Goal: Task Accomplishment & Management: Manage account settings

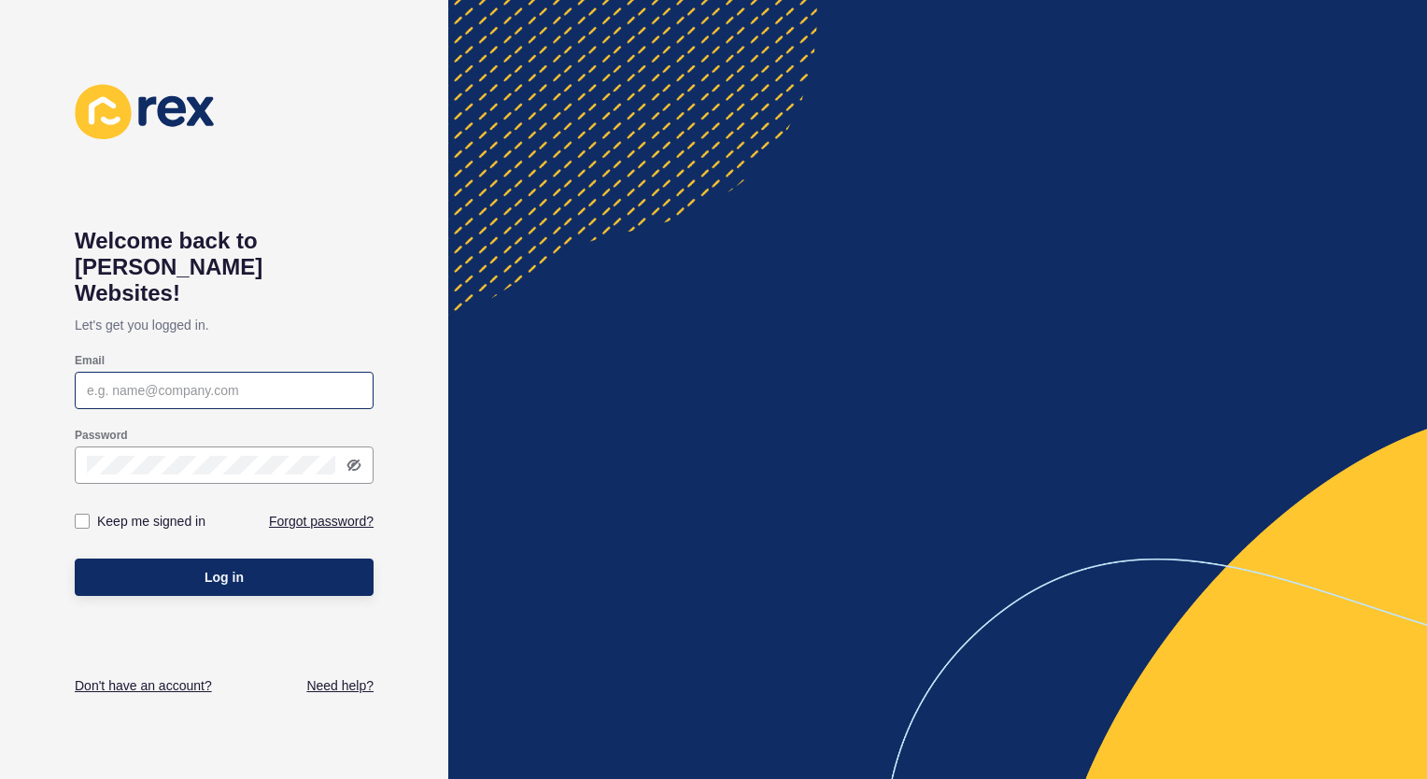
click at [211, 372] on div at bounding box center [224, 390] width 299 height 37
click at [217, 381] on input "Email" at bounding box center [224, 390] width 275 height 19
type input "[PERSON_NAME][EMAIL_ADDRESS][DOMAIN_NAME]"
click at [85, 514] on label at bounding box center [82, 521] width 15 height 15
click at [85, 516] on input "Keep me signed in" at bounding box center [84, 522] width 12 height 12
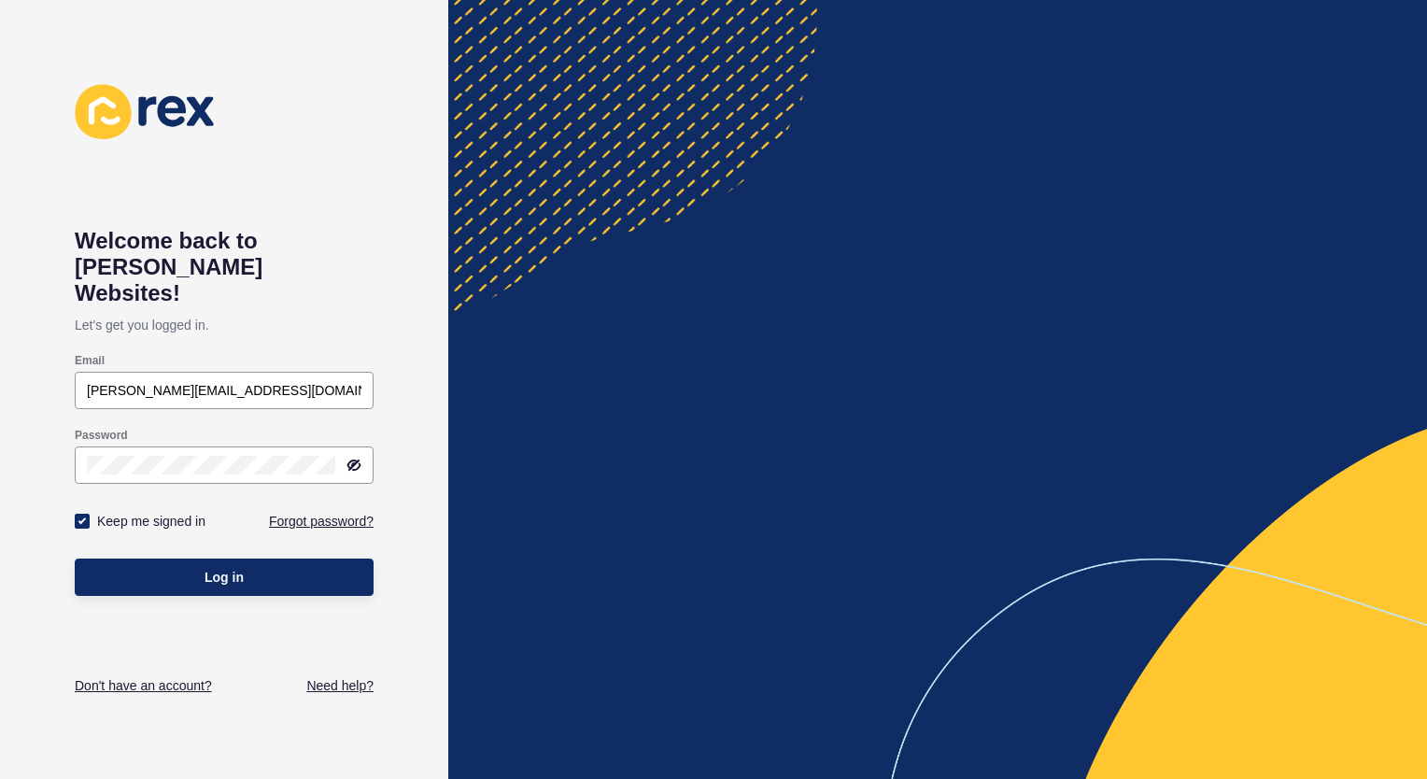
checkbox input "true"
click at [218, 568] on span "Log in" at bounding box center [224, 577] width 39 height 19
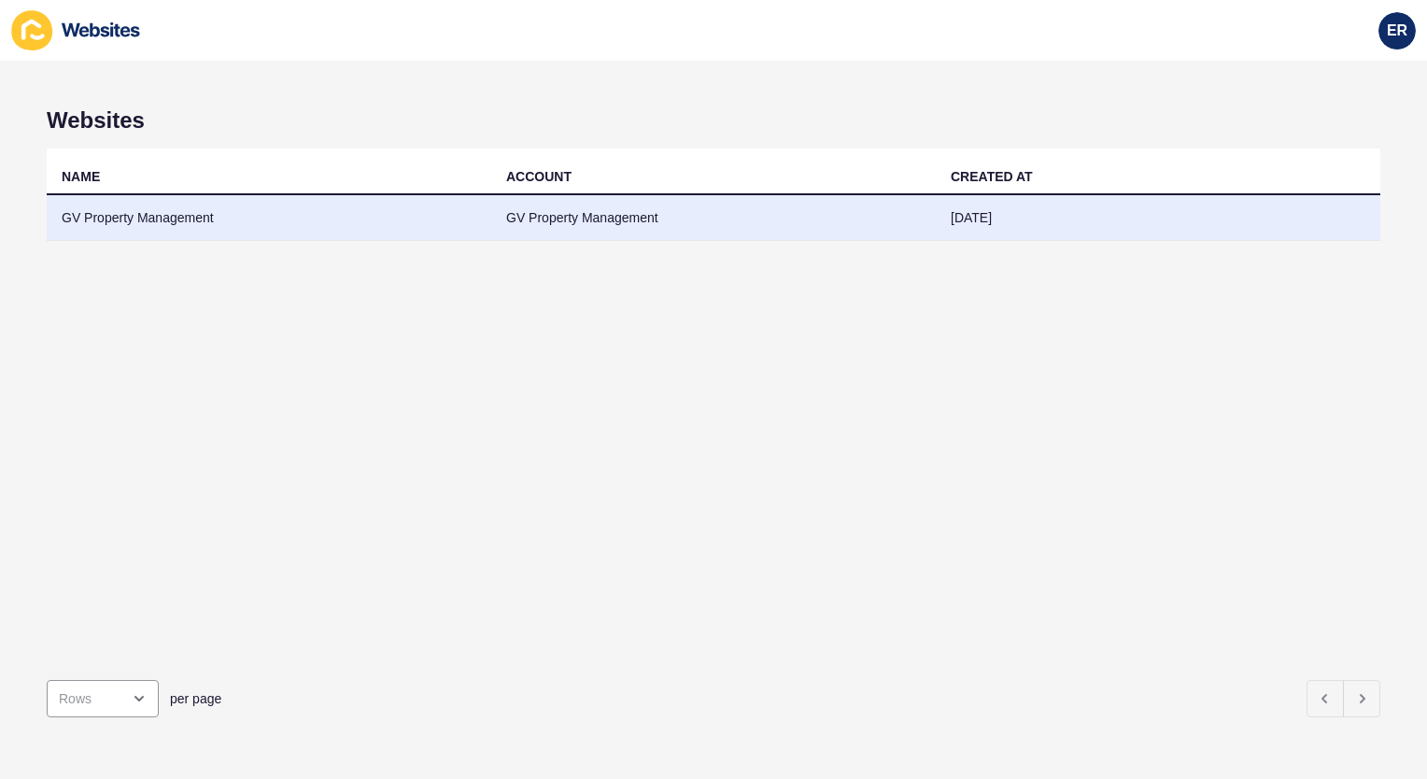
click at [816, 216] on td "GV Property Management" at bounding box center [713, 218] width 445 height 46
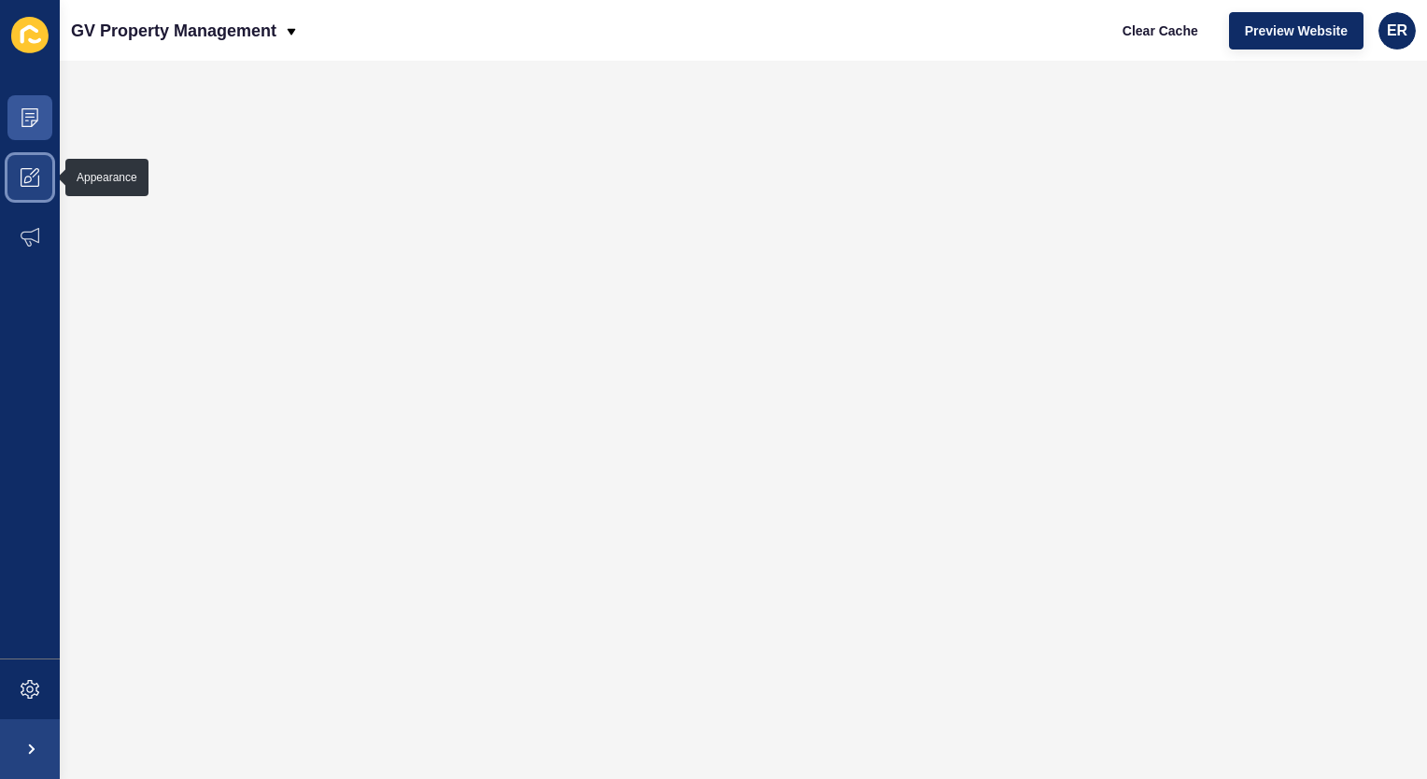
click at [26, 174] on icon at bounding box center [30, 177] width 19 height 19
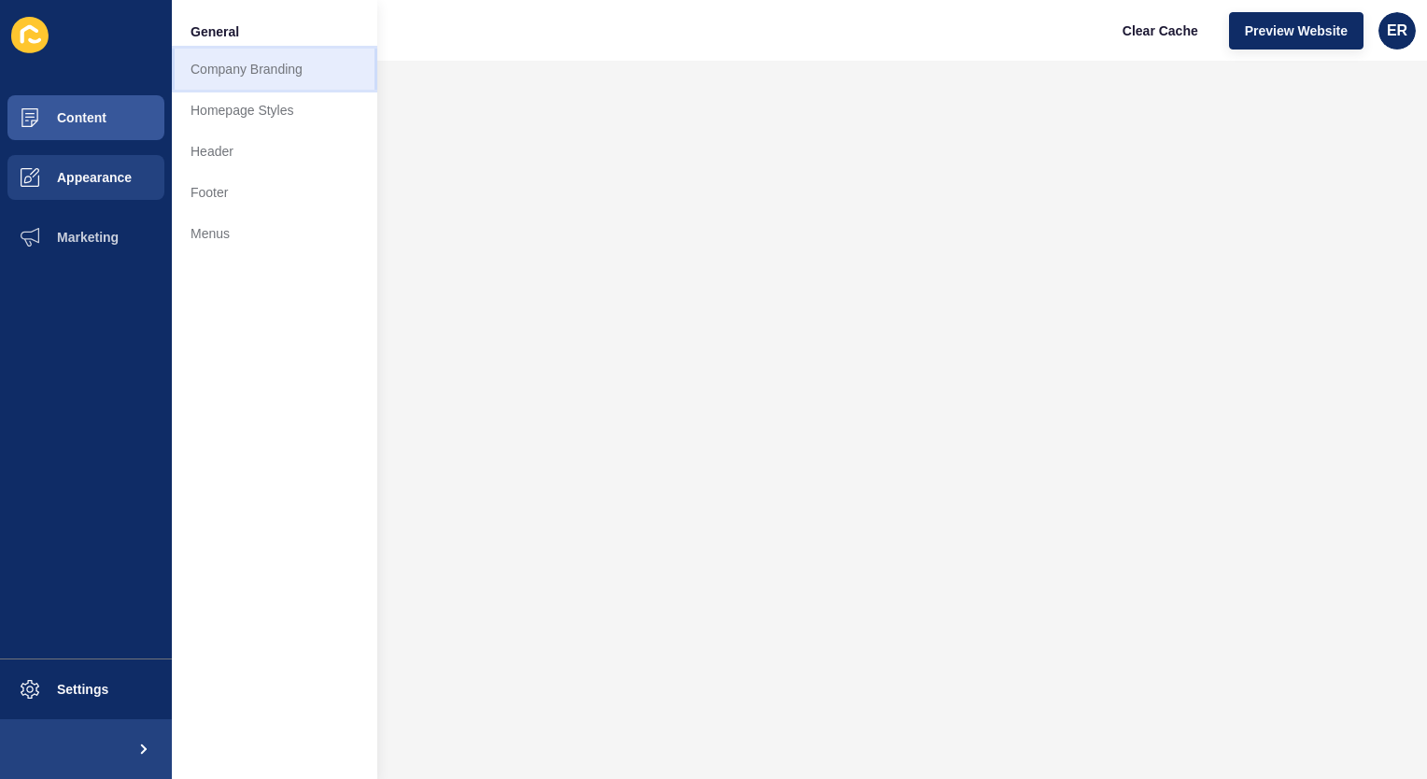
click at [297, 68] on link "Company Branding" at bounding box center [275, 69] width 206 height 41
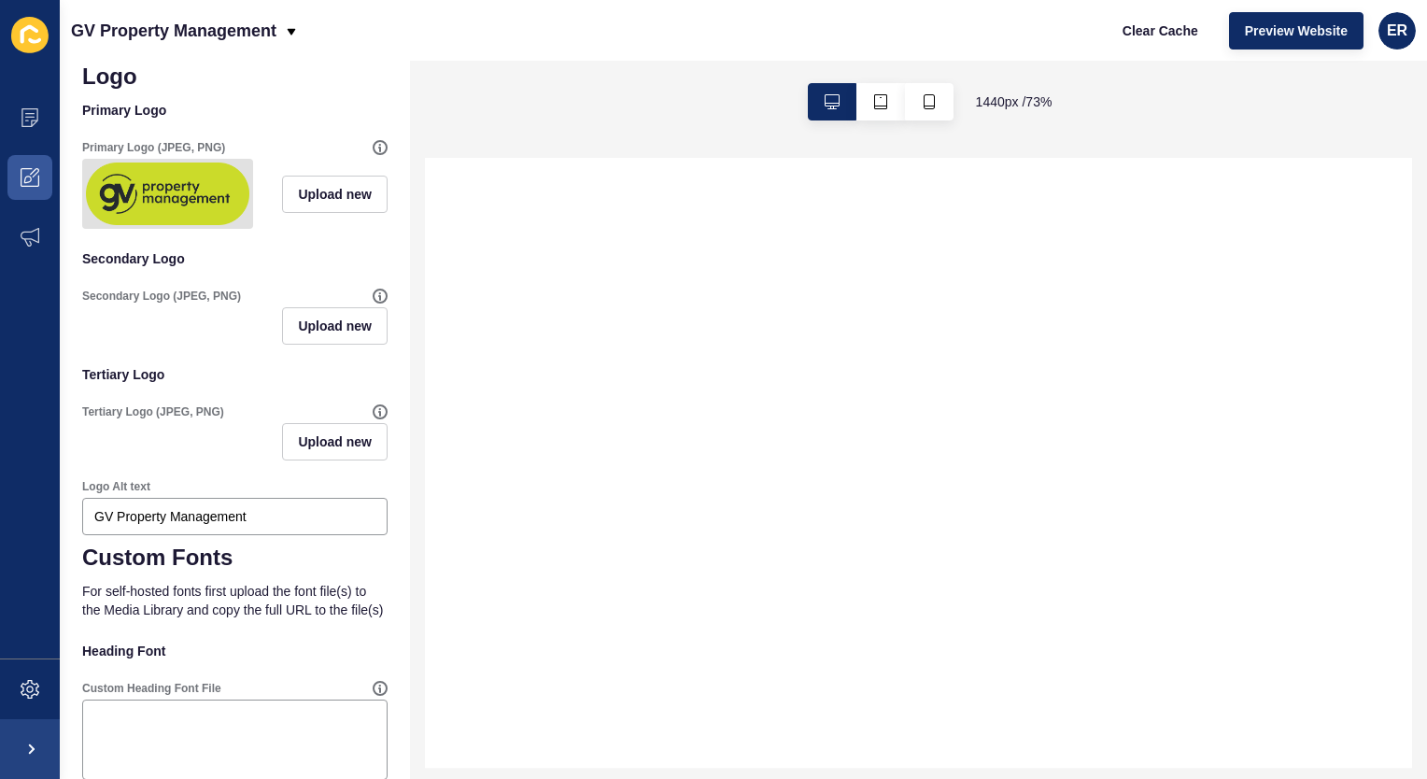
scroll to position [410, 0]
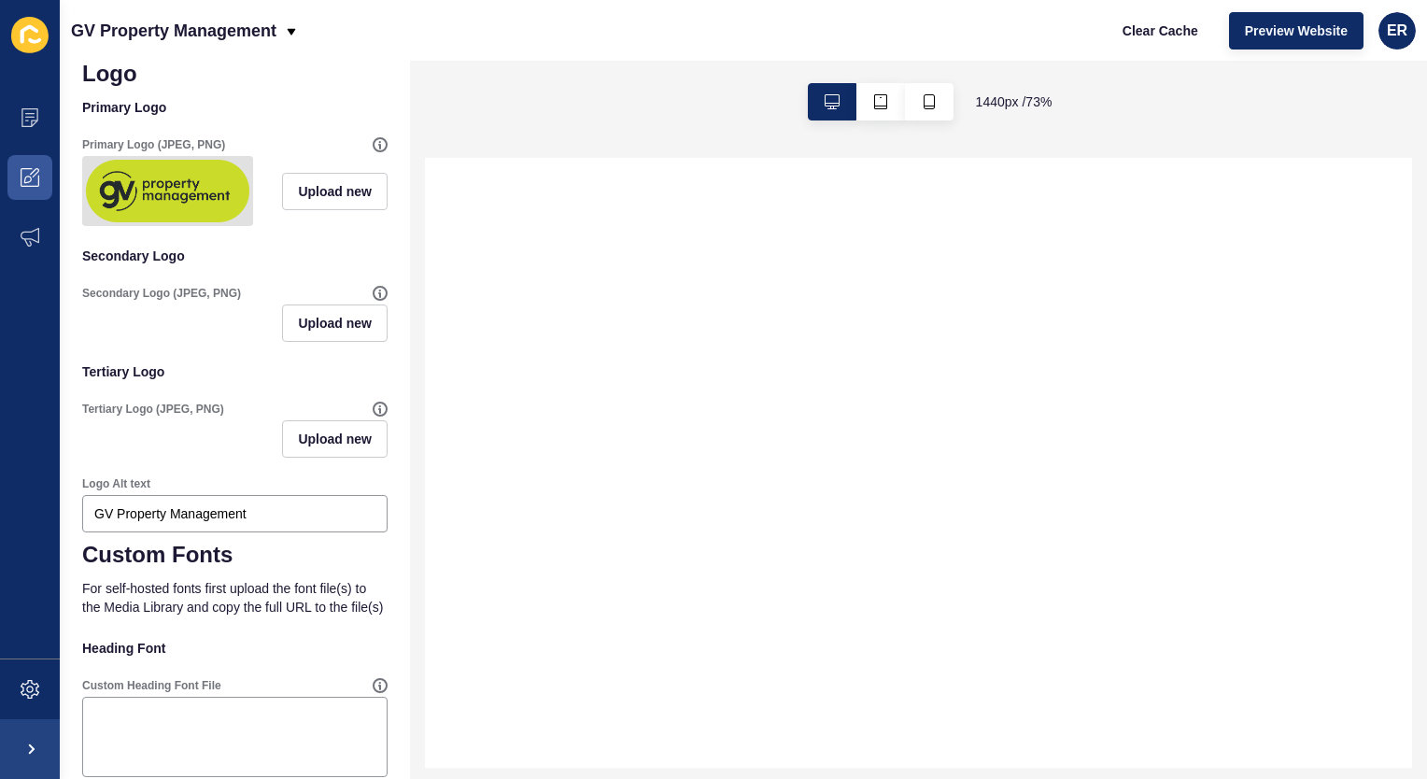
select select
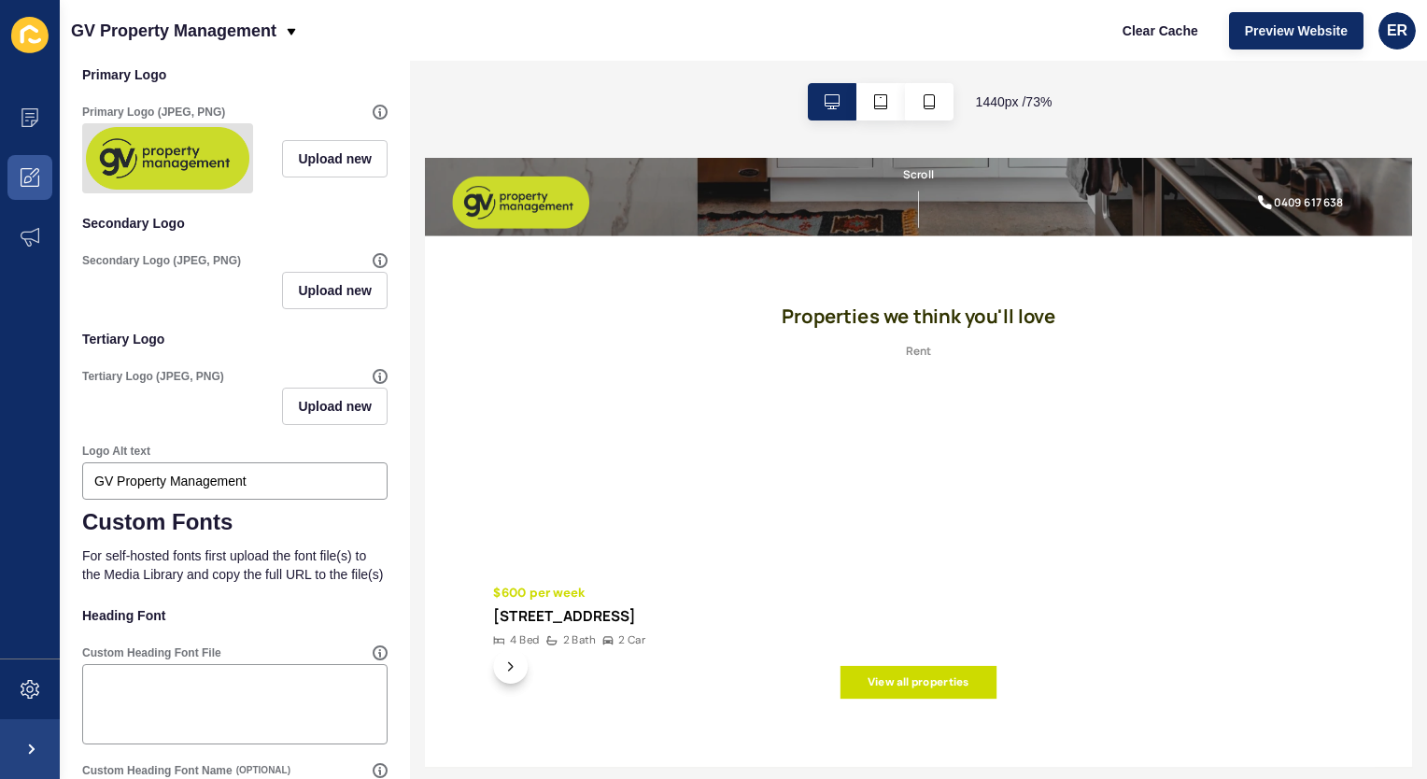
scroll to position [725, 0]
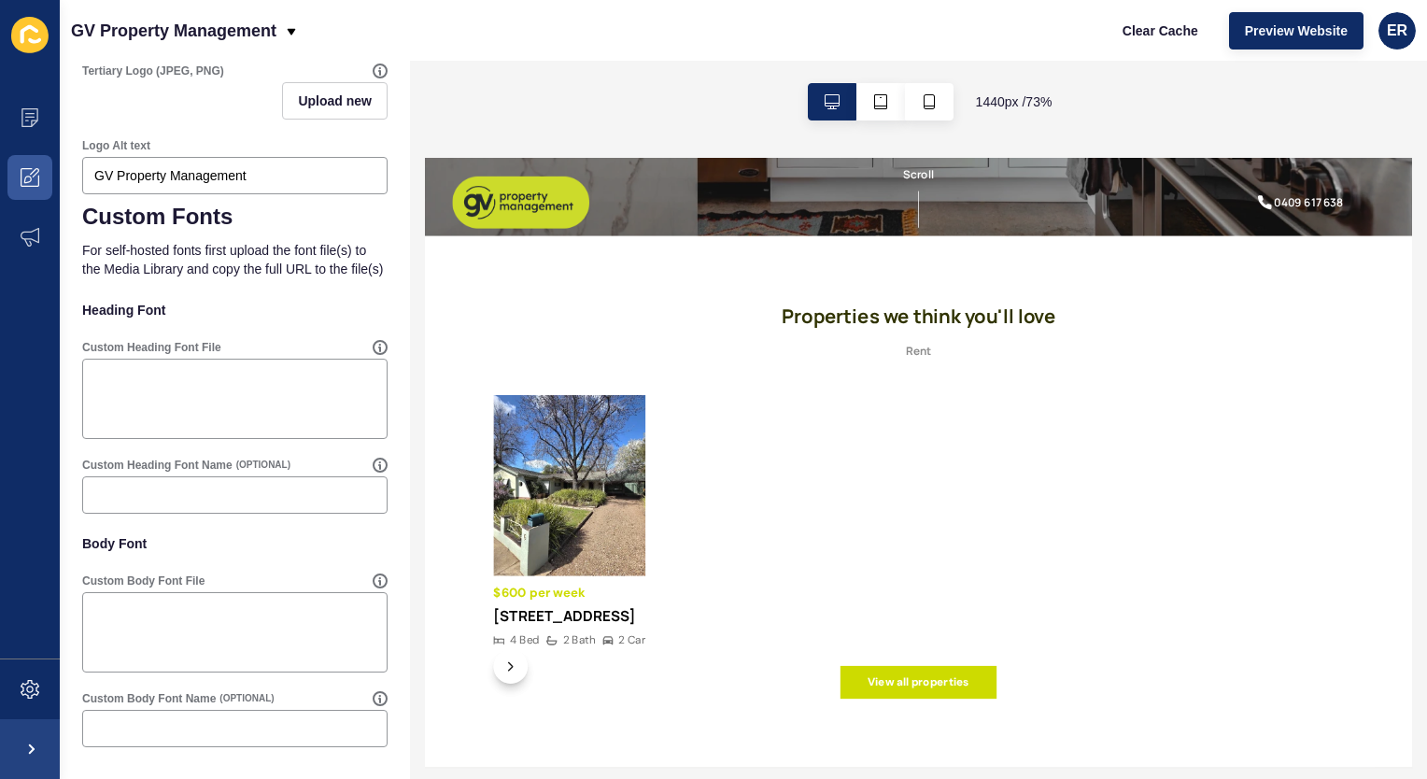
scroll to position [440, 0]
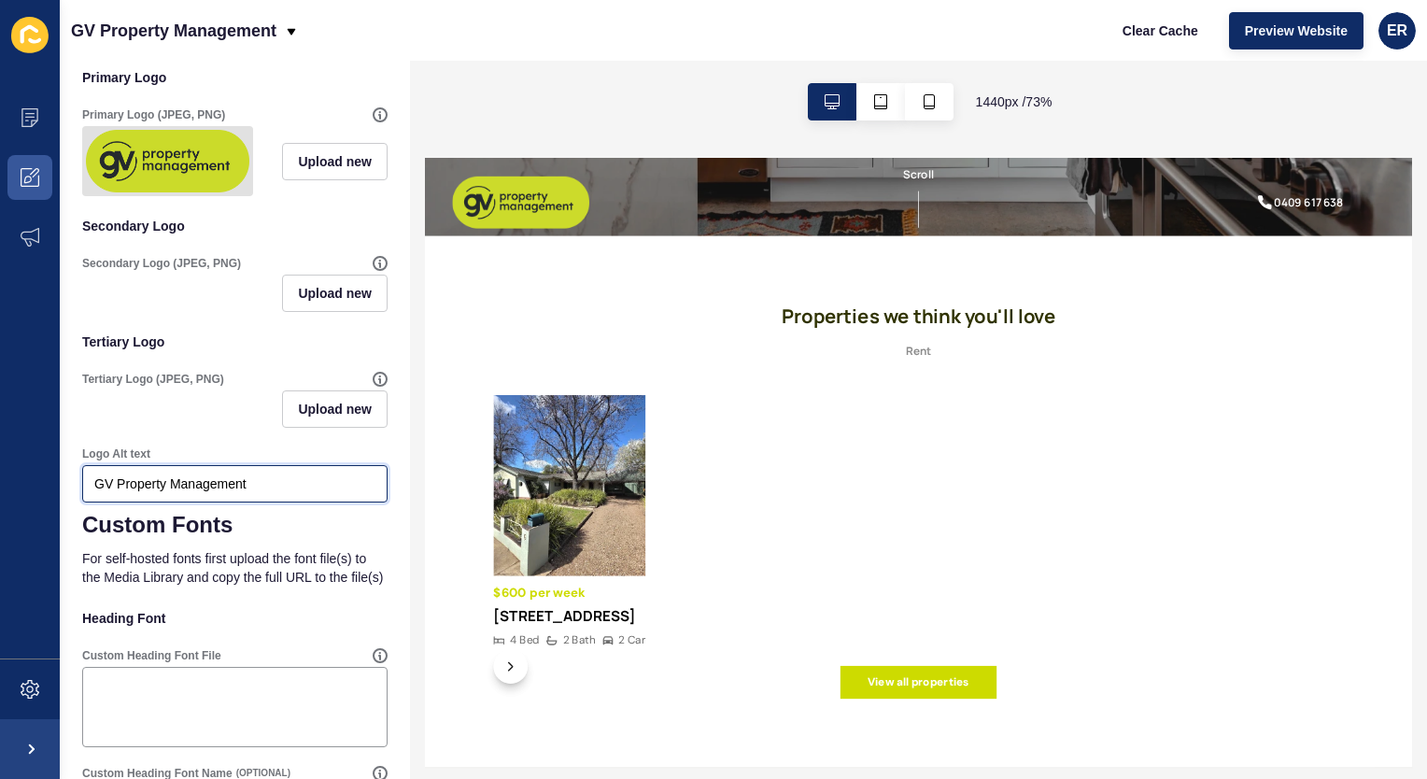
click at [177, 493] on input "GV Property Management" at bounding box center [234, 484] width 281 height 19
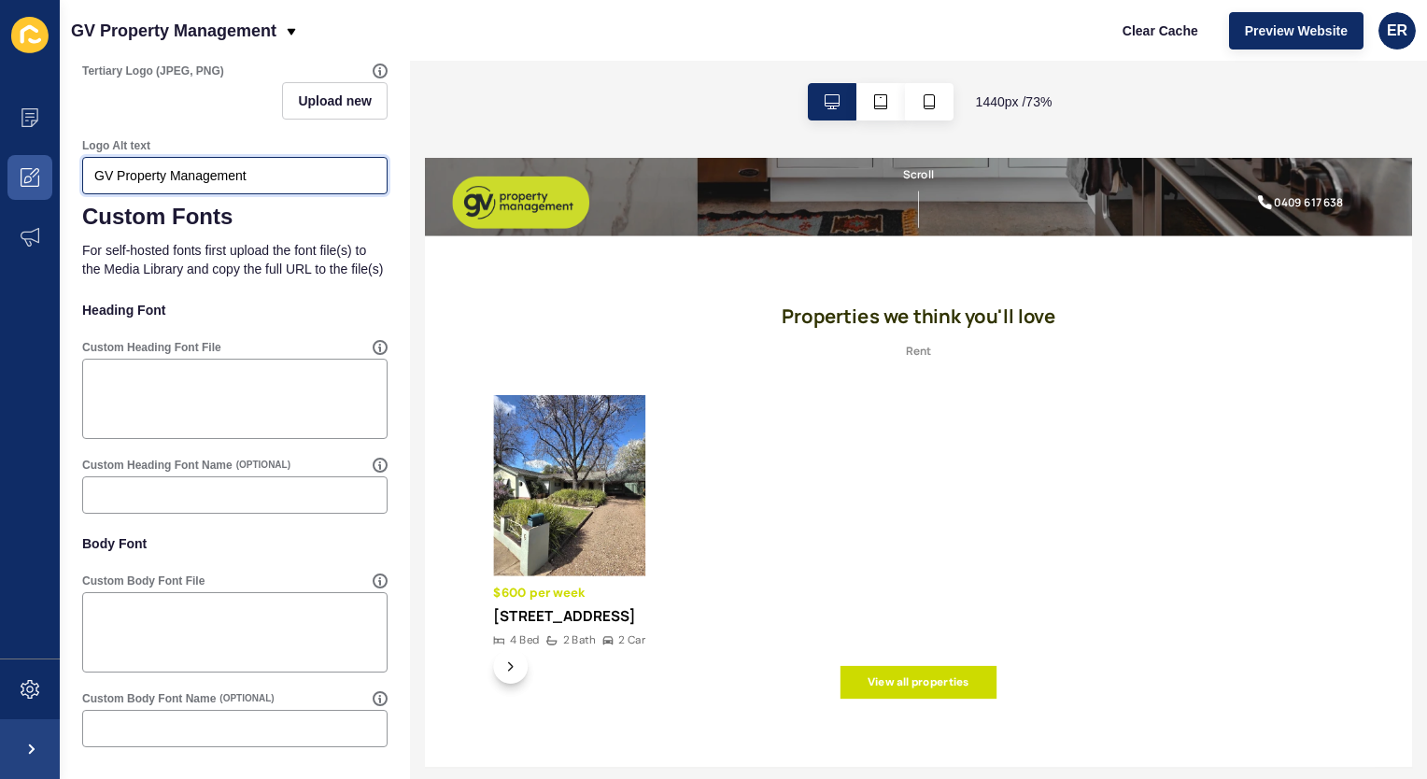
scroll to position [779, 0]
click at [31, 189] on span at bounding box center [30, 178] width 60 height 60
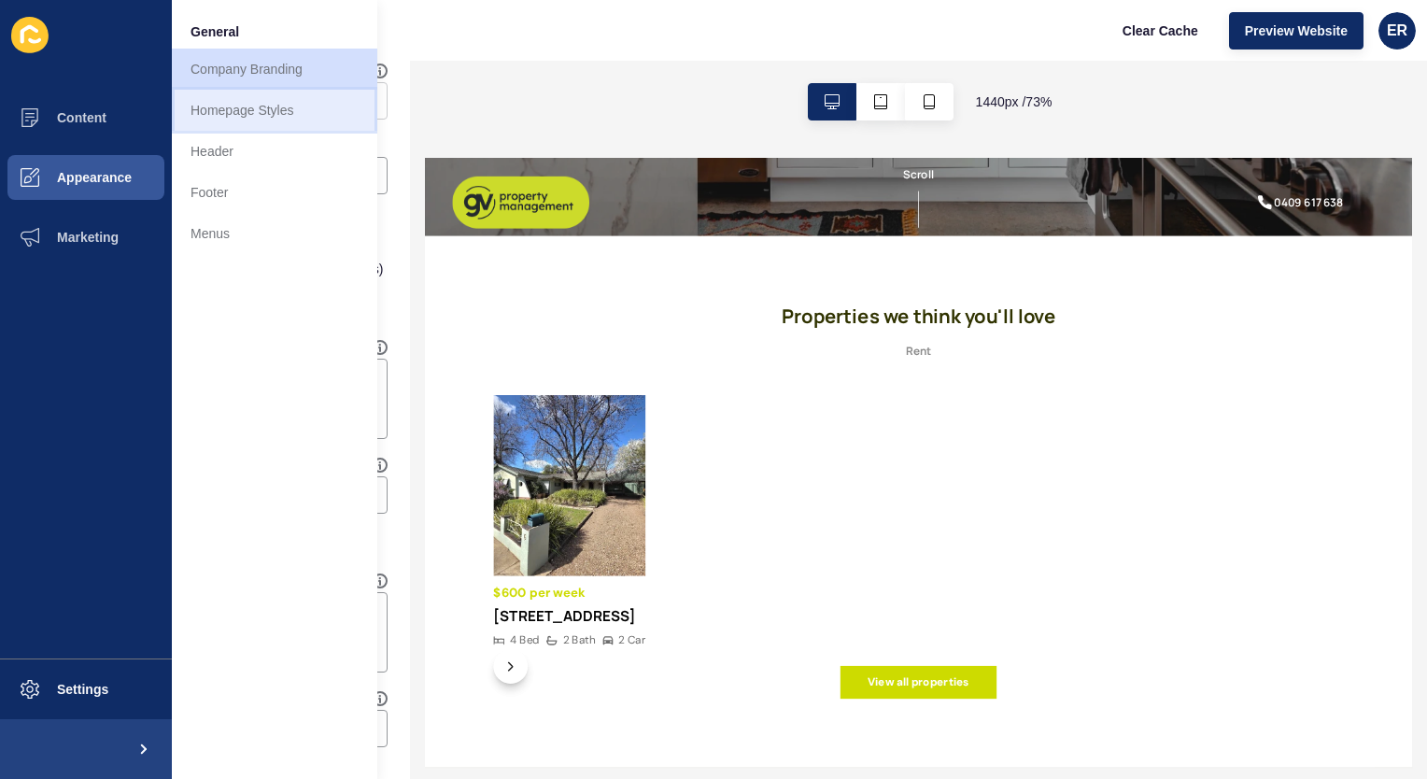
click at [263, 113] on link "Homepage Styles" at bounding box center [275, 110] width 206 height 41
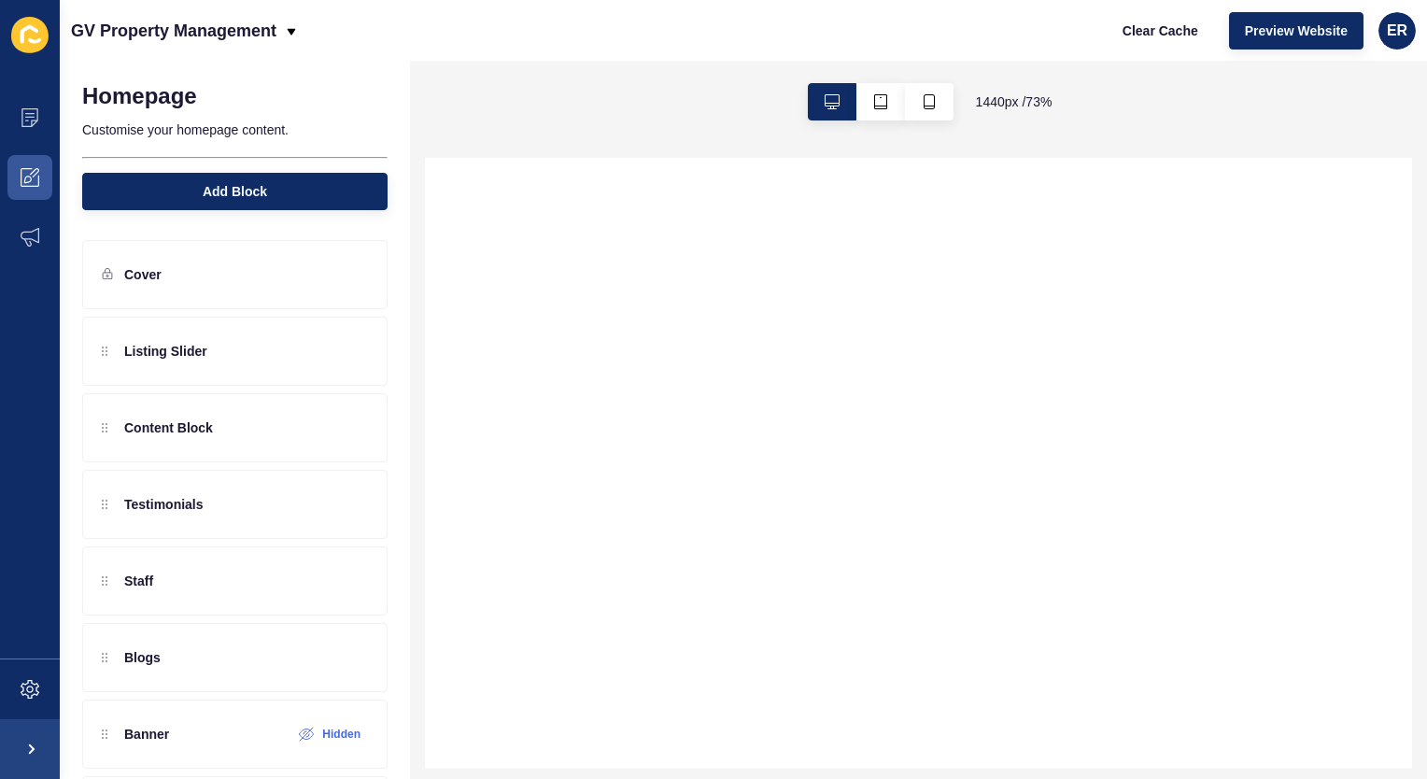
select select
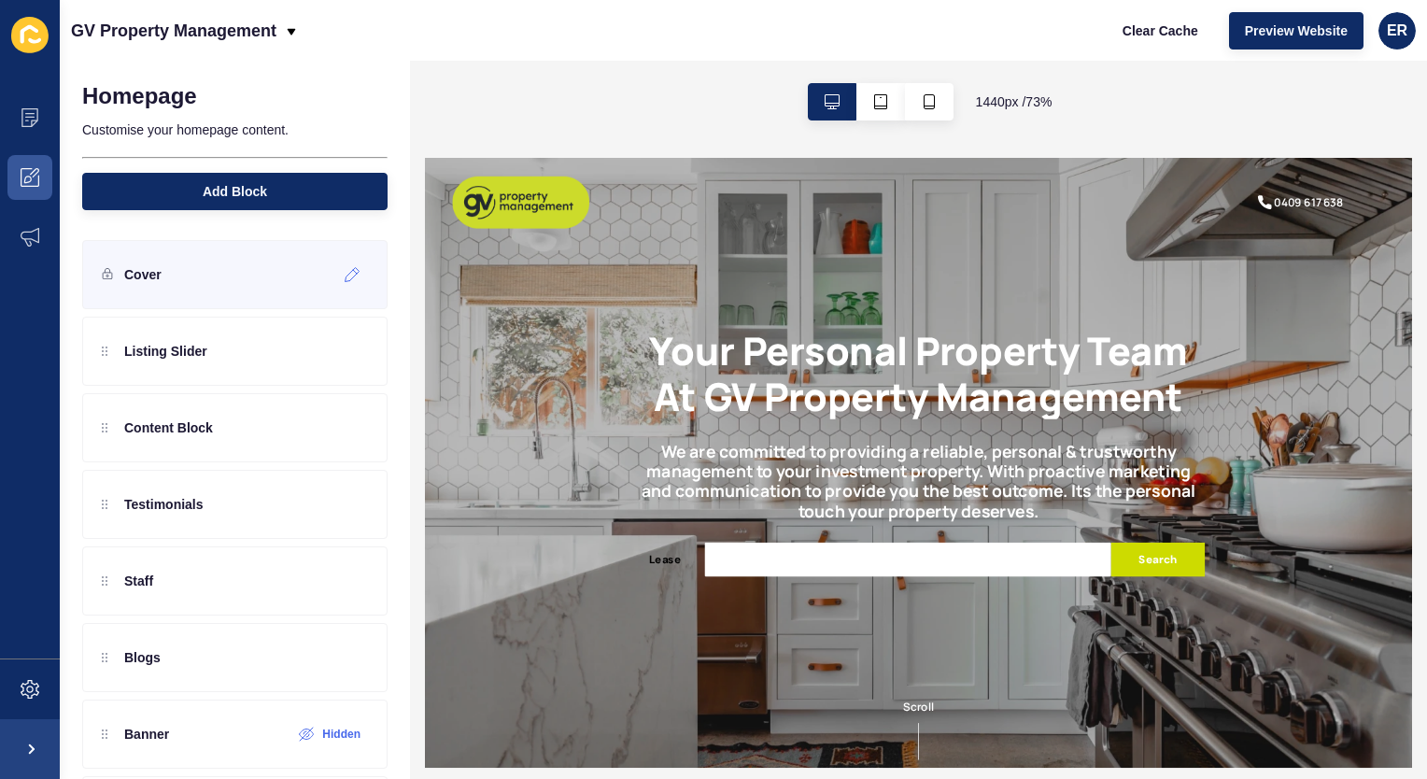
click at [152, 279] on p "Cover" at bounding box center [142, 274] width 37 height 19
click at [345, 274] on icon at bounding box center [353, 274] width 16 height 15
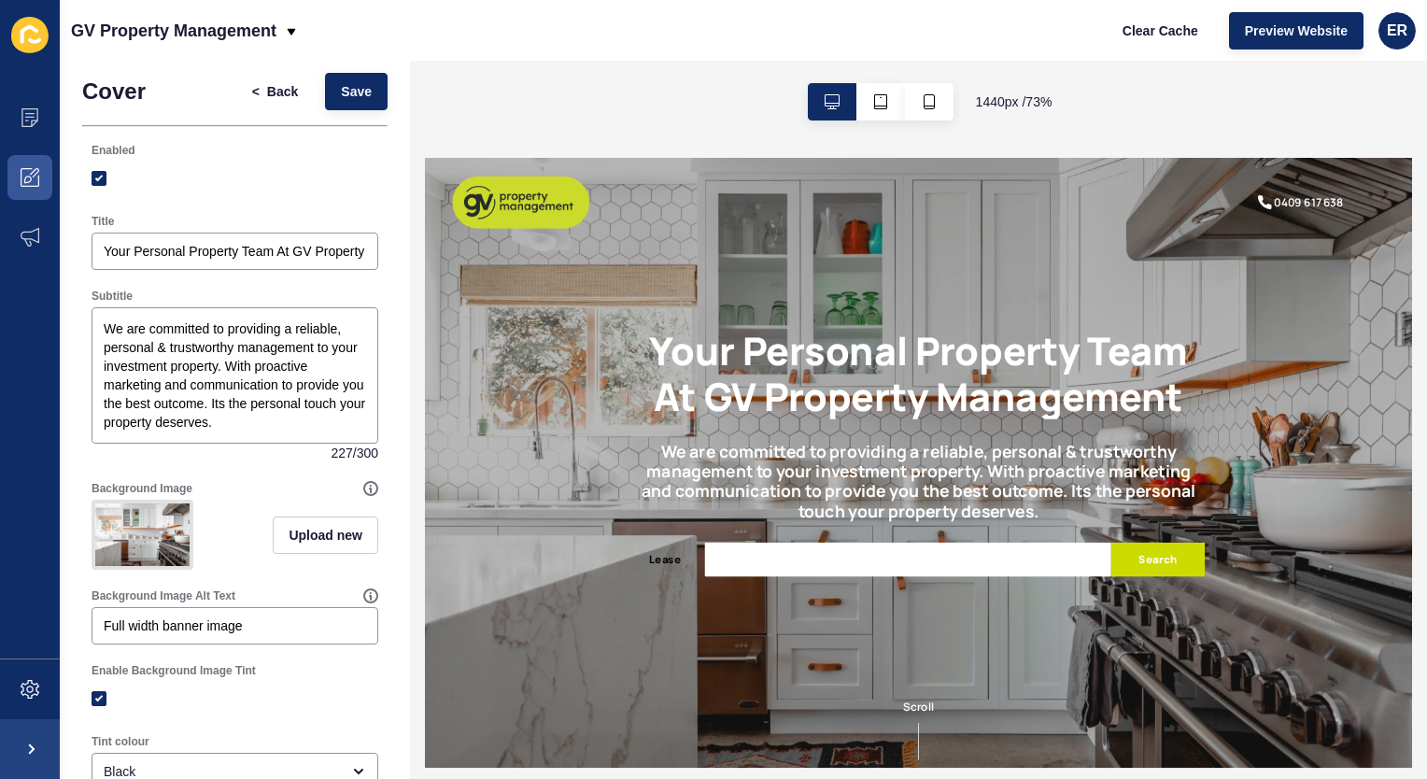
scroll to position [11, 0]
click at [291, 248] on input "Your Personal Property Team At GV Property Management" at bounding box center [235, 250] width 262 height 19
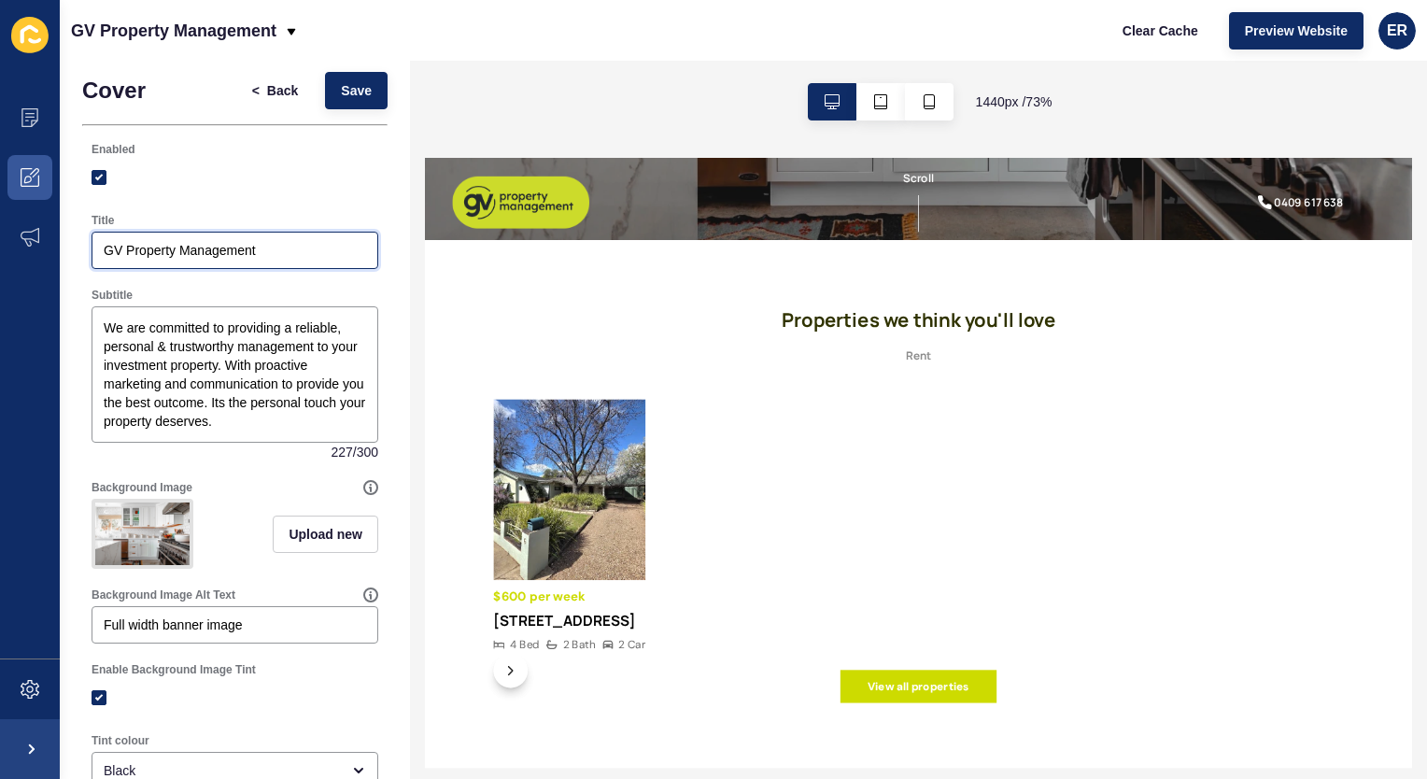
scroll to position [725, 0]
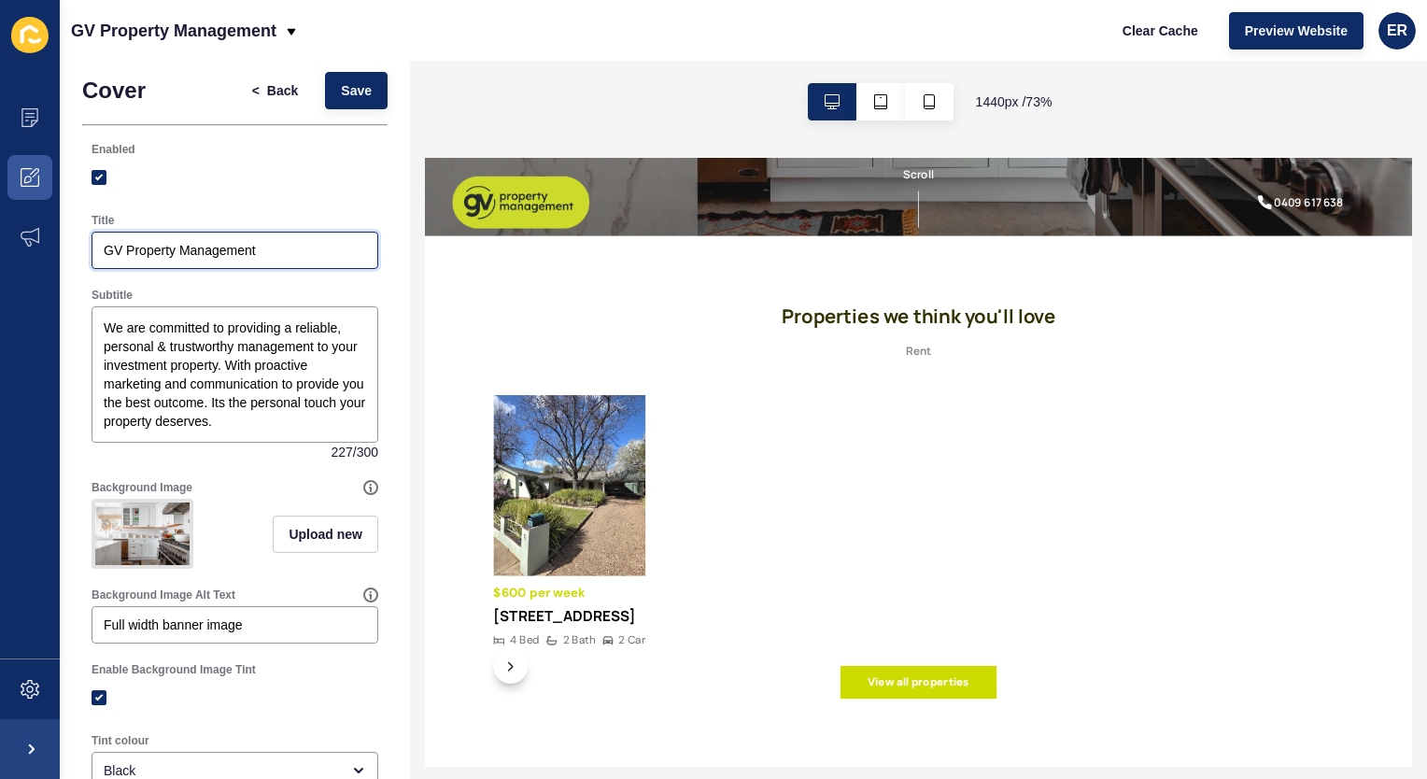
type input "GV Property Management"
click at [341, 194] on div "Enabled" at bounding box center [235, 168] width 291 height 56
click at [305, 532] on span "Upload new" at bounding box center [326, 534] width 74 height 19
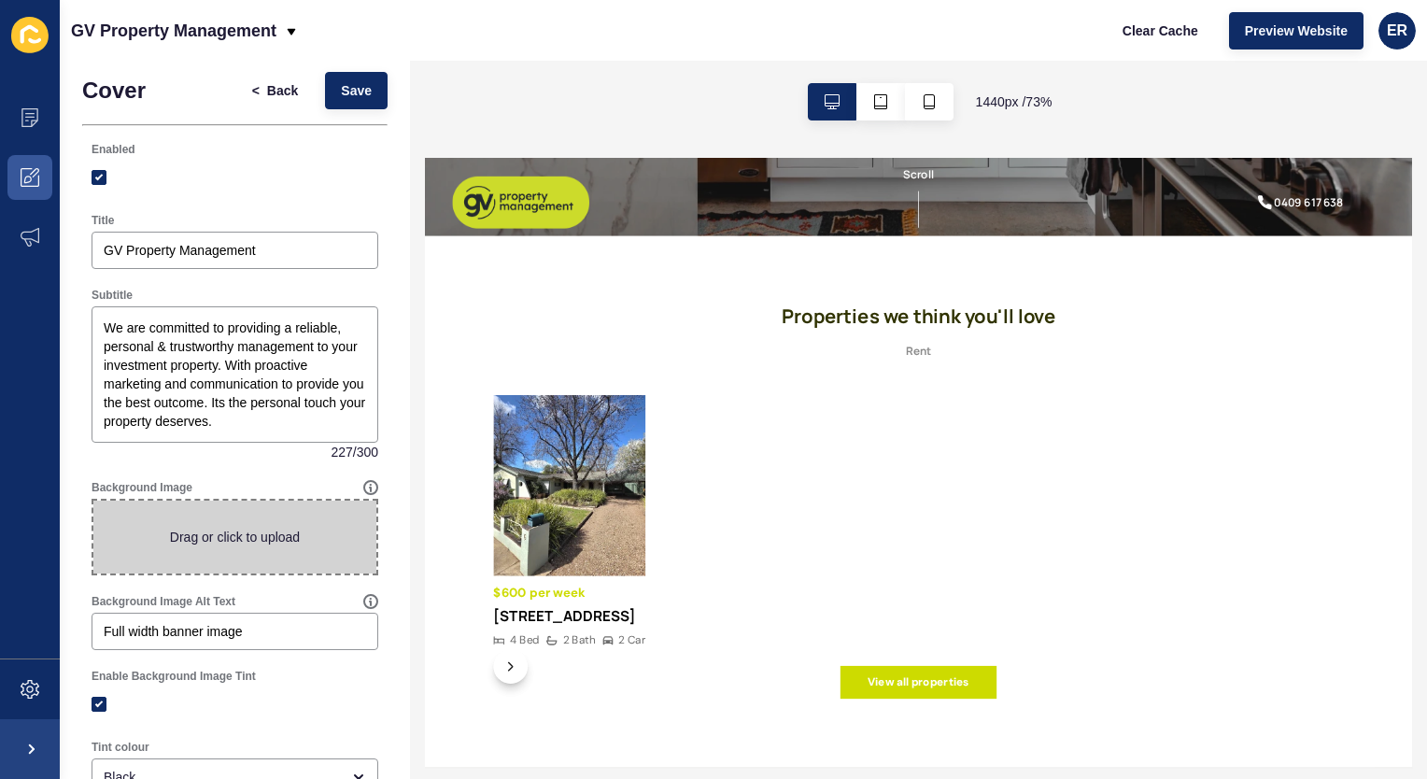
drag, startPoint x: 305, startPoint y: 532, endPoint x: 214, endPoint y: 577, distance: 101.9
click at [214, 577] on div "Background Image Drag or click to upload" at bounding box center [234, 528] width 305 height 114
click at [266, 524] on span at bounding box center [234, 537] width 283 height 73
click at [93, 501] on input "Drag or click to upload" at bounding box center [93, 501] width 0 height 0
type input "C:\fakepath\328.jpg"
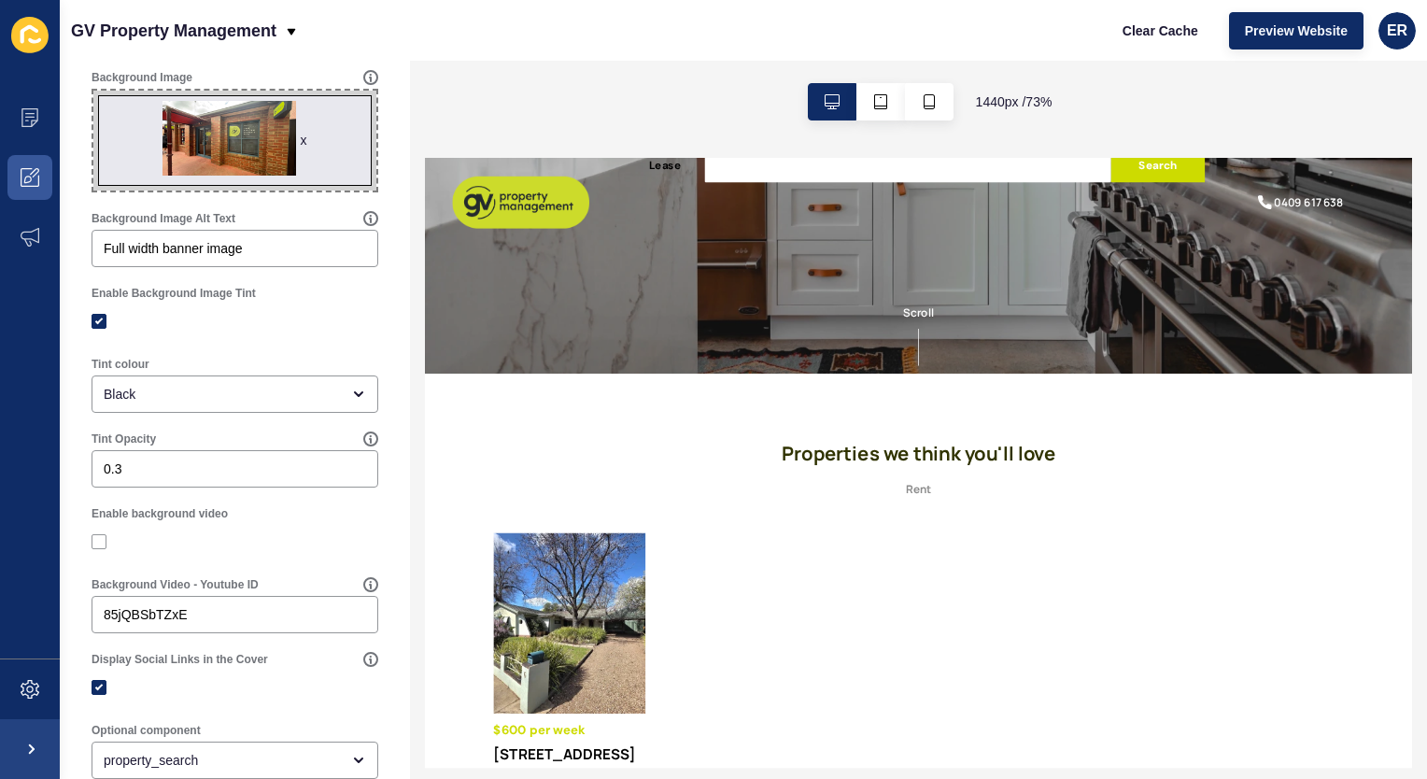
scroll to position [429, 0]
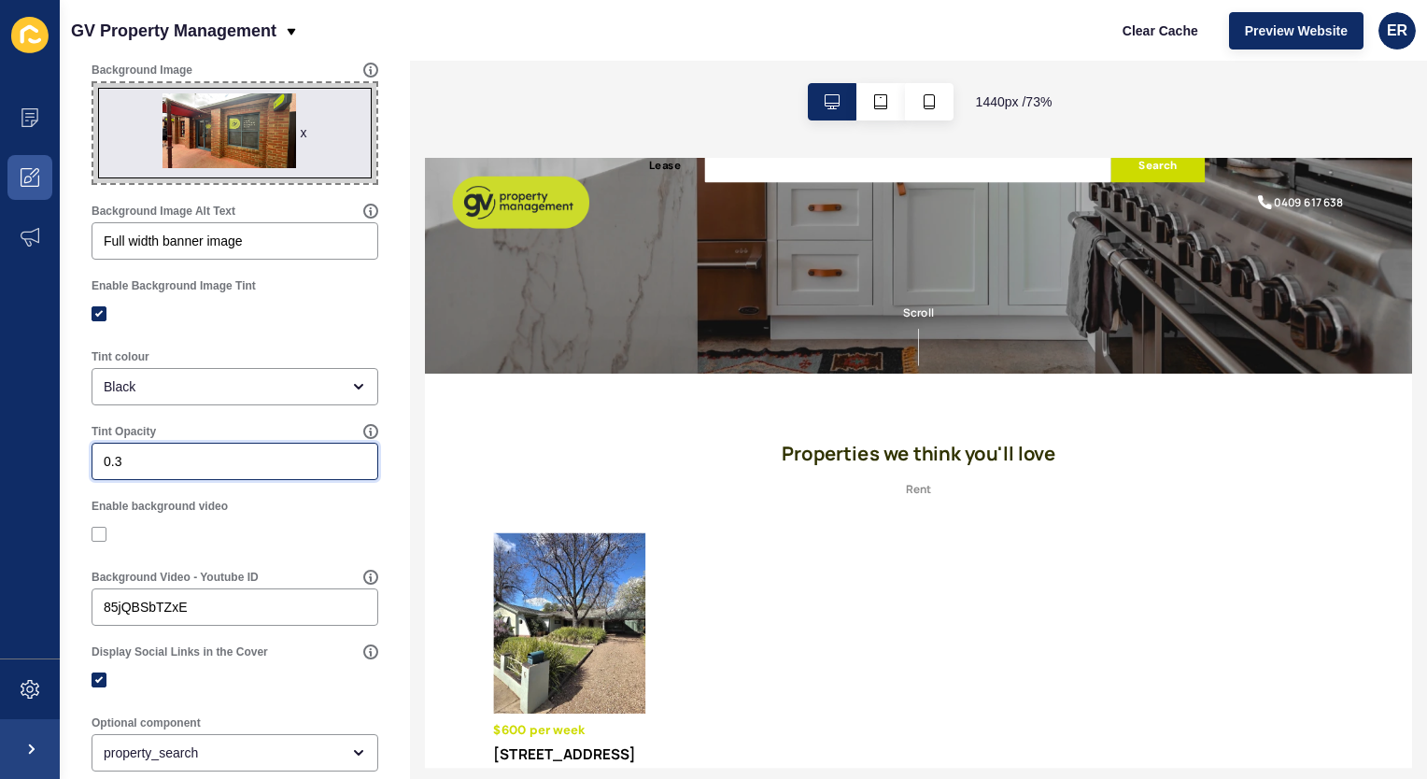
click at [176, 459] on input "0.3" at bounding box center [235, 461] width 262 height 19
click at [343, 454] on input "0.31" at bounding box center [235, 461] width 262 height 19
click at [343, 454] on input "0.32" at bounding box center [235, 461] width 262 height 19
click at [343, 454] on input "0.38" at bounding box center [235, 461] width 262 height 19
click at [343, 454] on input "0.39" at bounding box center [235, 461] width 262 height 19
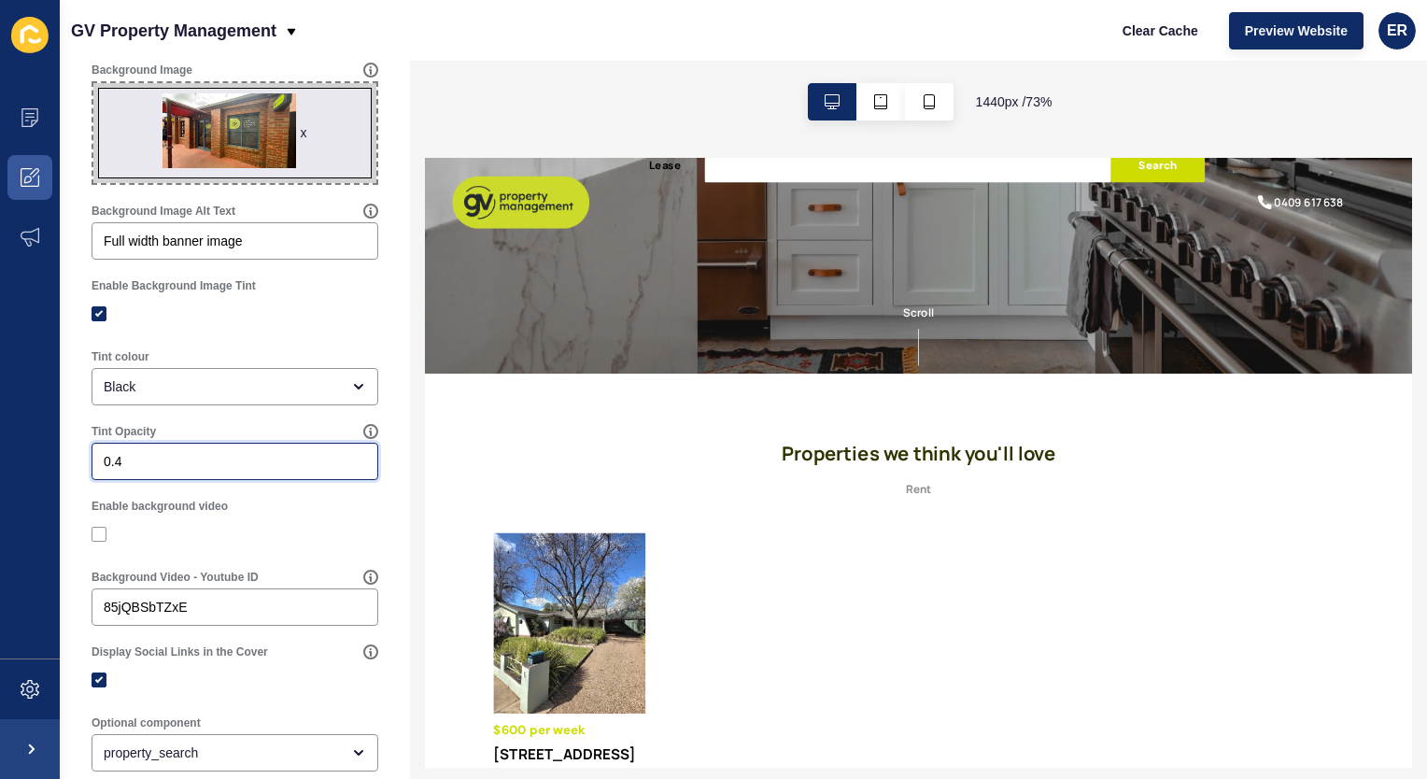
click at [343, 454] on input "0.4" at bounding box center [235, 461] width 262 height 19
click at [343, 454] on input "0.41" at bounding box center [235, 461] width 262 height 19
click at [343, 454] on input "0.42" at bounding box center [235, 461] width 262 height 19
click at [343, 454] on input "0.43" at bounding box center [235, 461] width 262 height 19
click at [343, 454] on input "0.44" at bounding box center [235, 461] width 262 height 19
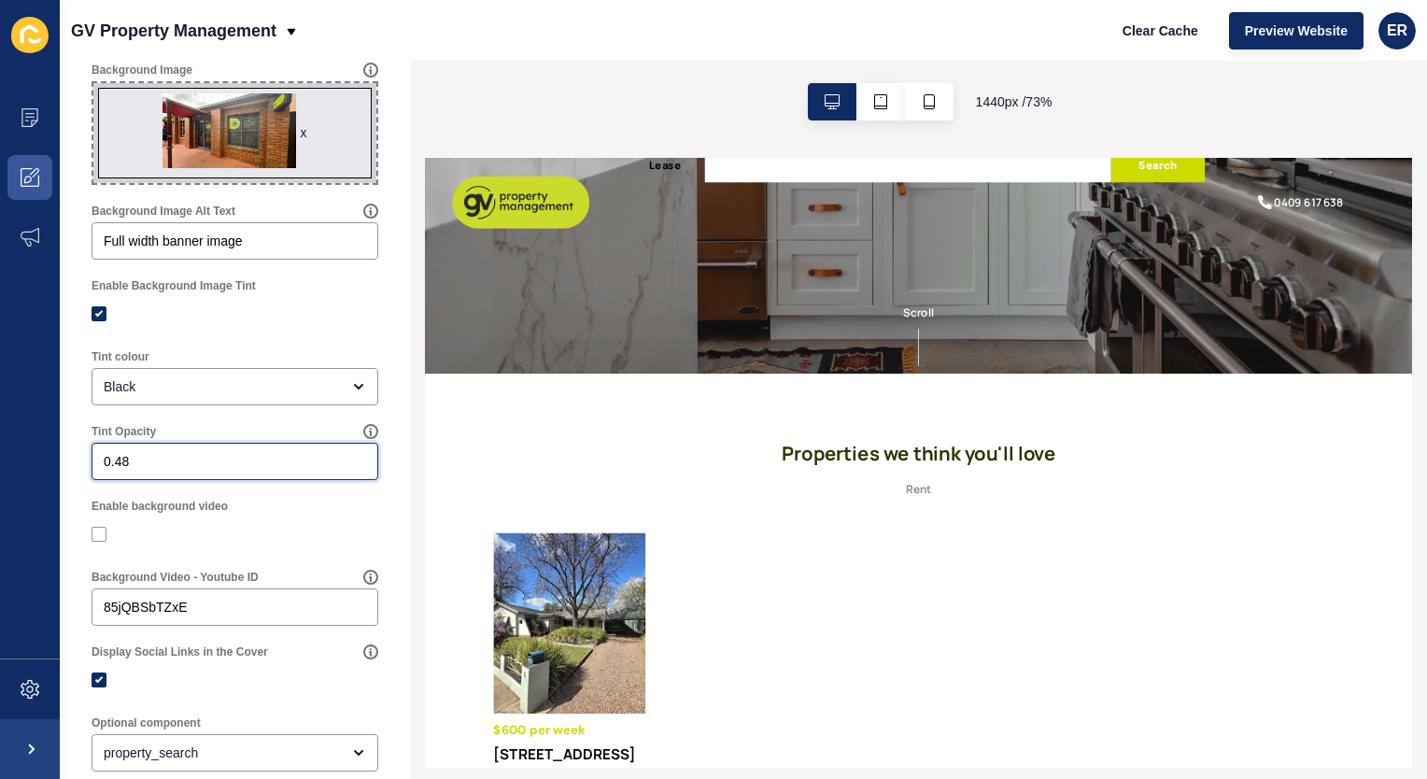
click at [343, 454] on input "0.48" at bounding box center [235, 461] width 262 height 19
click at [343, 454] on input "0.49" at bounding box center [235, 461] width 262 height 19
type input "0.5"
click at [343, 454] on input "0.5" at bounding box center [235, 461] width 262 height 19
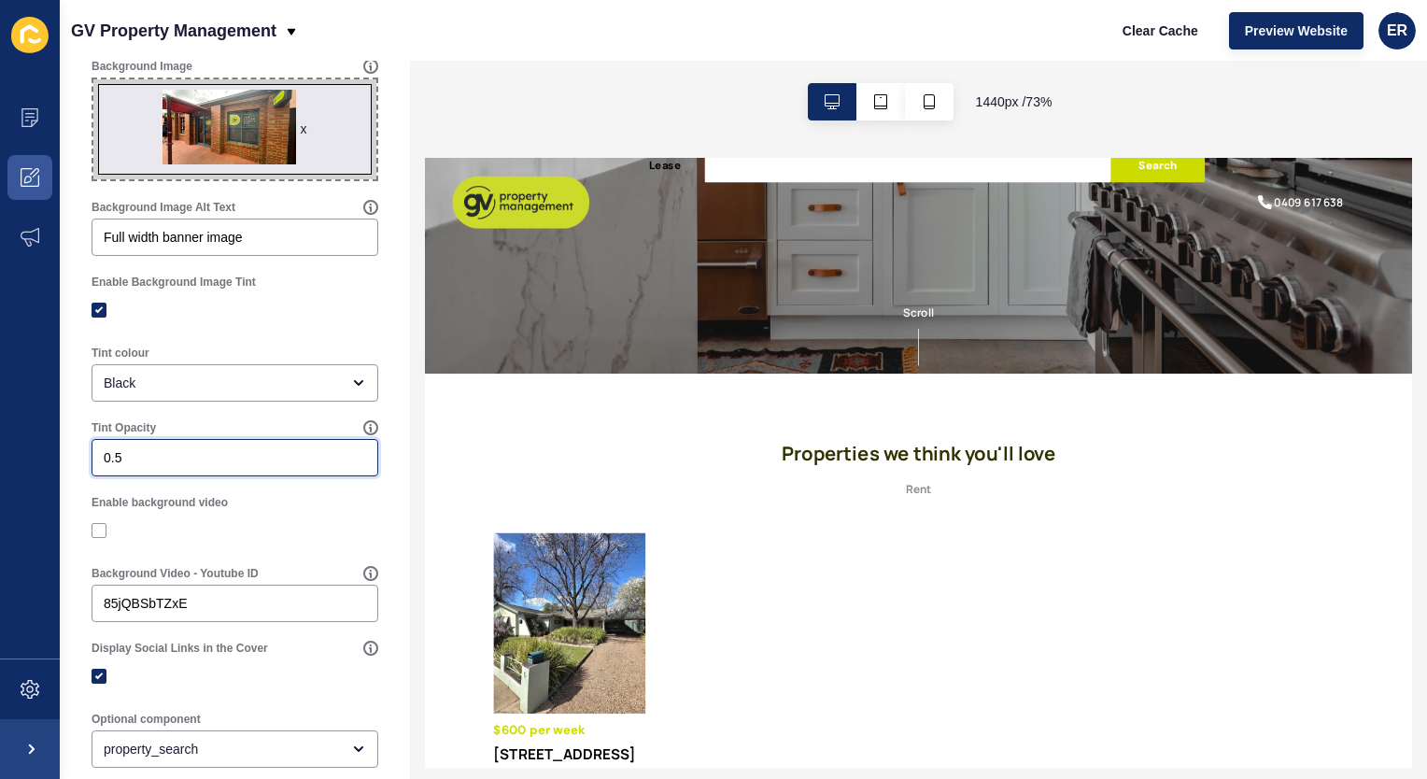
scroll to position [0, 0]
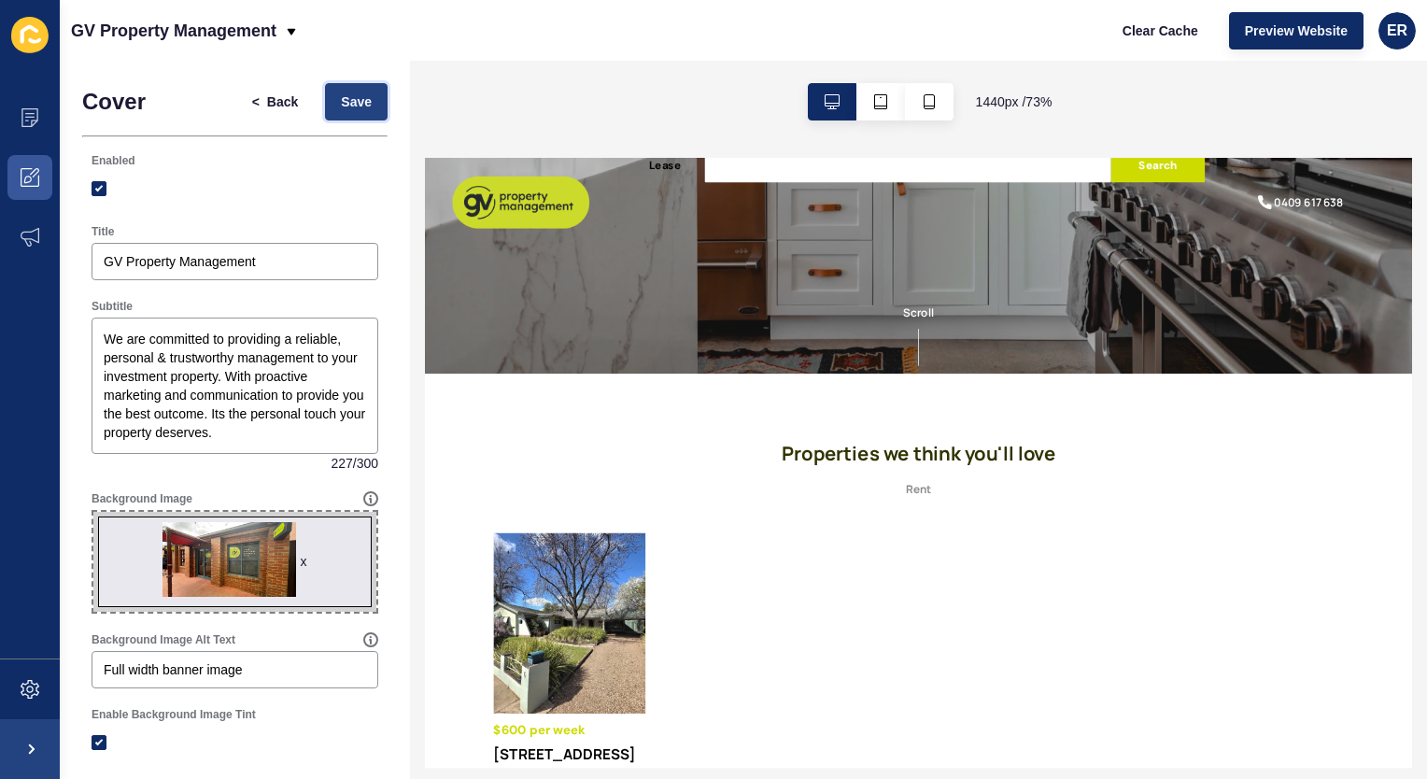
click at [341, 105] on span "Save" at bounding box center [356, 101] width 31 height 19
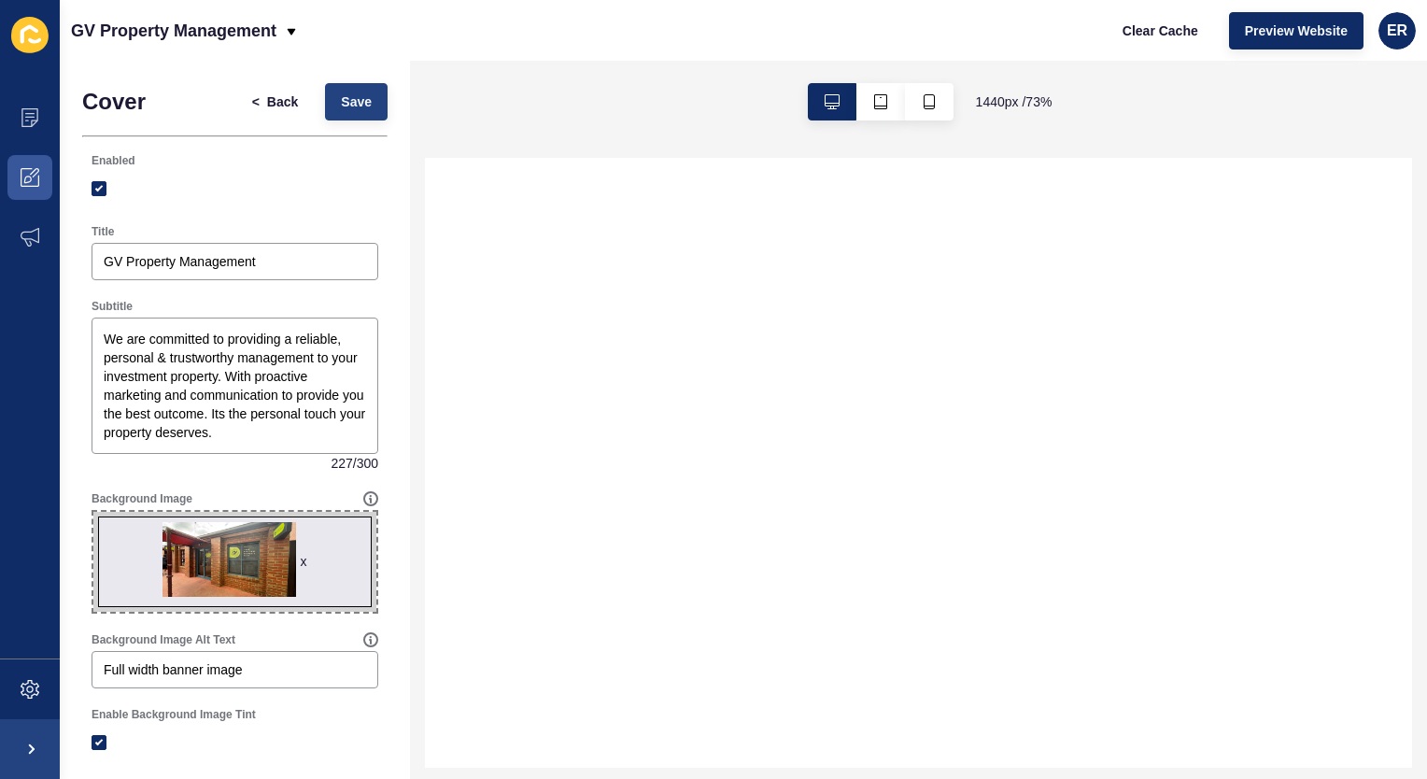
select select
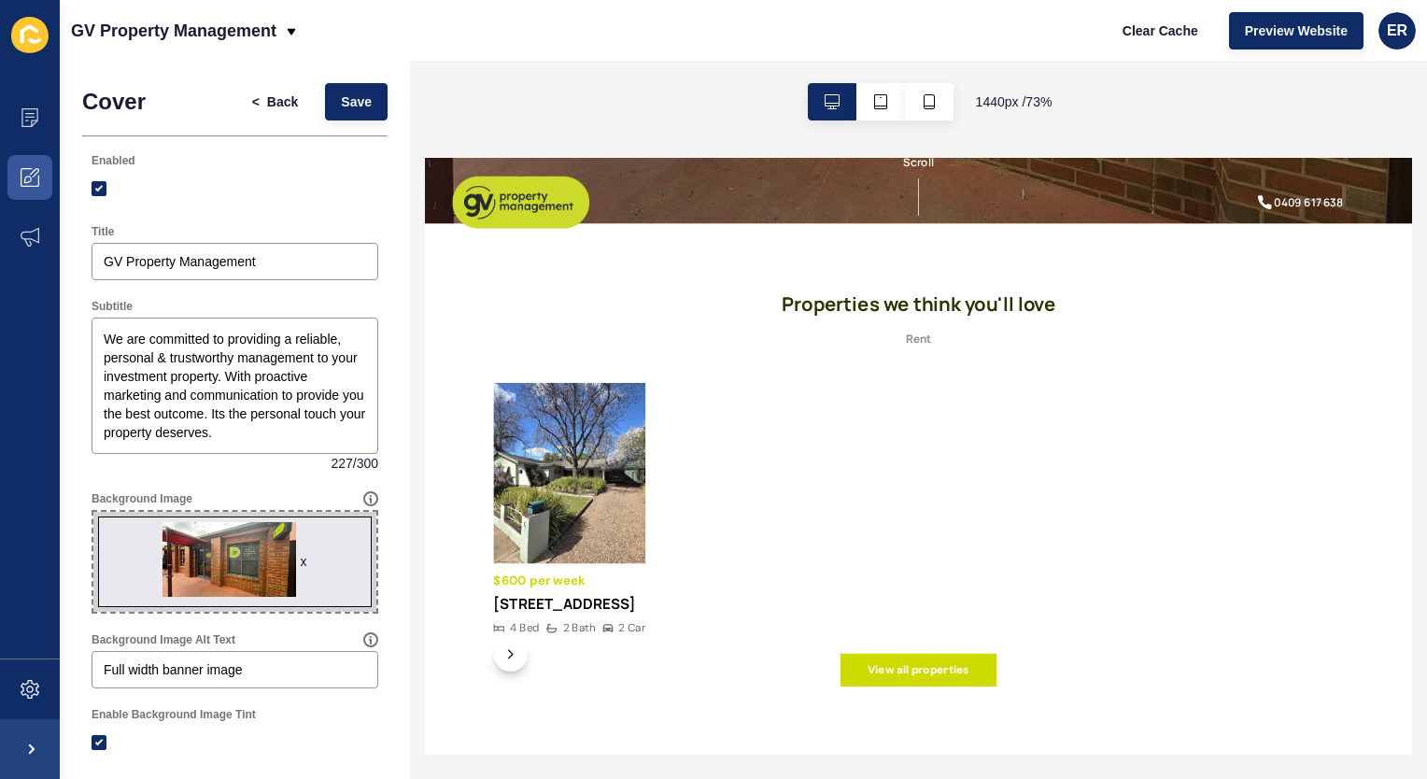
scroll to position [747, 0]
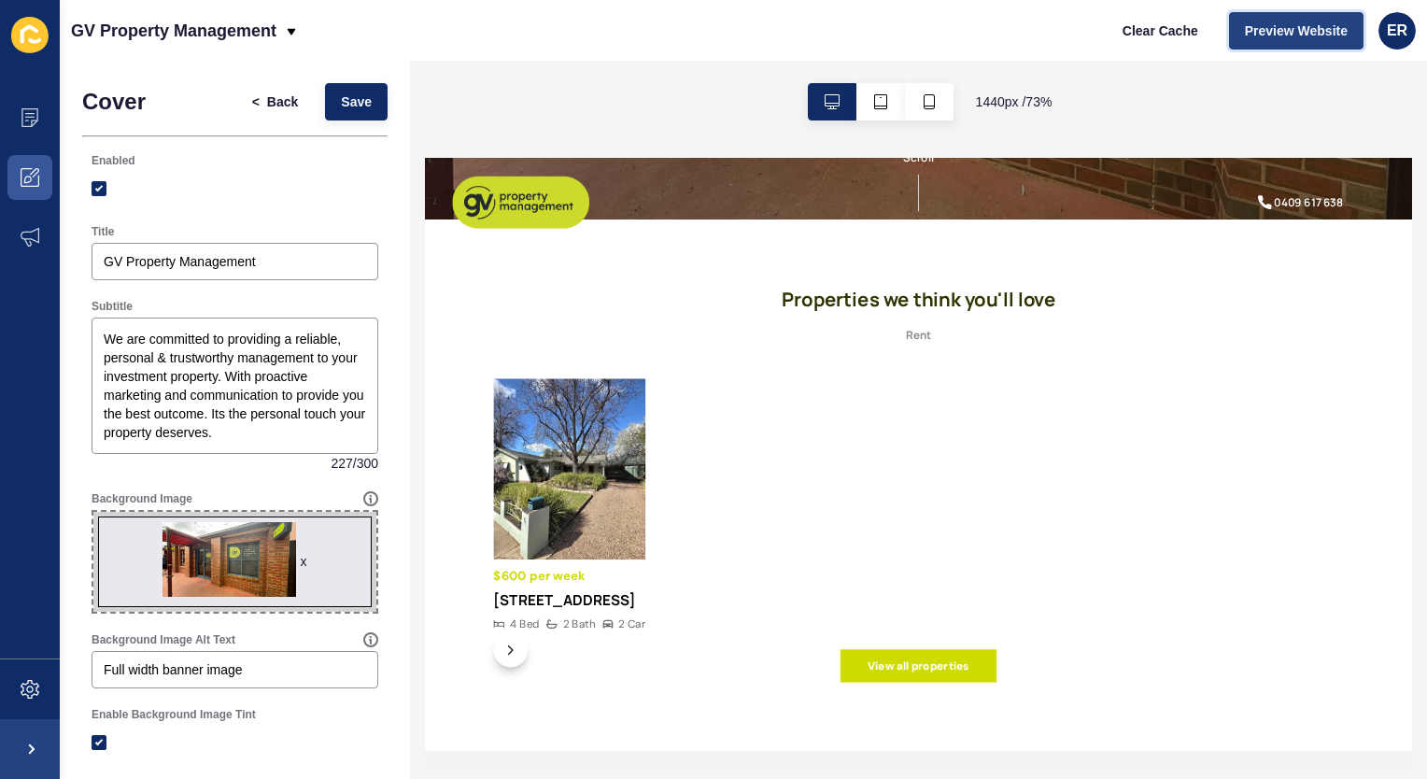
click at [1309, 40] on button "Preview Website" at bounding box center [1296, 30] width 135 height 37
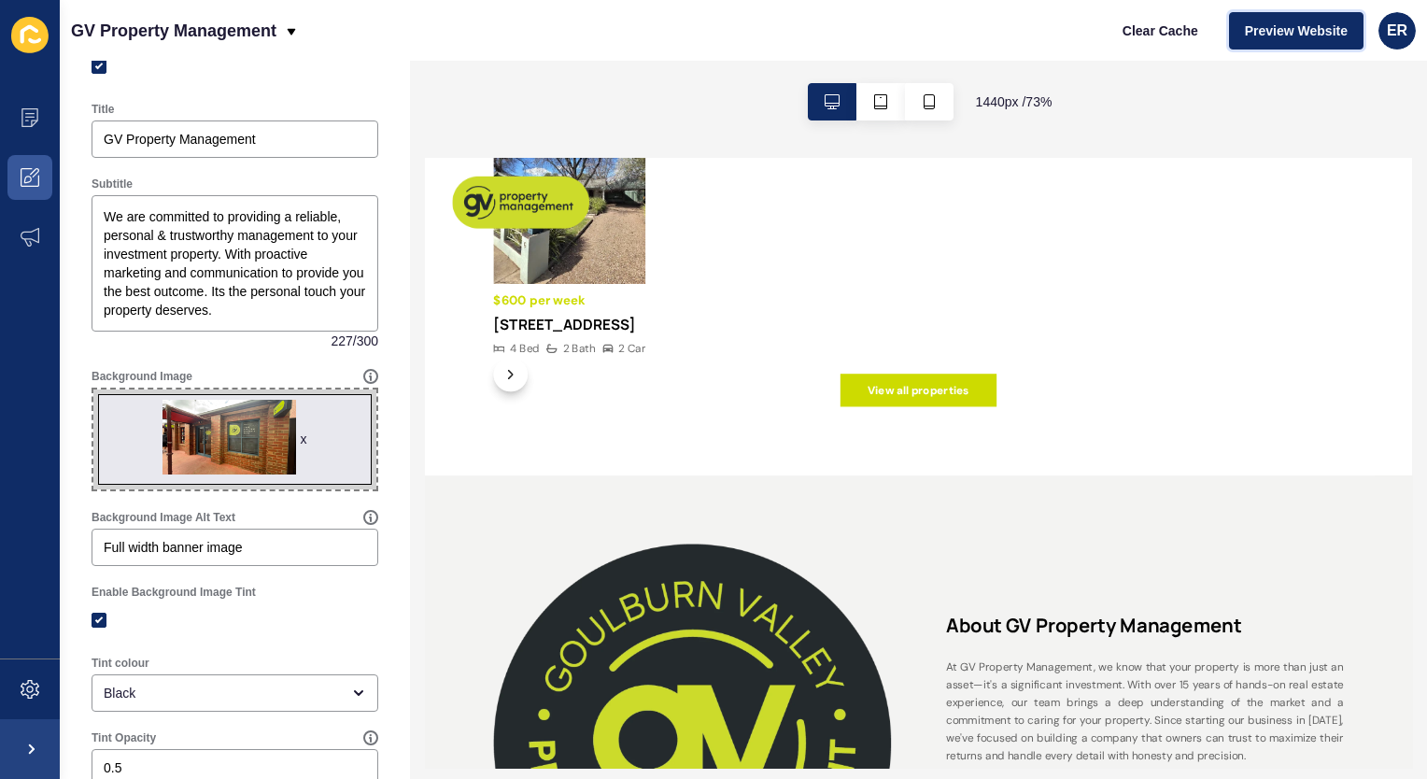
scroll to position [0, 0]
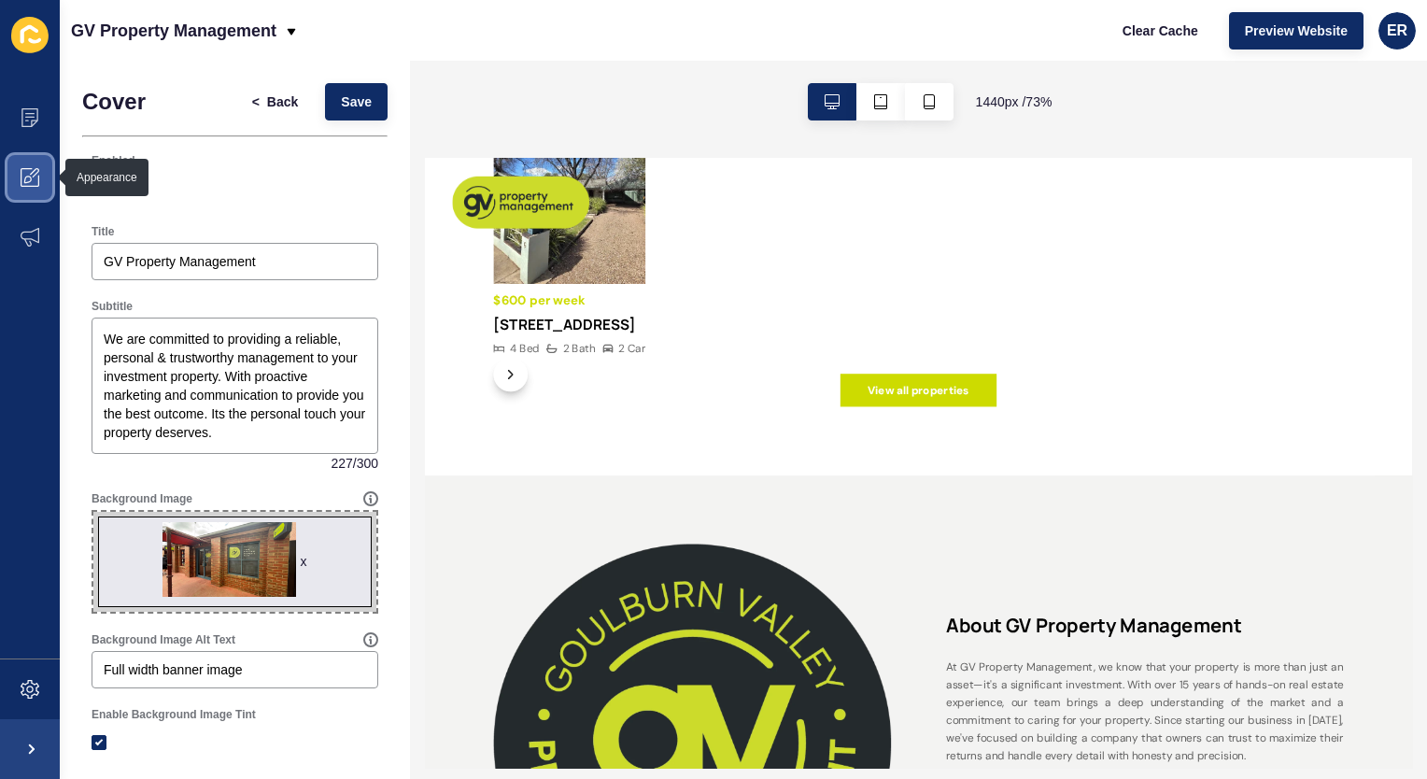
click at [33, 175] on icon at bounding box center [30, 177] width 19 height 19
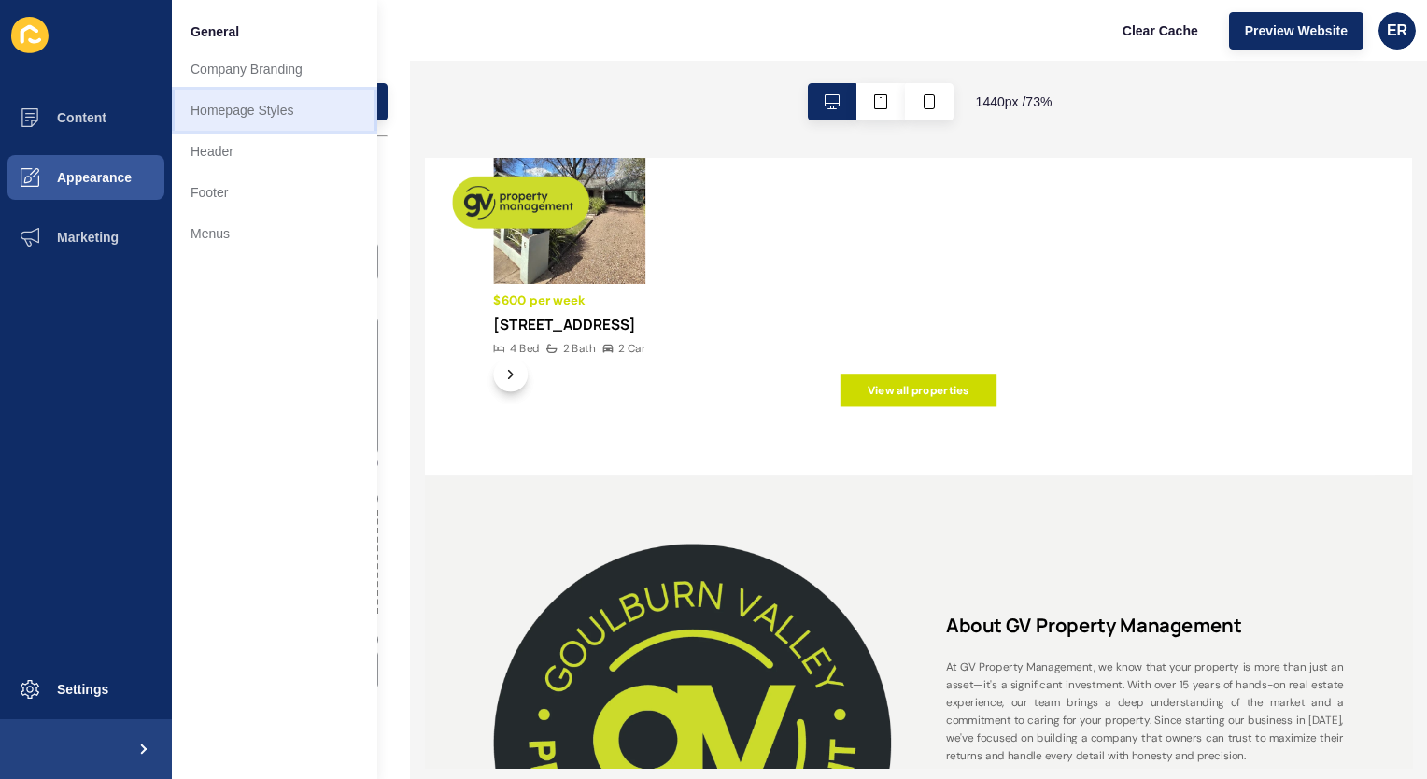
click at [272, 109] on link "Homepage Styles" at bounding box center [275, 110] width 206 height 41
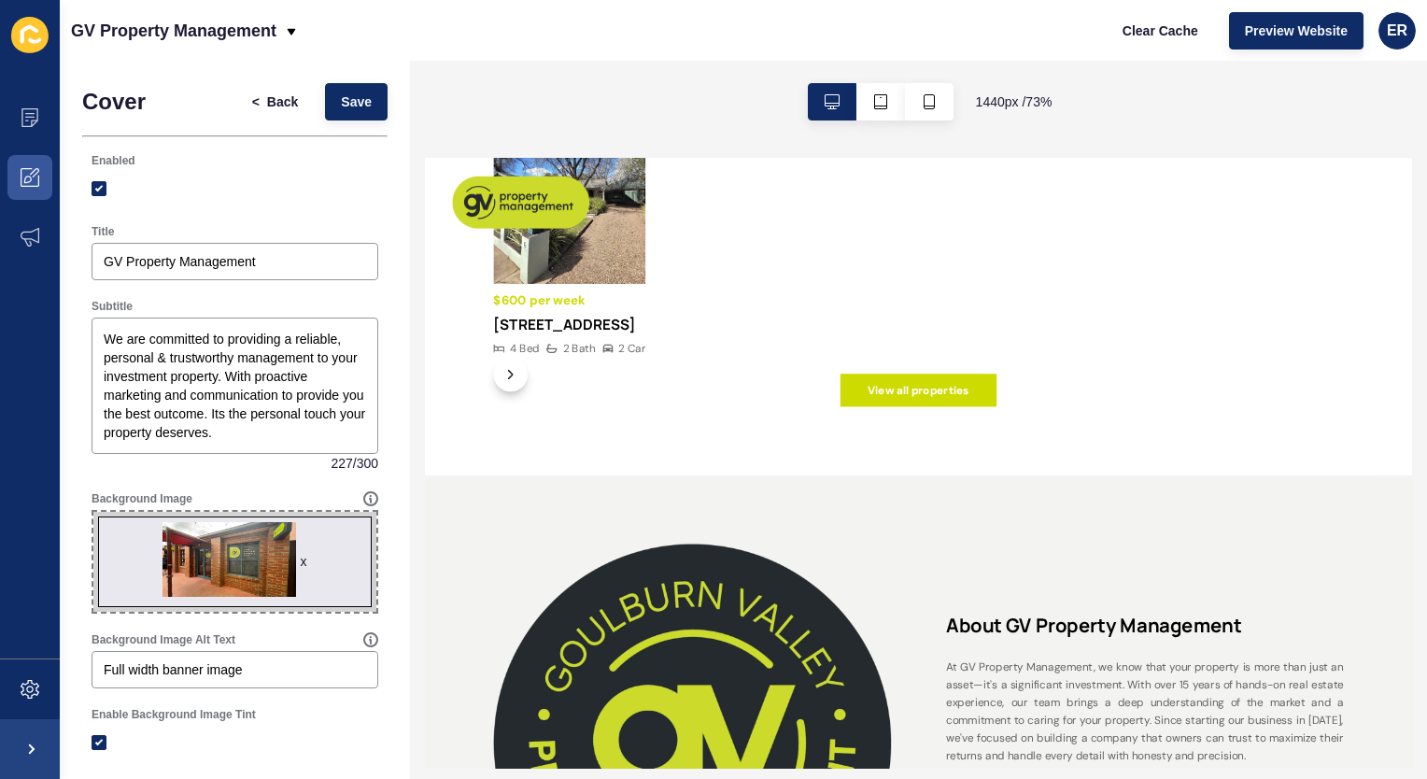
click at [135, 101] on h1 "Cover" at bounding box center [114, 102] width 64 height 26
click at [271, 102] on span "Back" at bounding box center [282, 101] width 31 height 19
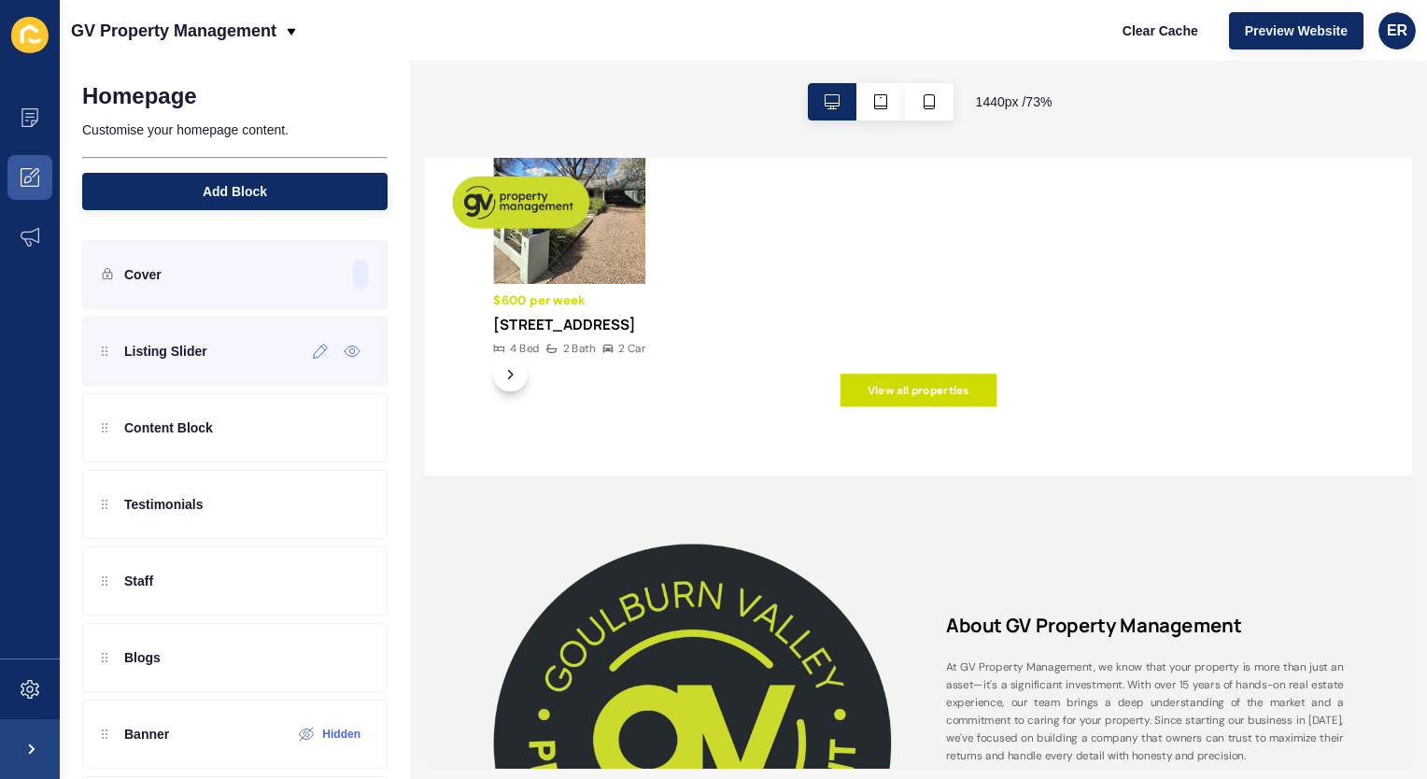
click at [176, 361] on div "Listing Slider" at bounding box center [155, 351] width 106 height 30
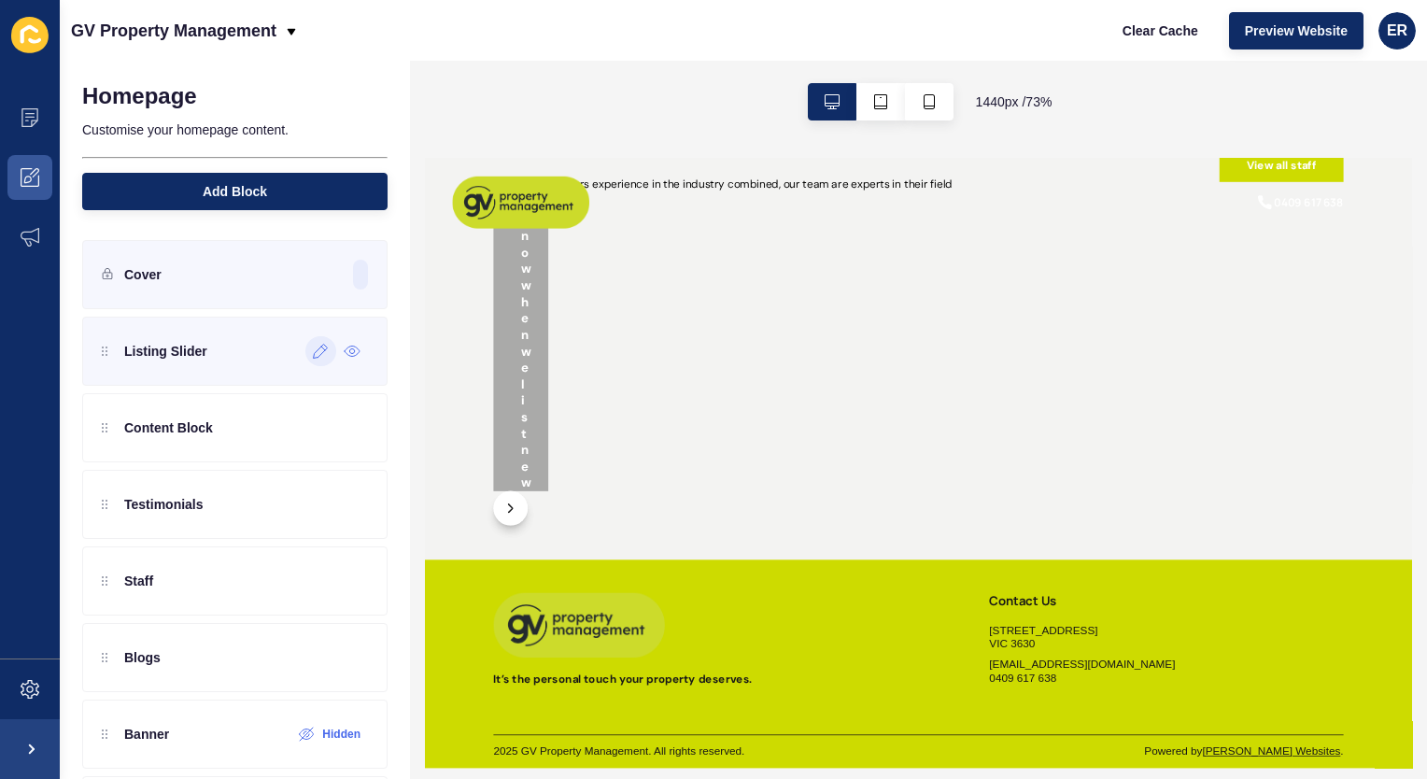
click at [314, 351] on icon at bounding box center [321, 352] width 14 height 14
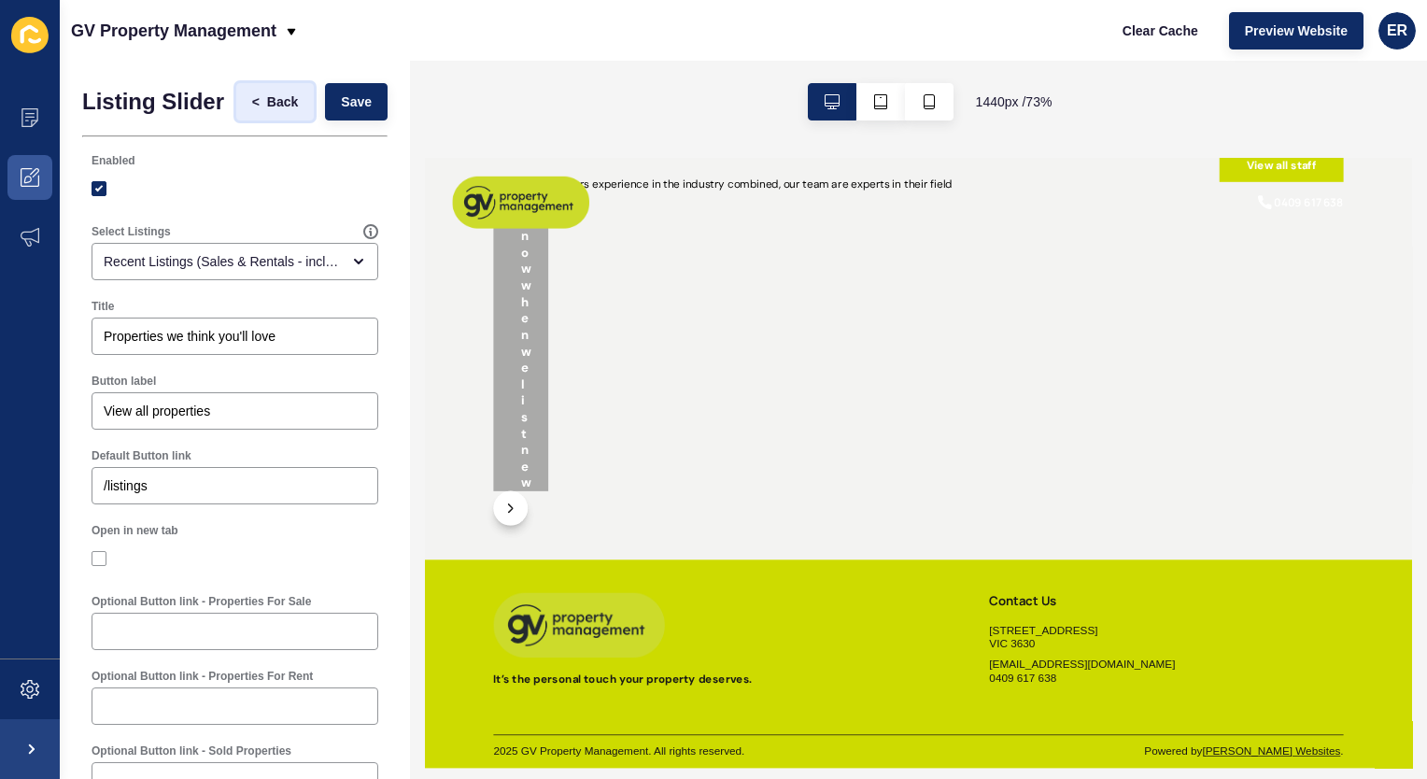
click at [269, 103] on span "Back" at bounding box center [282, 101] width 31 height 19
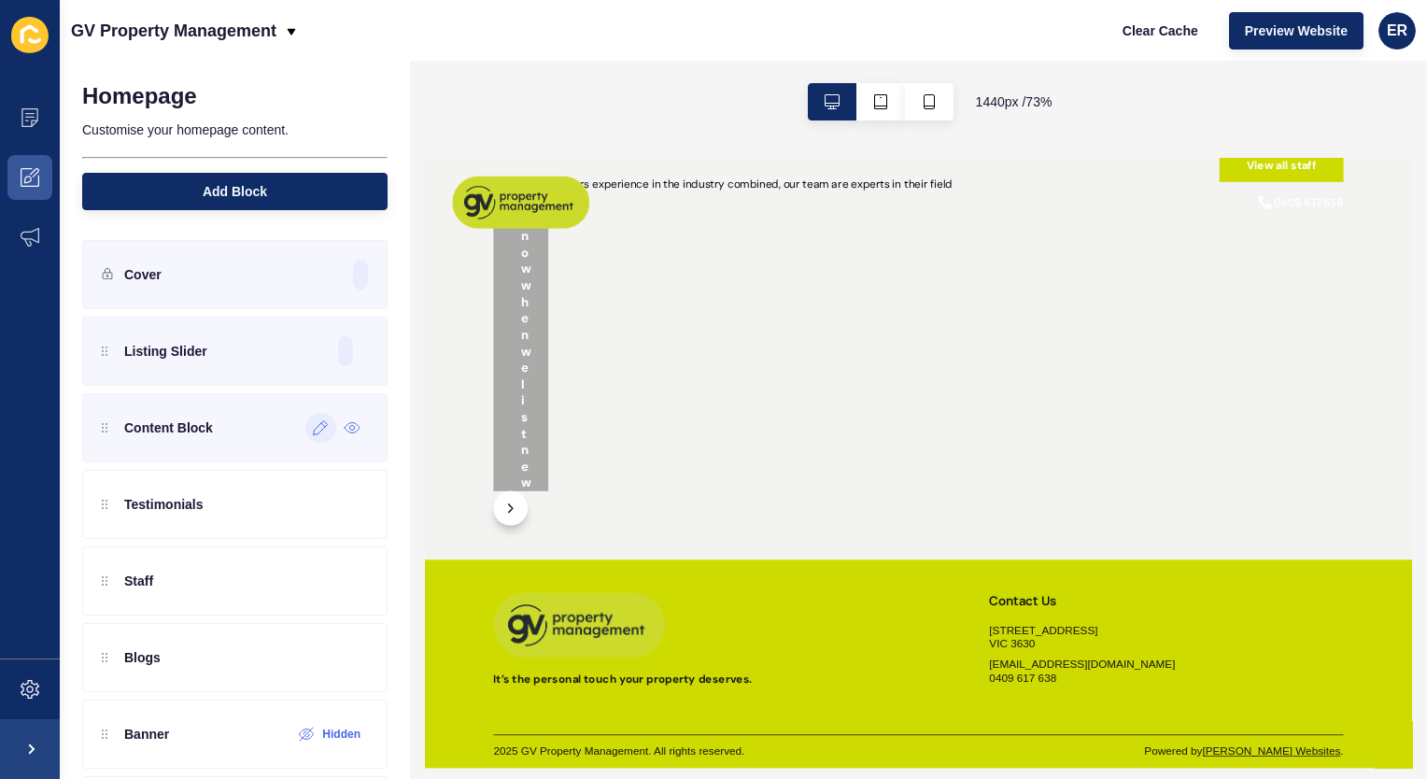
click at [314, 433] on icon at bounding box center [321, 428] width 14 height 14
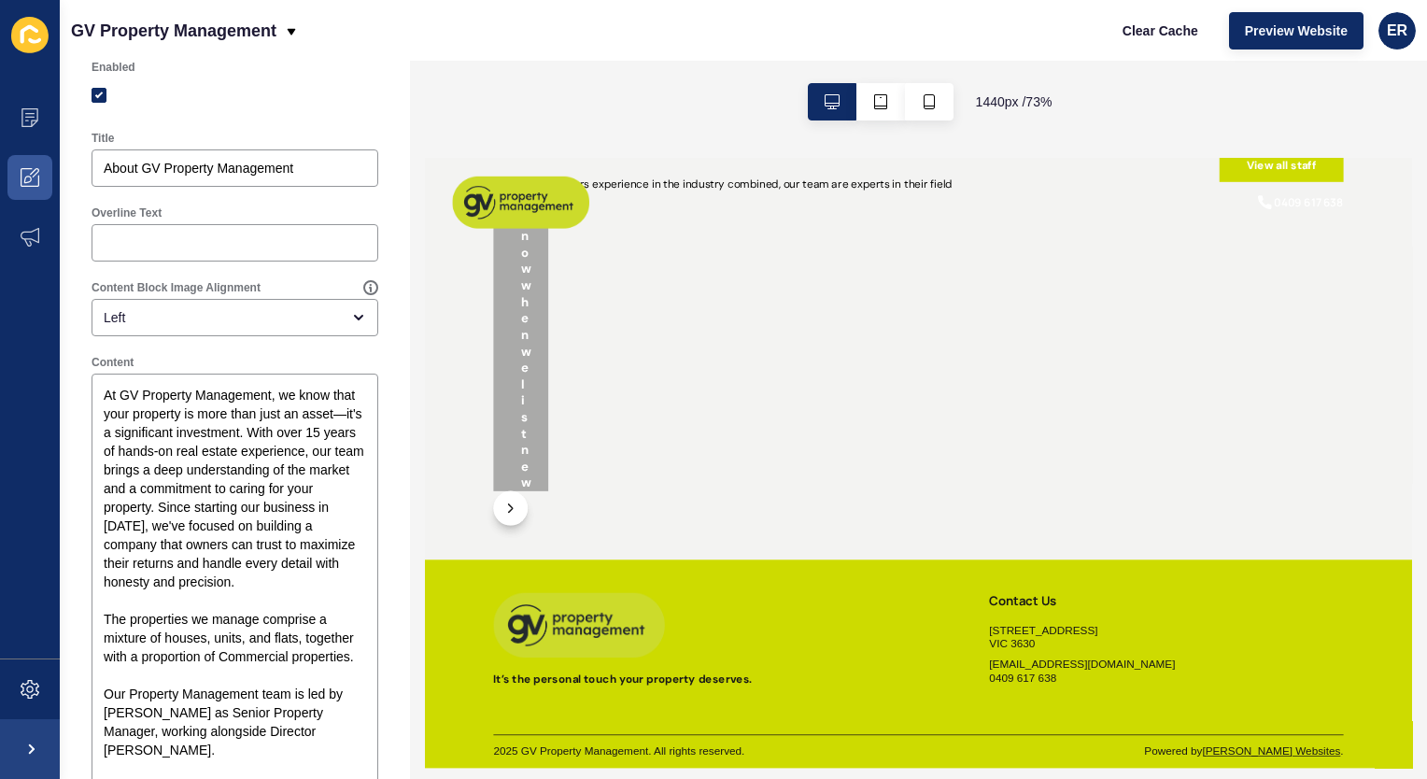
scroll to position [105, 0]
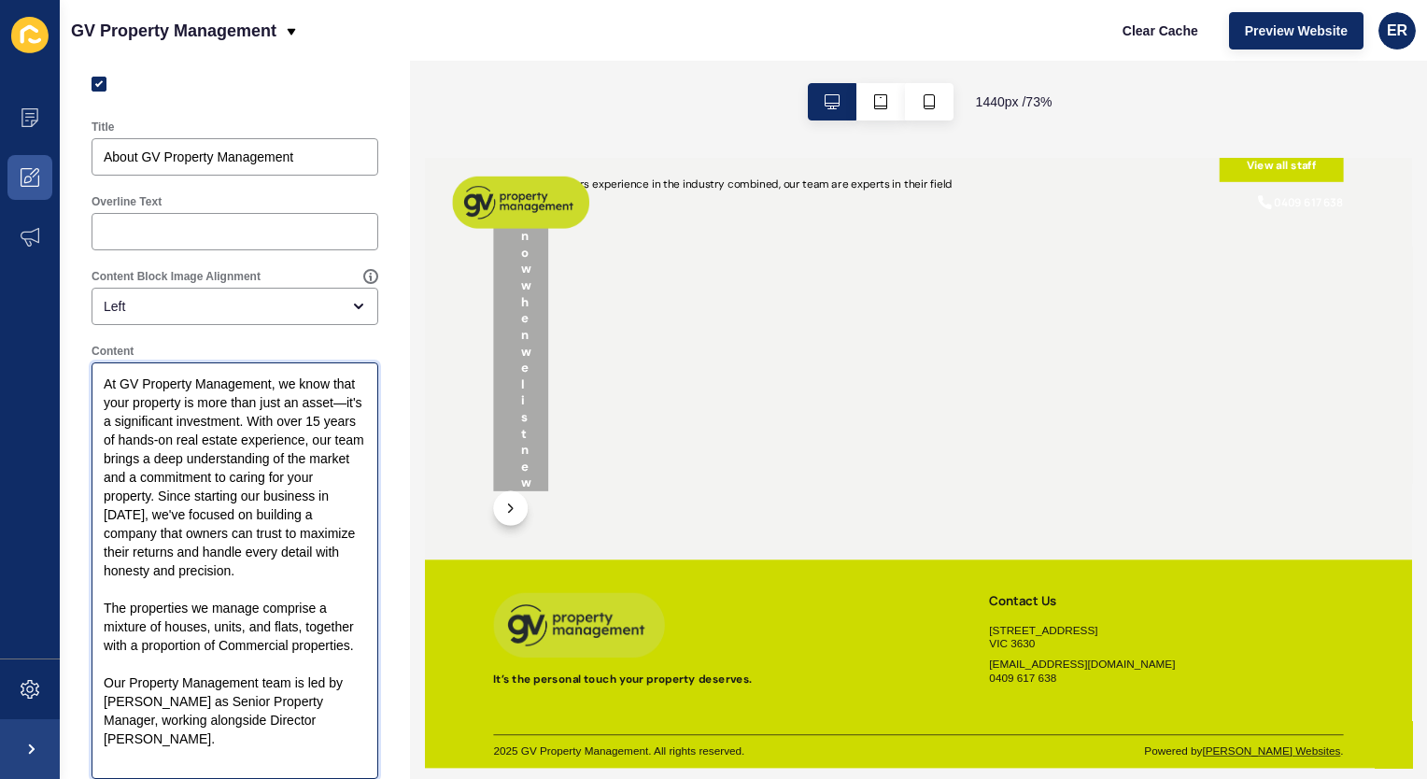
click at [145, 434] on textarea "At GV Property Management, we know that your property is more than just an asse…" at bounding box center [234, 570] width 281 height 411
click at [240, 454] on textarea "At GV Property Management, we know that your property is more than just an asse…" at bounding box center [234, 570] width 281 height 411
click at [257, 450] on textarea "At GV Property Management, we know that your property is more than just an asse…" at bounding box center [234, 570] width 281 height 411
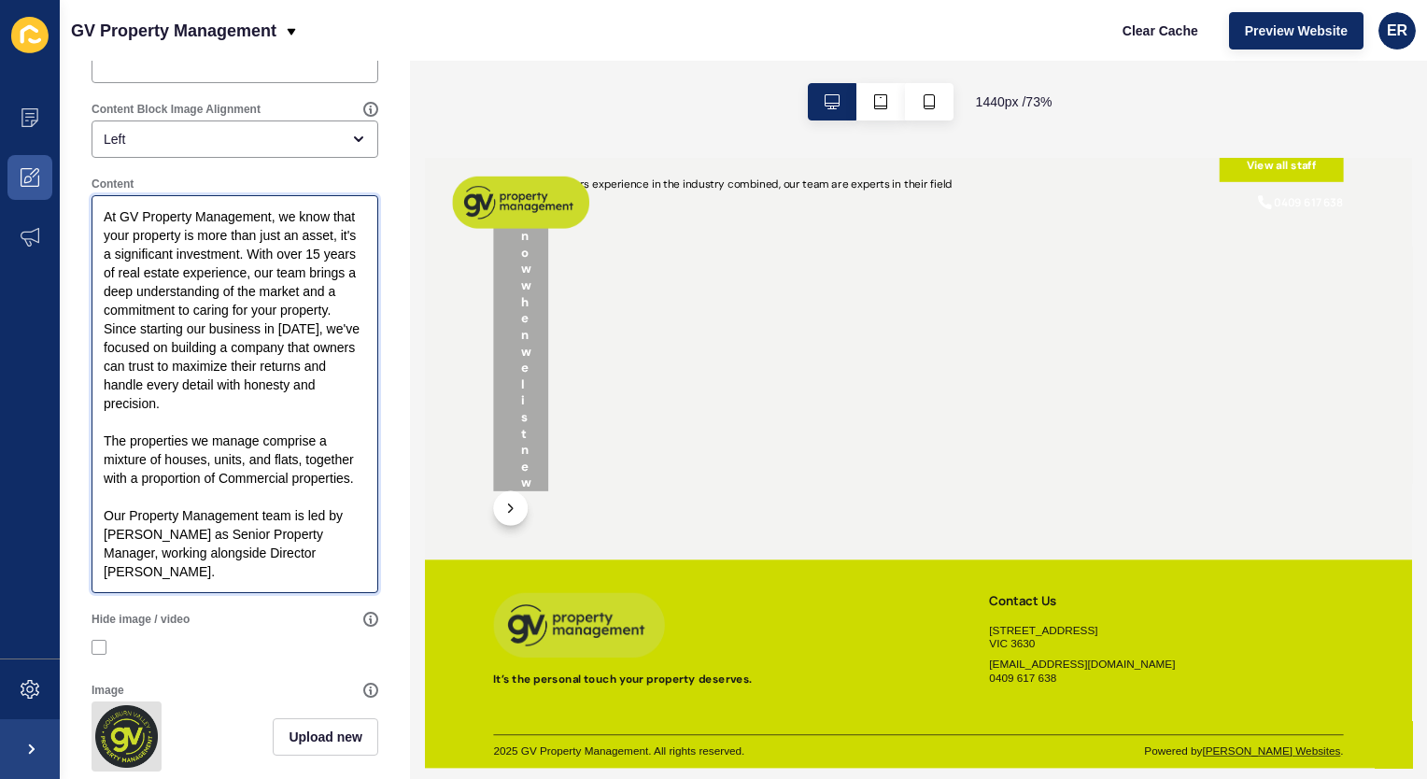
scroll to position [0, 0]
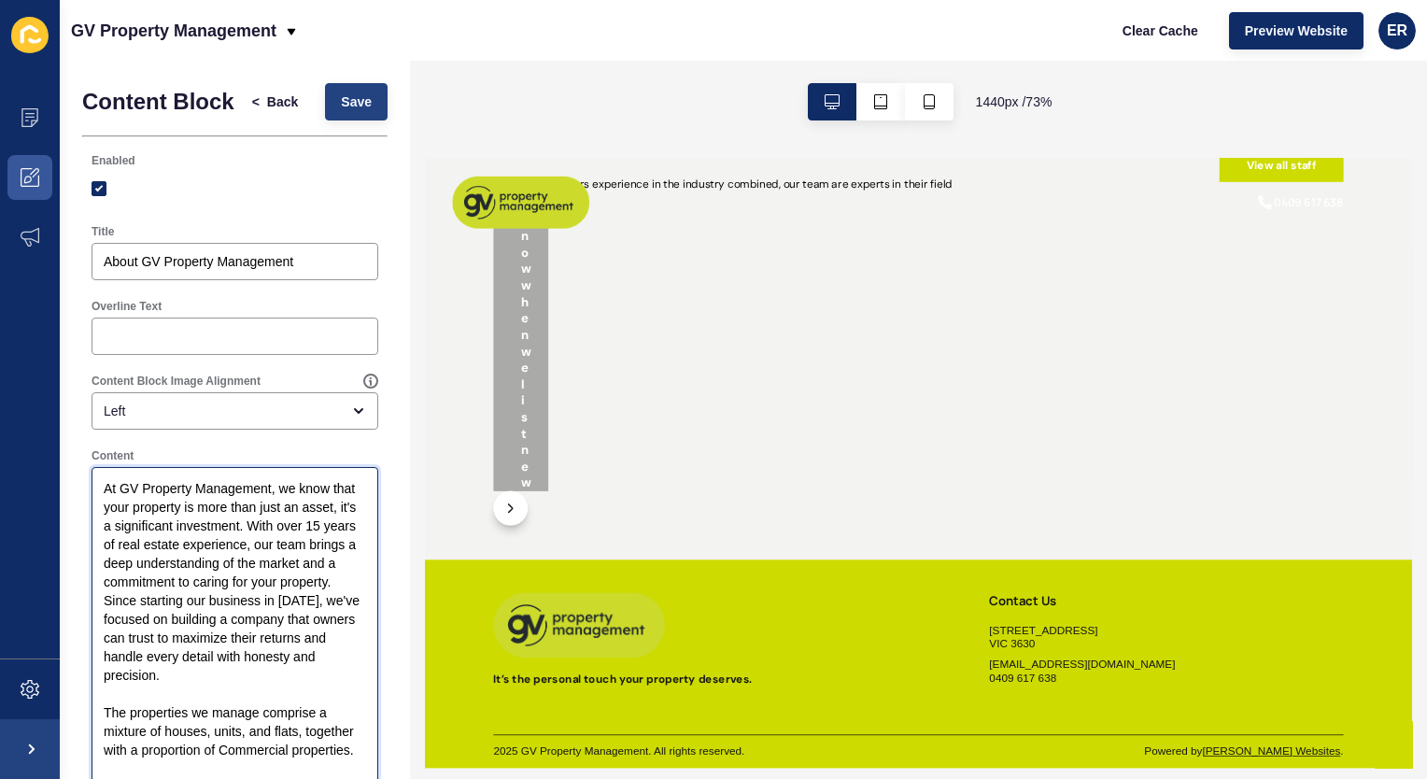
type textarea "At GV Property Management, we know that your property is more than just an asse…"
click at [344, 106] on span "Save" at bounding box center [356, 101] width 31 height 19
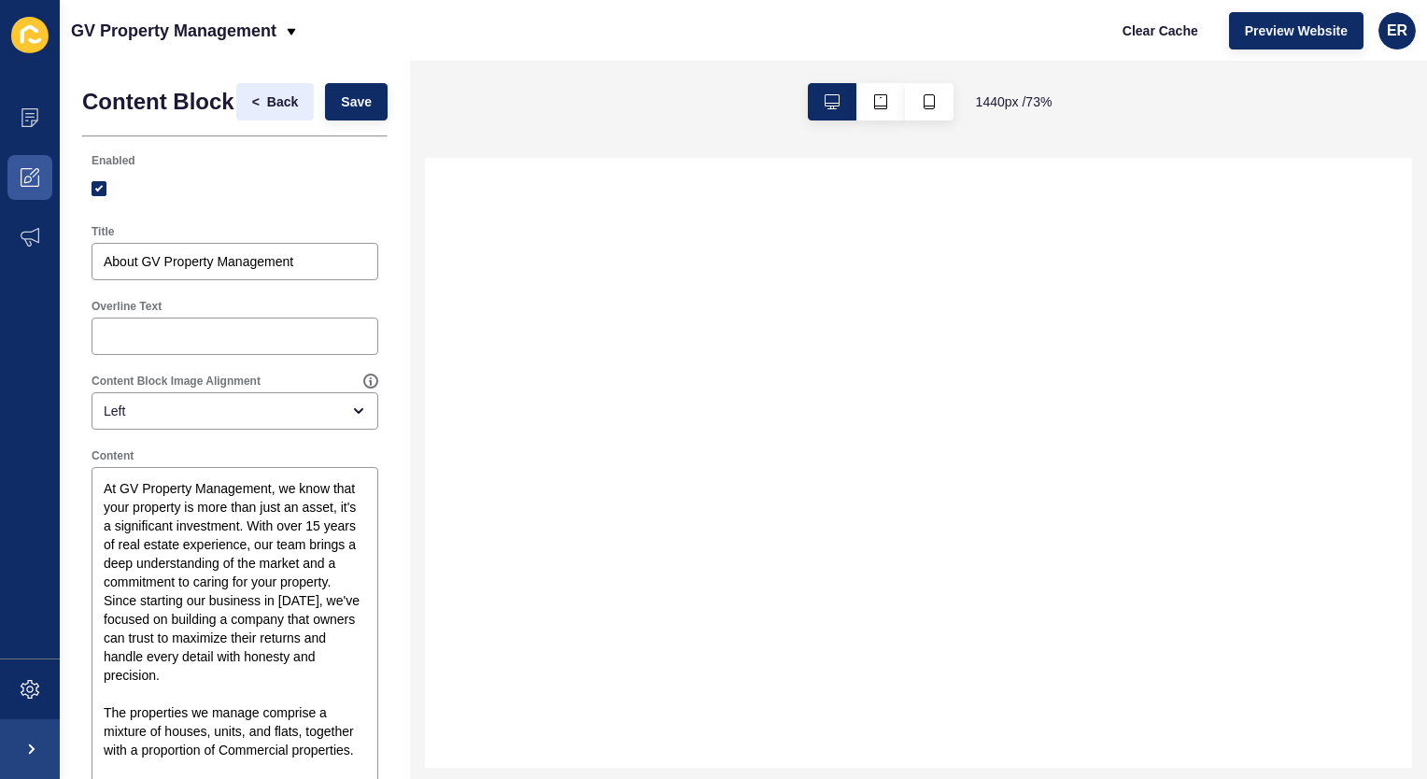
select select
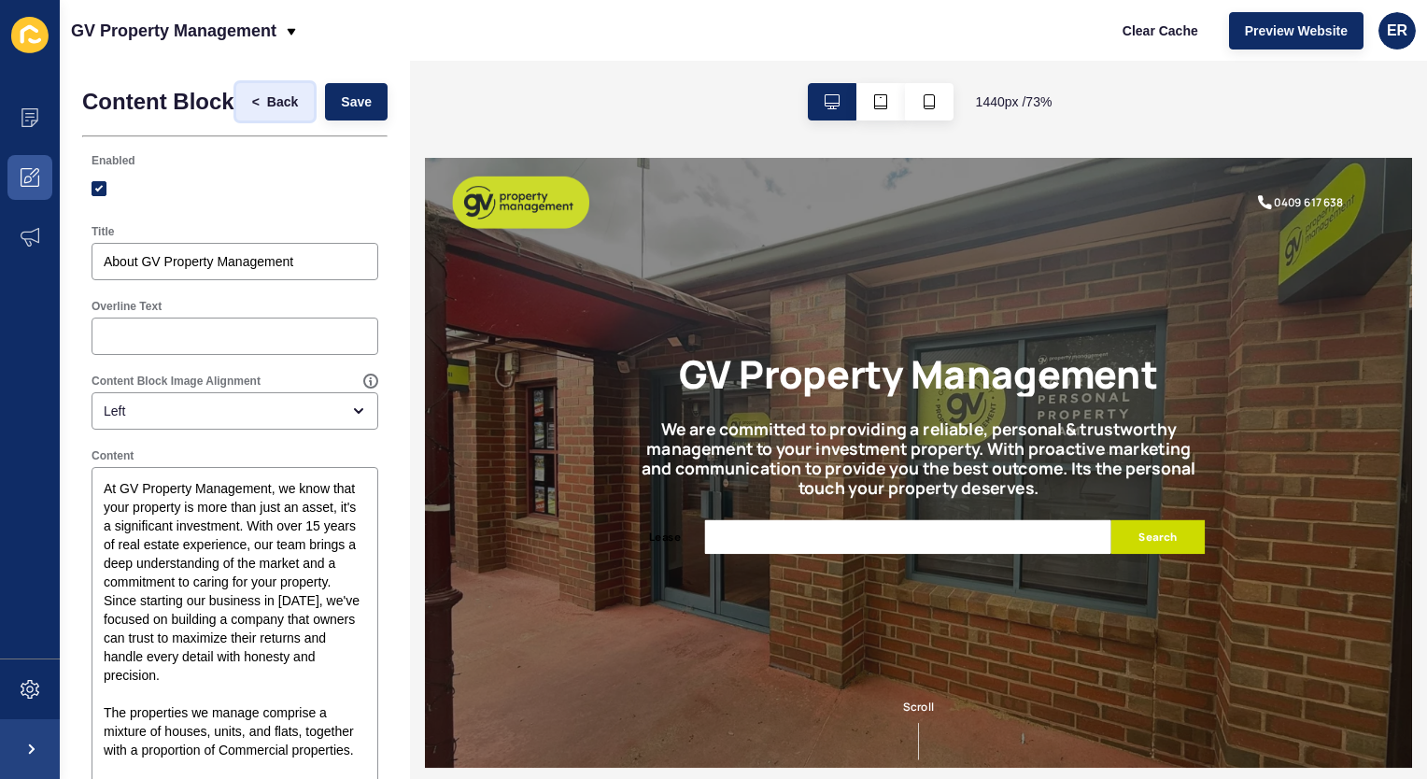
click at [267, 106] on span "Back" at bounding box center [282, 101] width 31 height 19
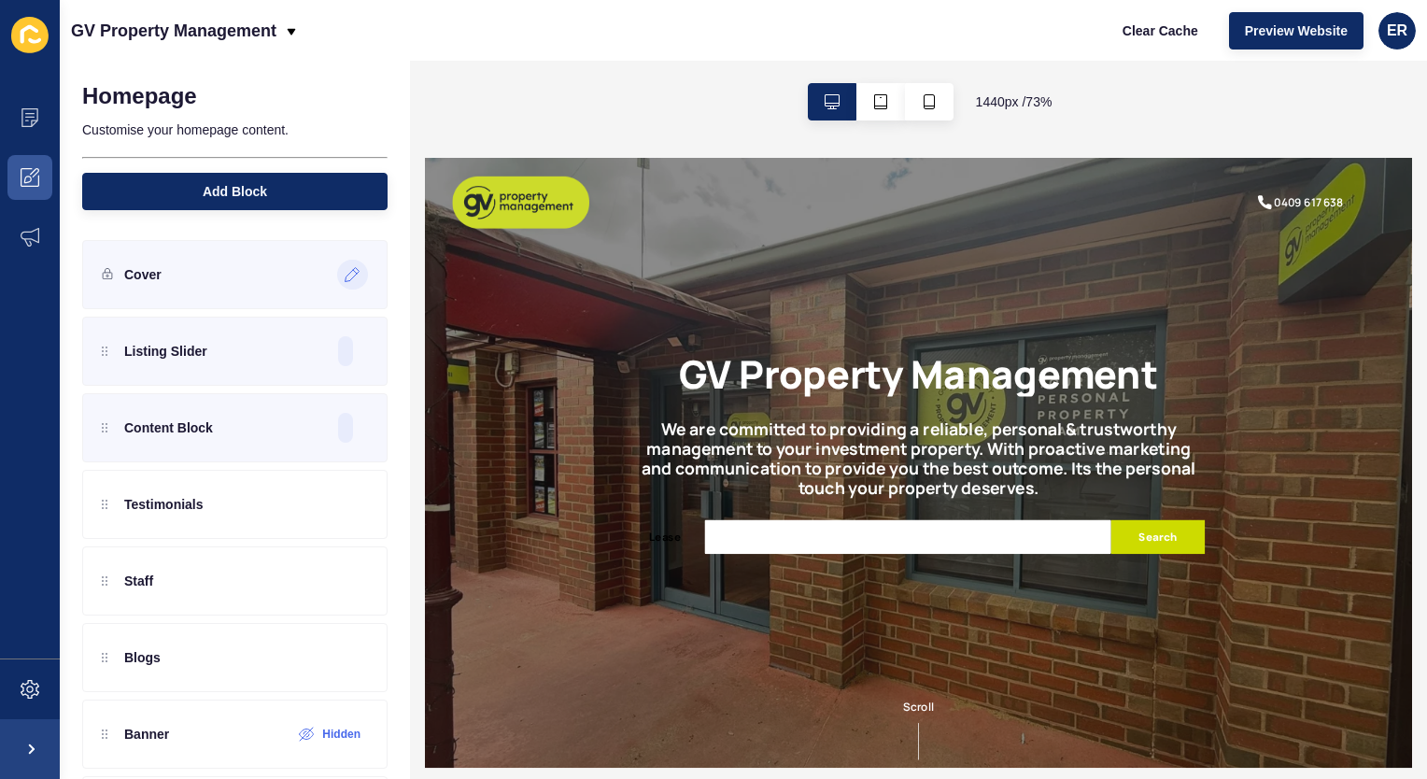
click at [353, 271] on icon at bounding box center [355, 272] width 4 height 4
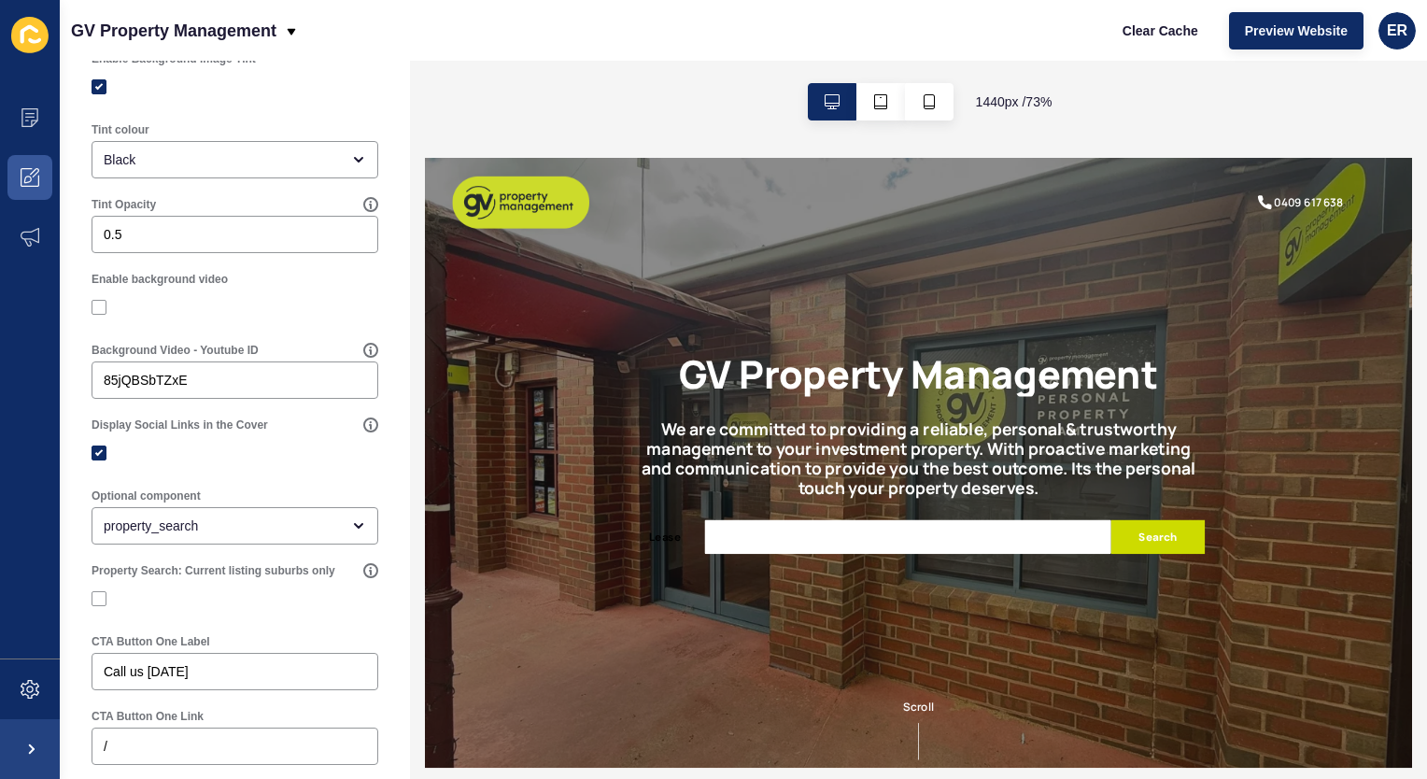
scroll to position [386, 0]
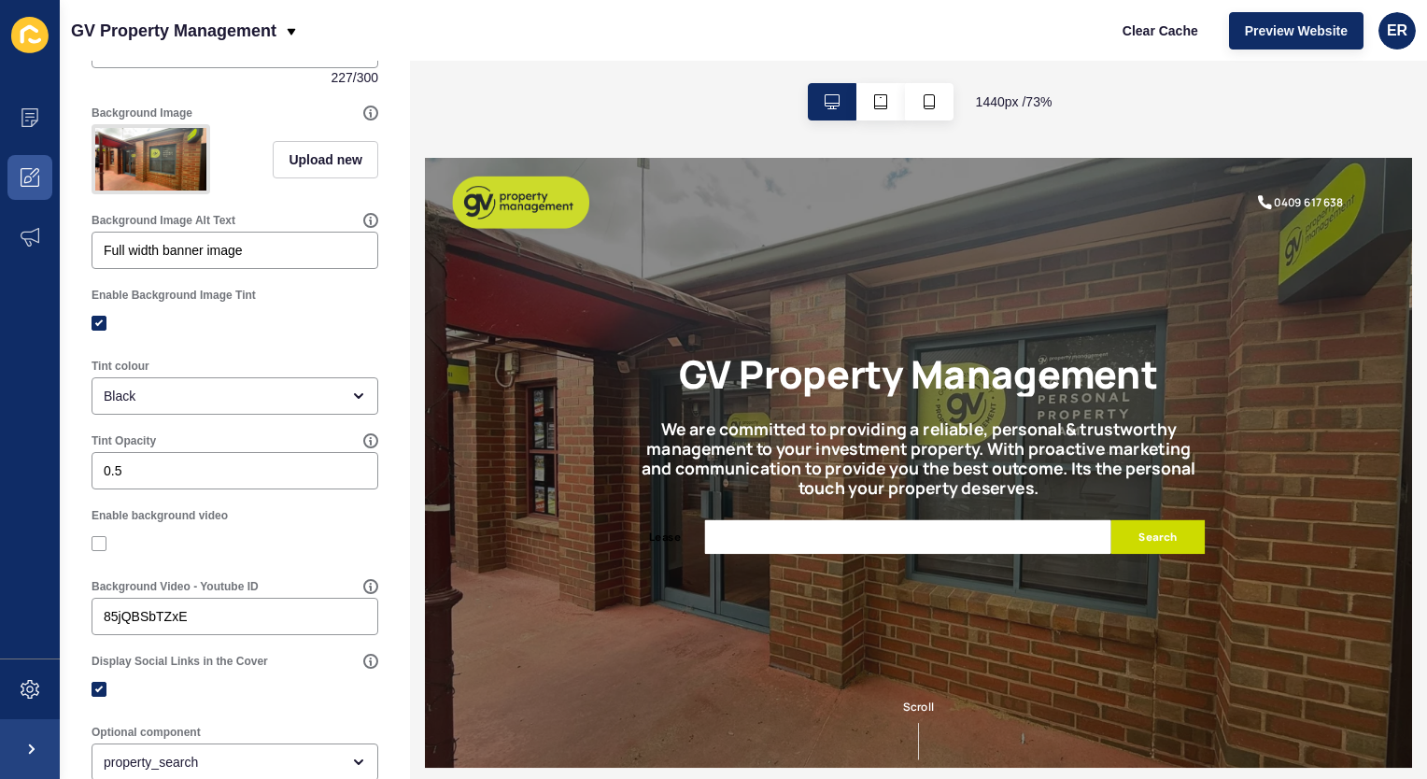
click at [153, 163] on img at bounding box center [150, 159] width 111 height 63
drag, startPoint x: 100, startPoint y: 199, endPoint x: 143, endPoint y: 159, distance: 58.8
click at [143, 159] on img at bounding box center [150, 159] width 111 height 63
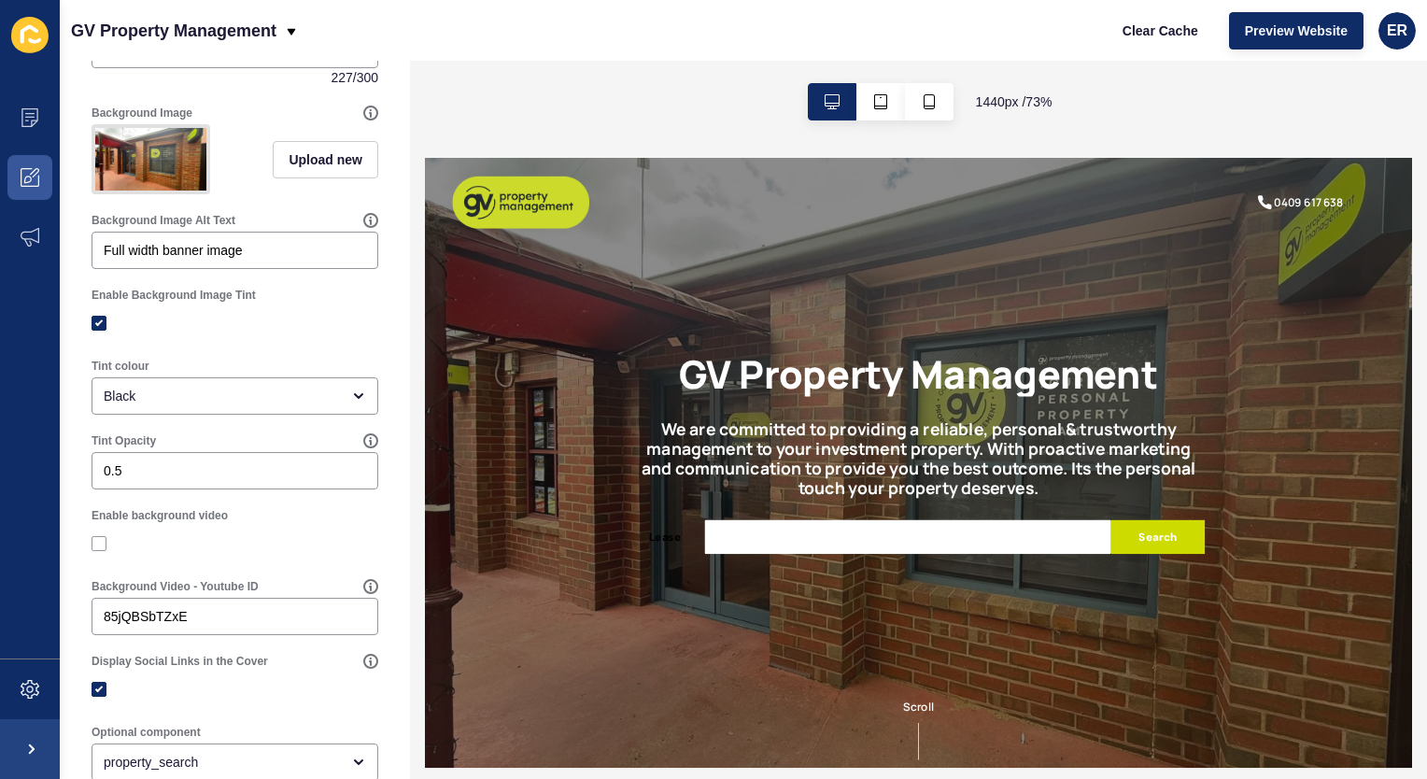
click at [678, 688] on img at bounding box center [1097, 573] width 1345 height 831
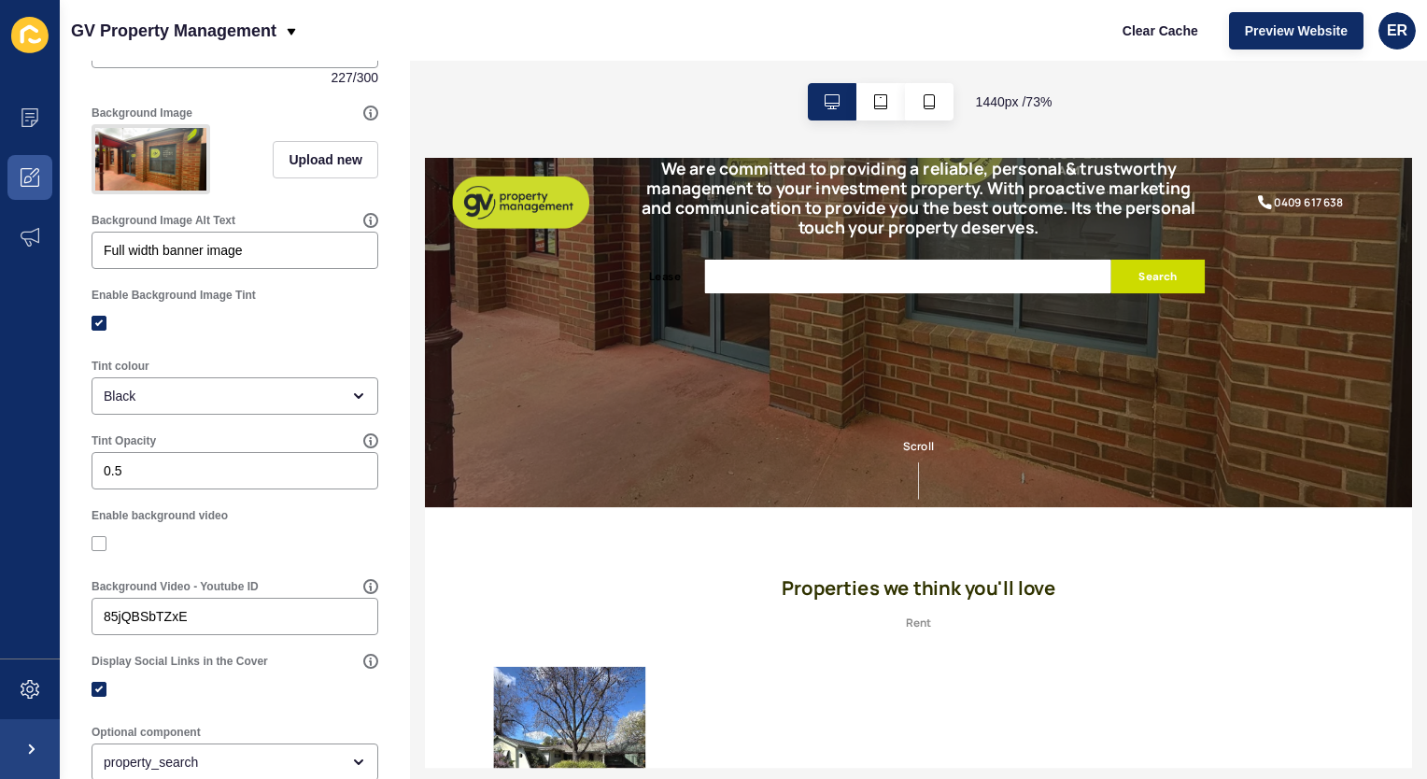
click at [678, 634] on img at bounding box center [1097, 218] width 1345 height 831
click at [143, 146] on img at bounding box center [150, 159] width 111 height 63
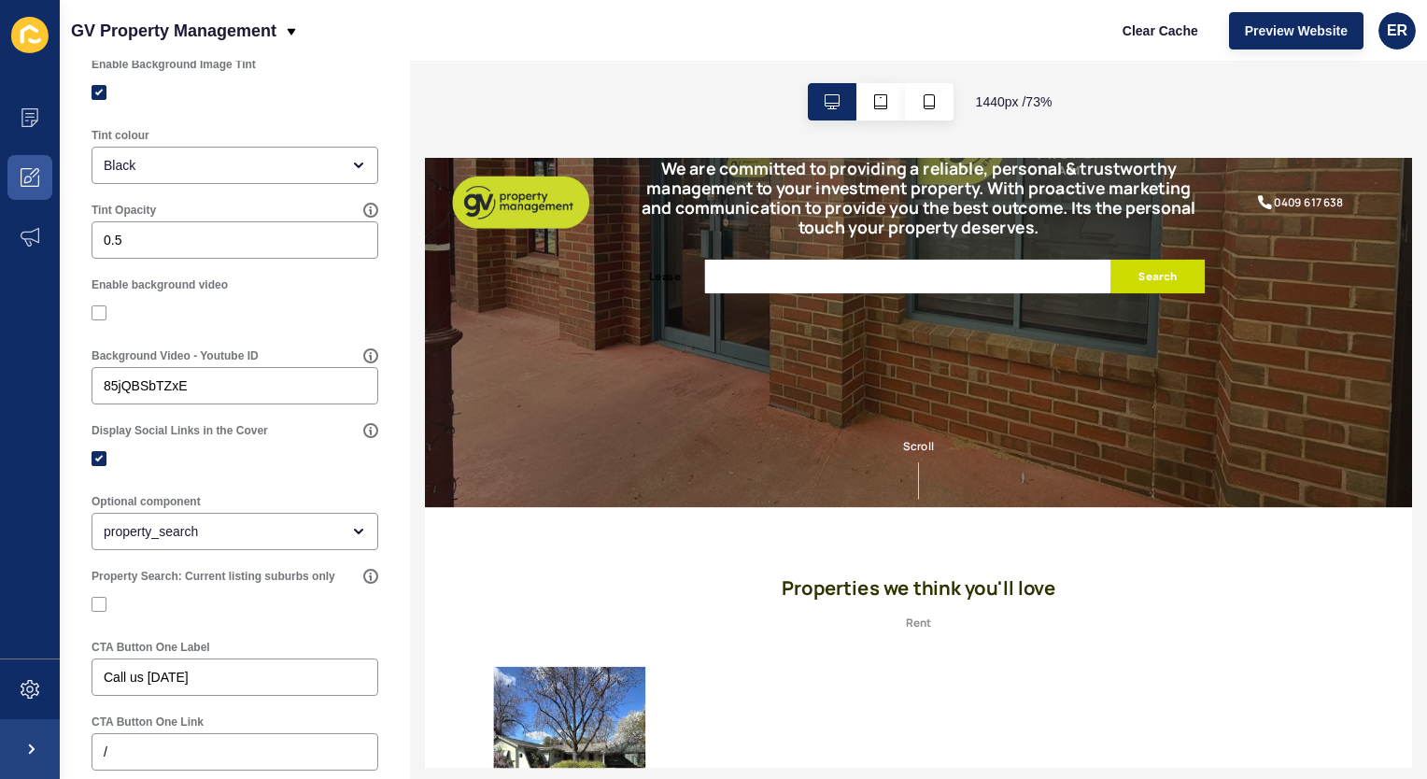
scroll to position [254, 0]
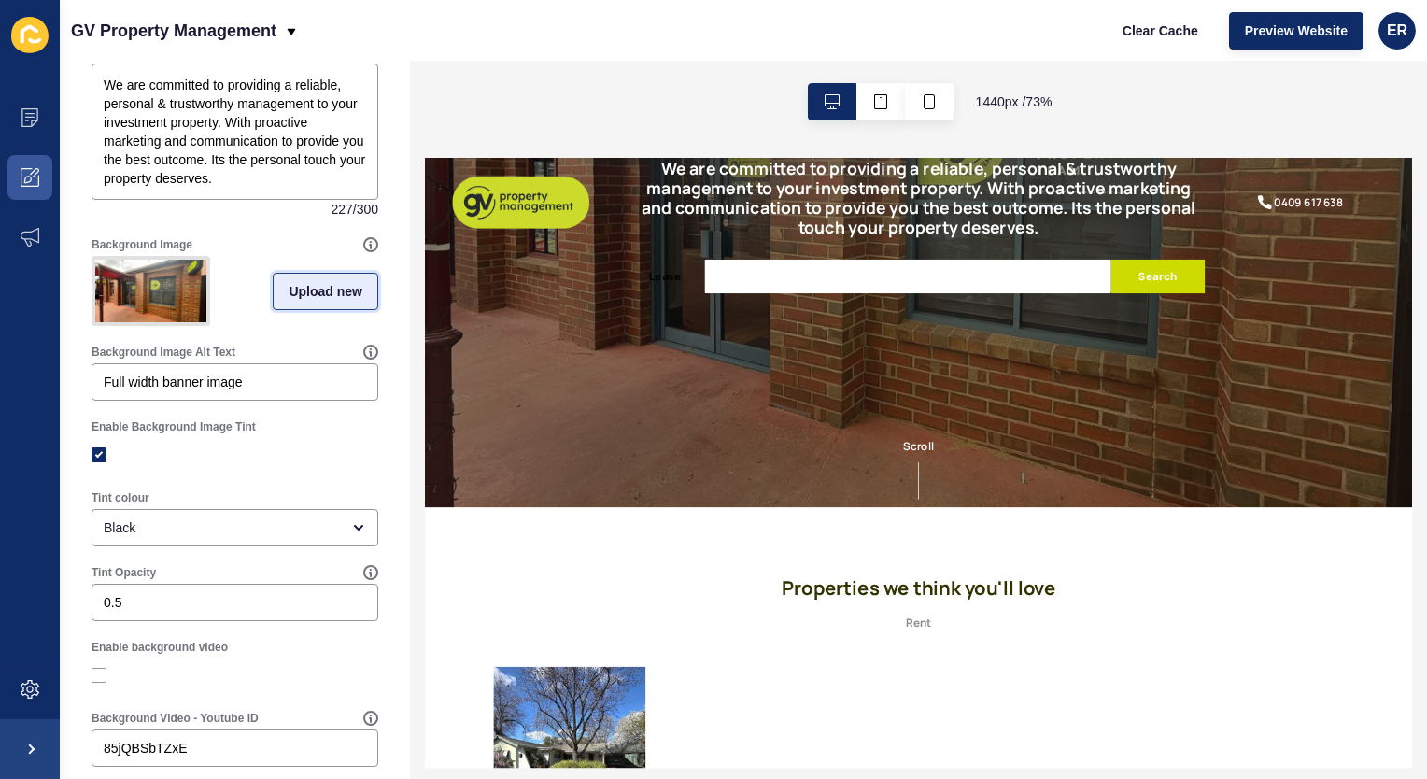
click at [303, 295] on span "Upload new" at bounding box center [326, 291] width 74 height 19
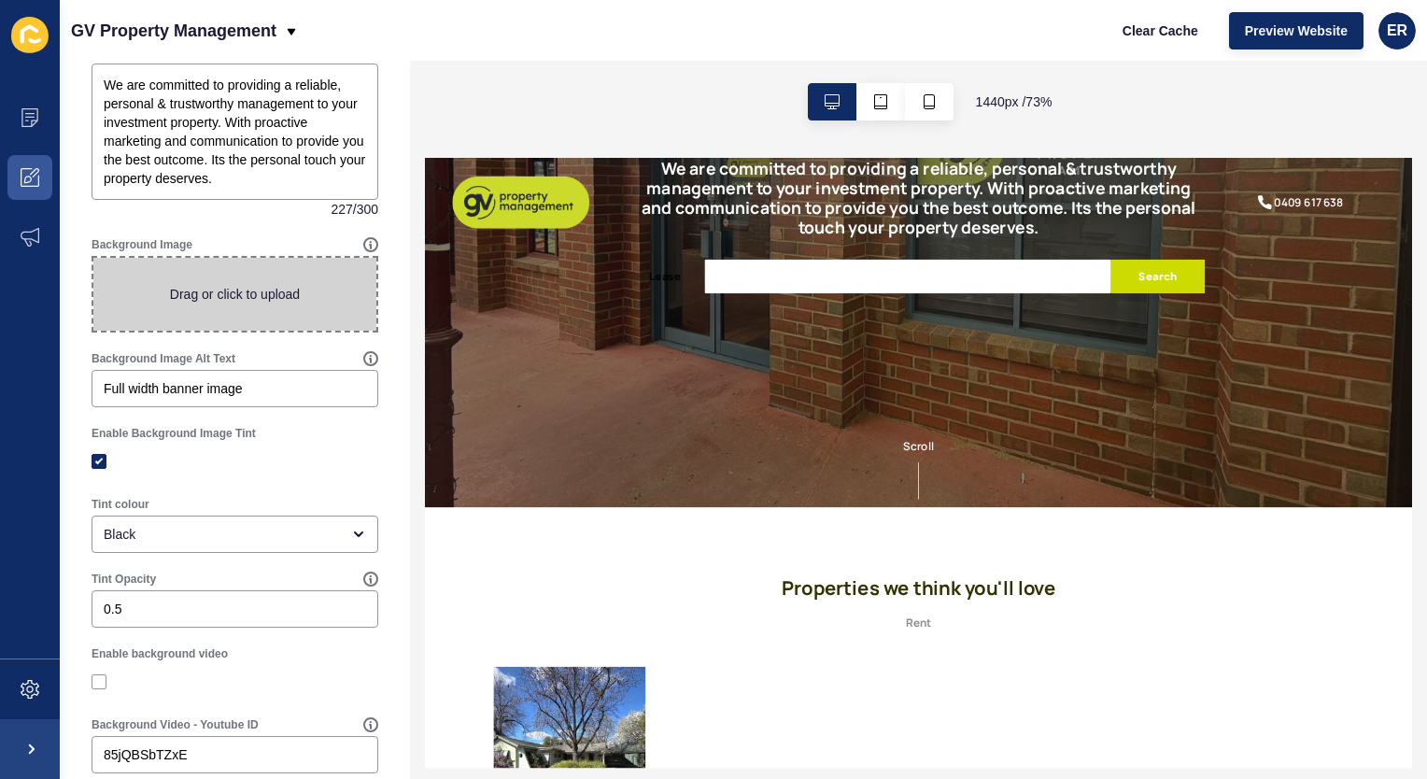
click at [228, 290] on span at bounding box center [234, 294] width 283 height 73
click at [93, 258] on input "Drag or click to upload" at bounding box center [93, 258] width 0 height 0
type input "C:\fakepath\328.jpg"
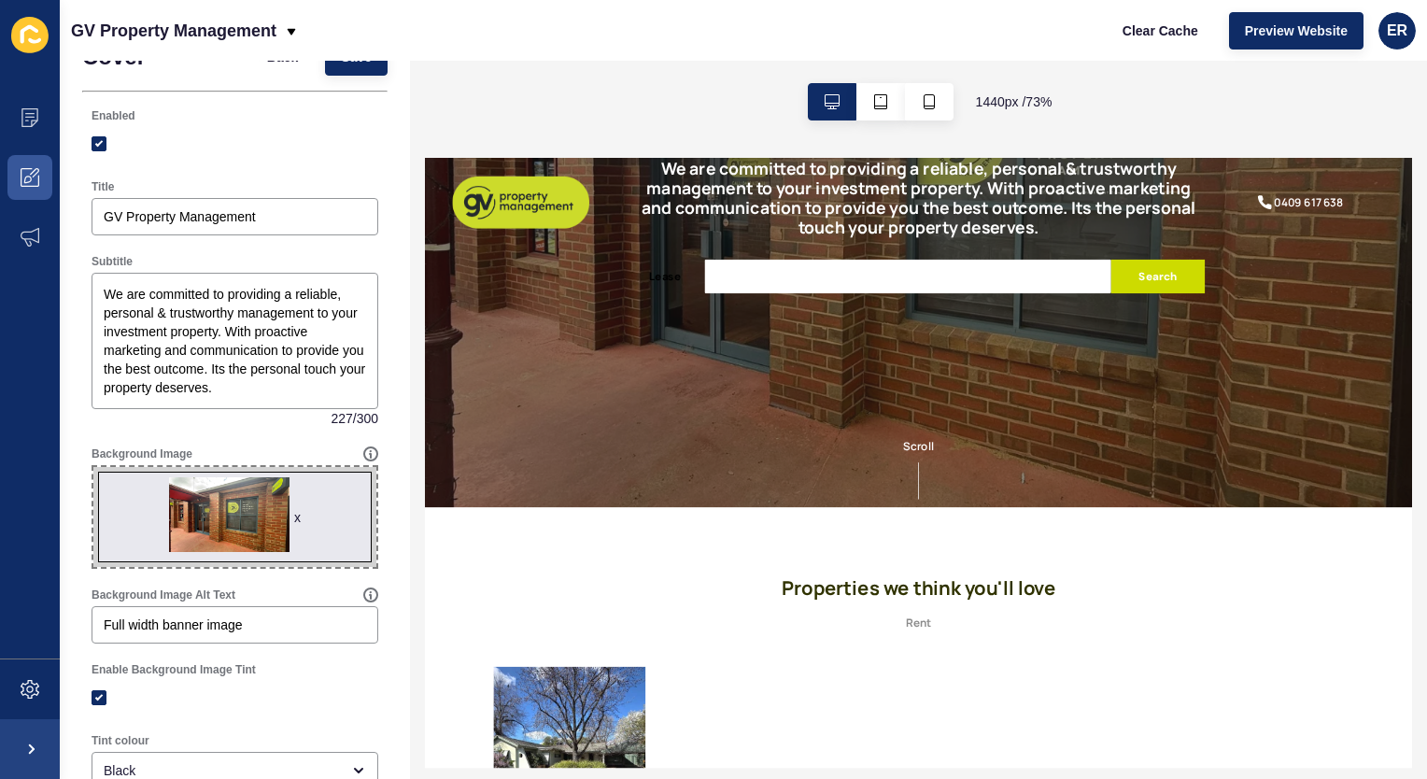
scroll to position [0, 0]
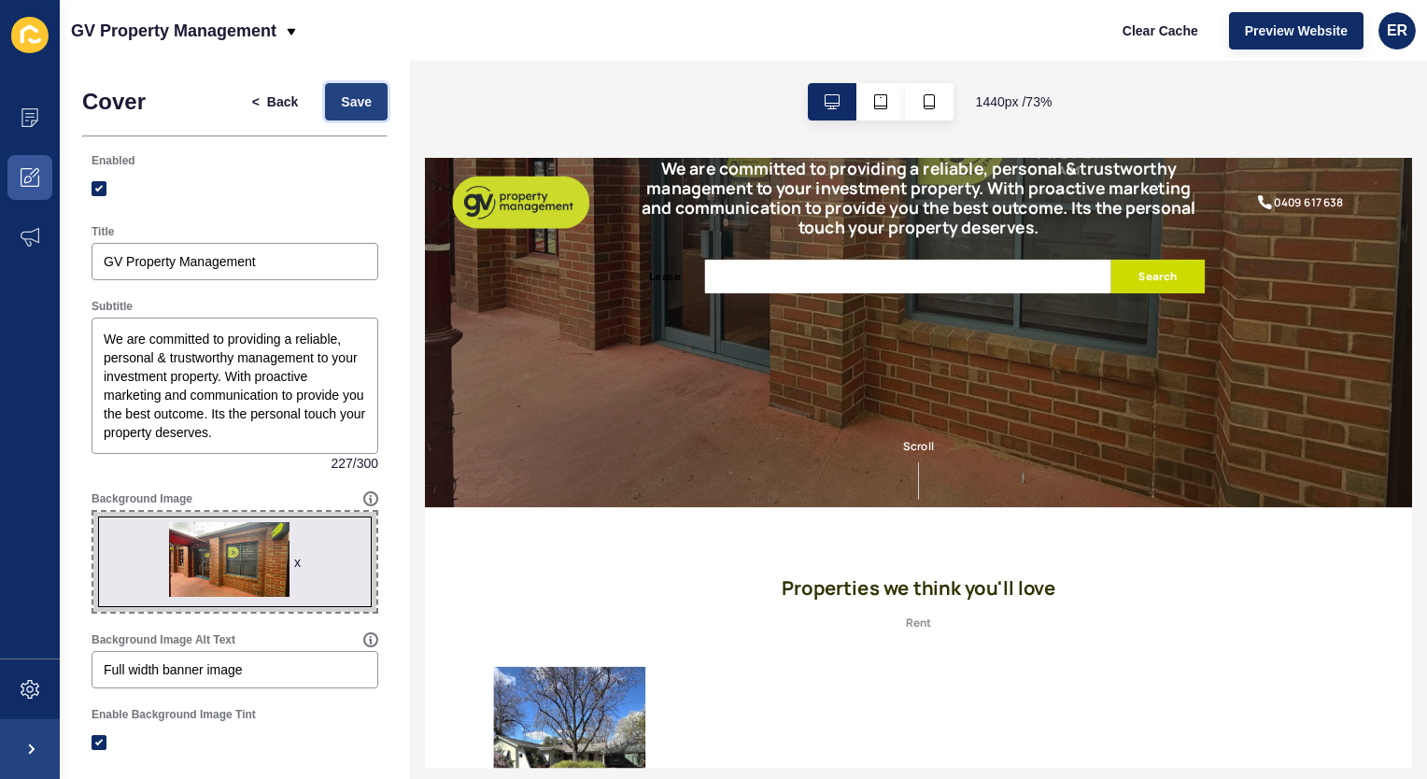
click at [346, 99] on span "Save" at bounding box center [356, 101] width 31 height 19
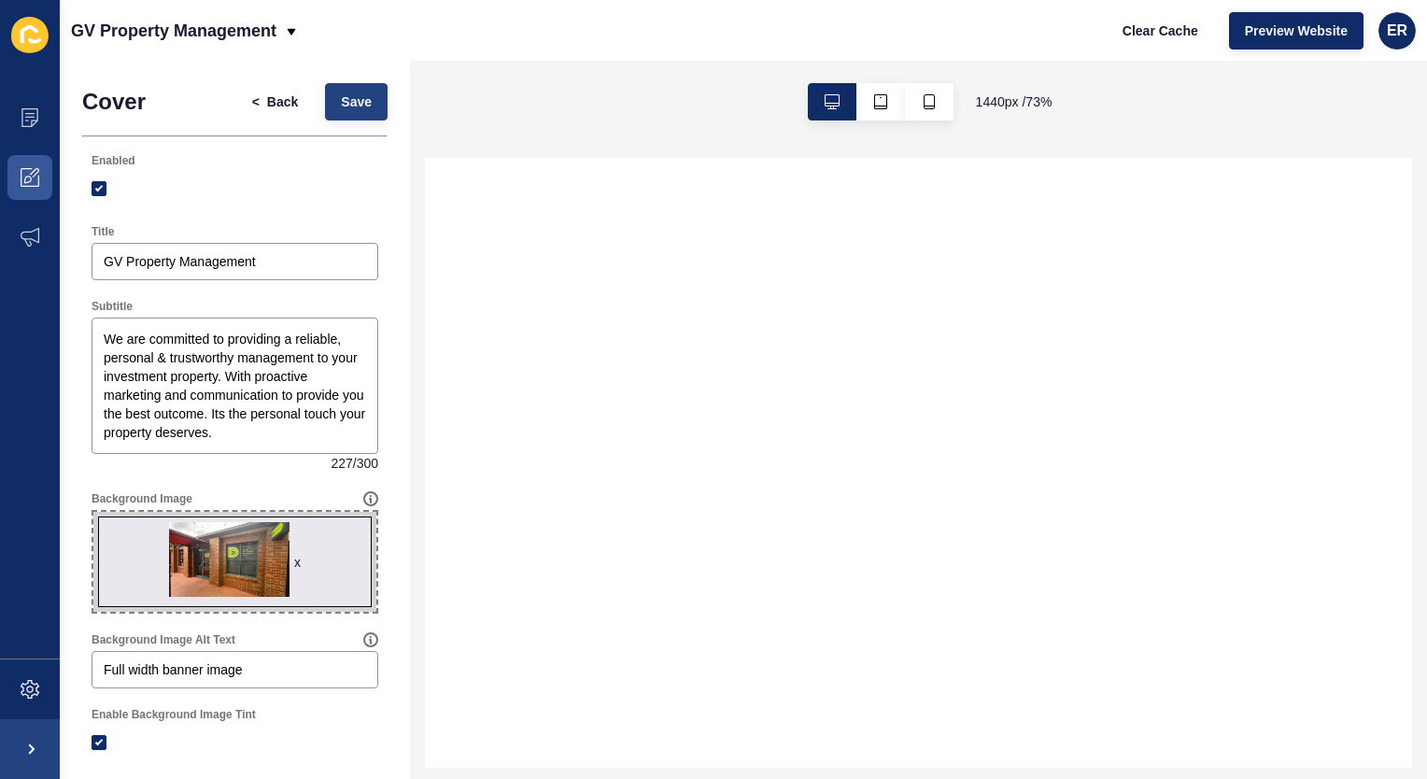
select select
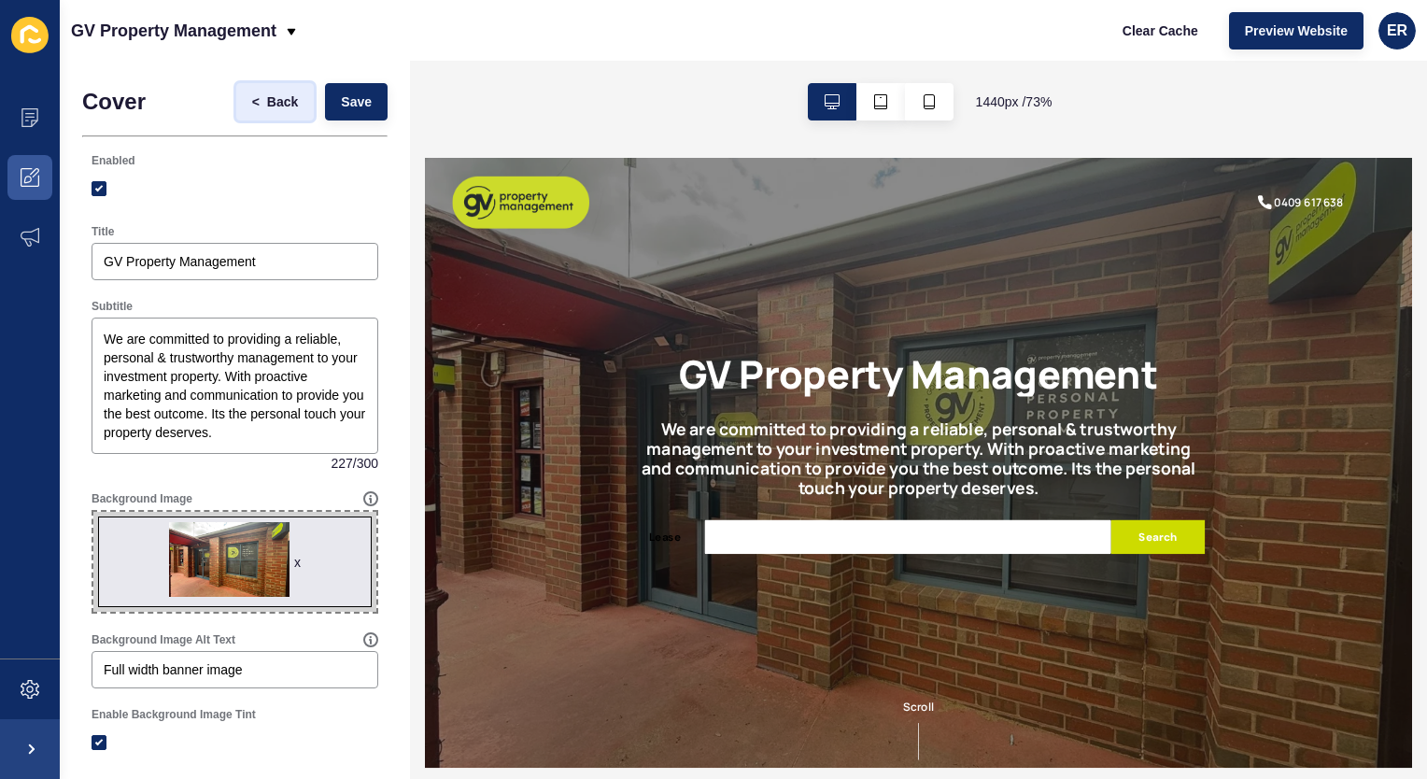
click at [267, 95] on span "Back" at bounding box center [282, 101] width 31 height 19
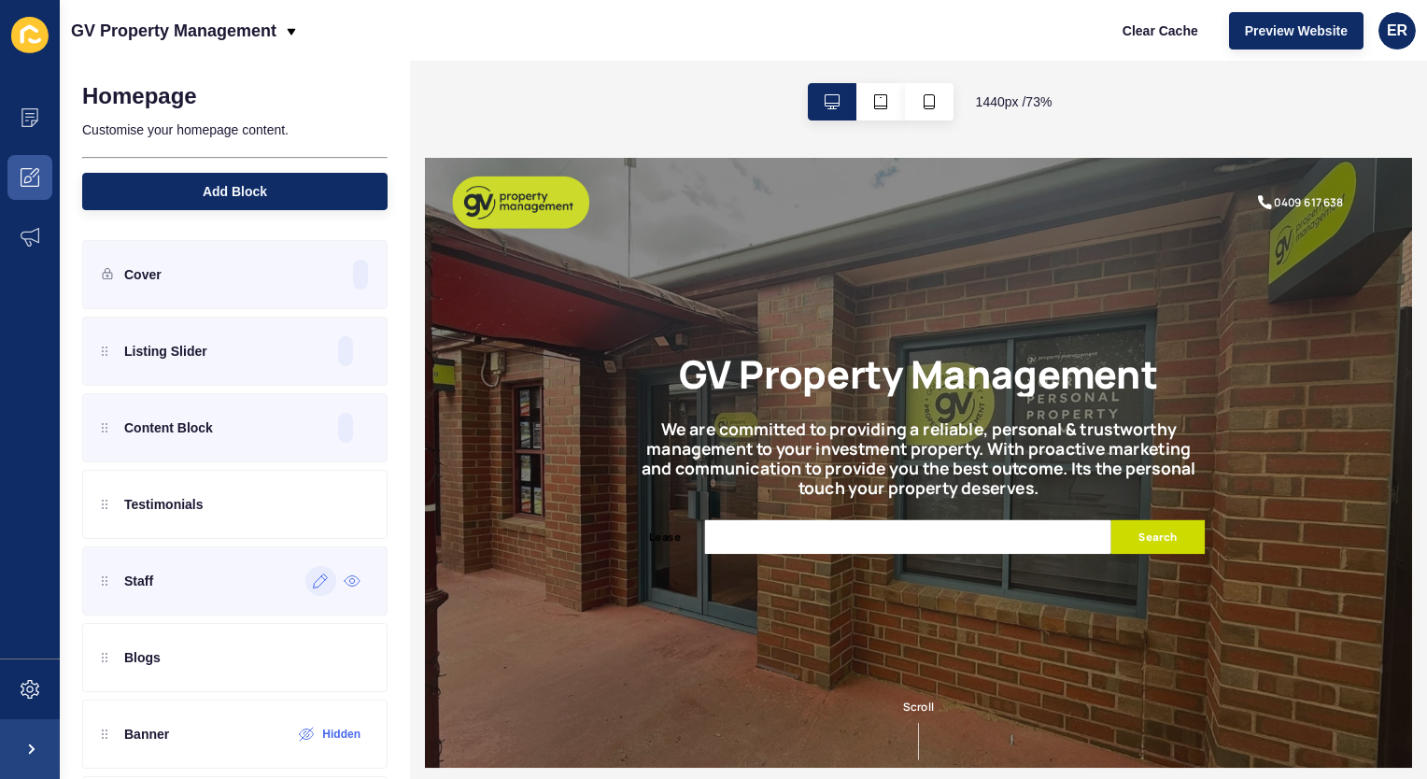
click at [313, 584] on icon at bounding box center [321, 581] width 16 height 15
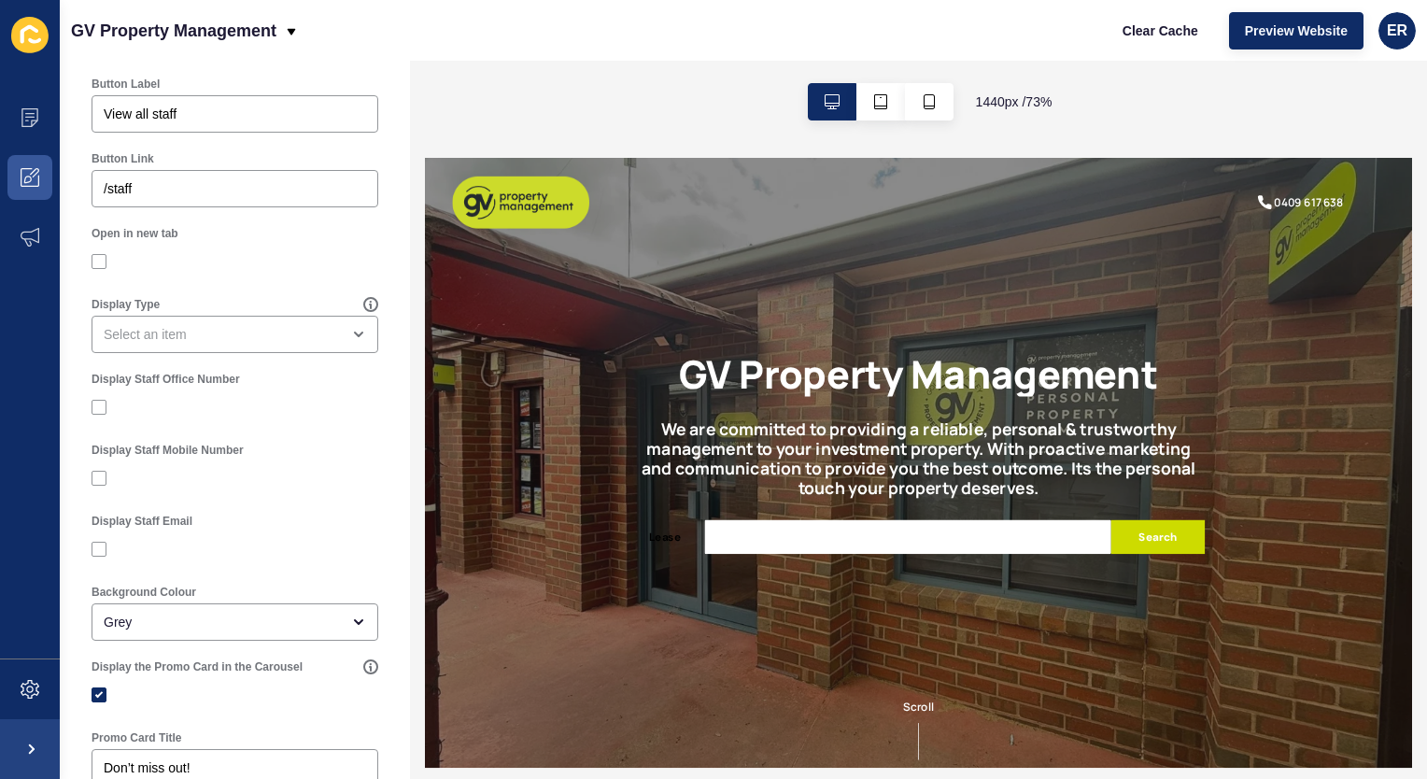
scroll to position [497, 0]
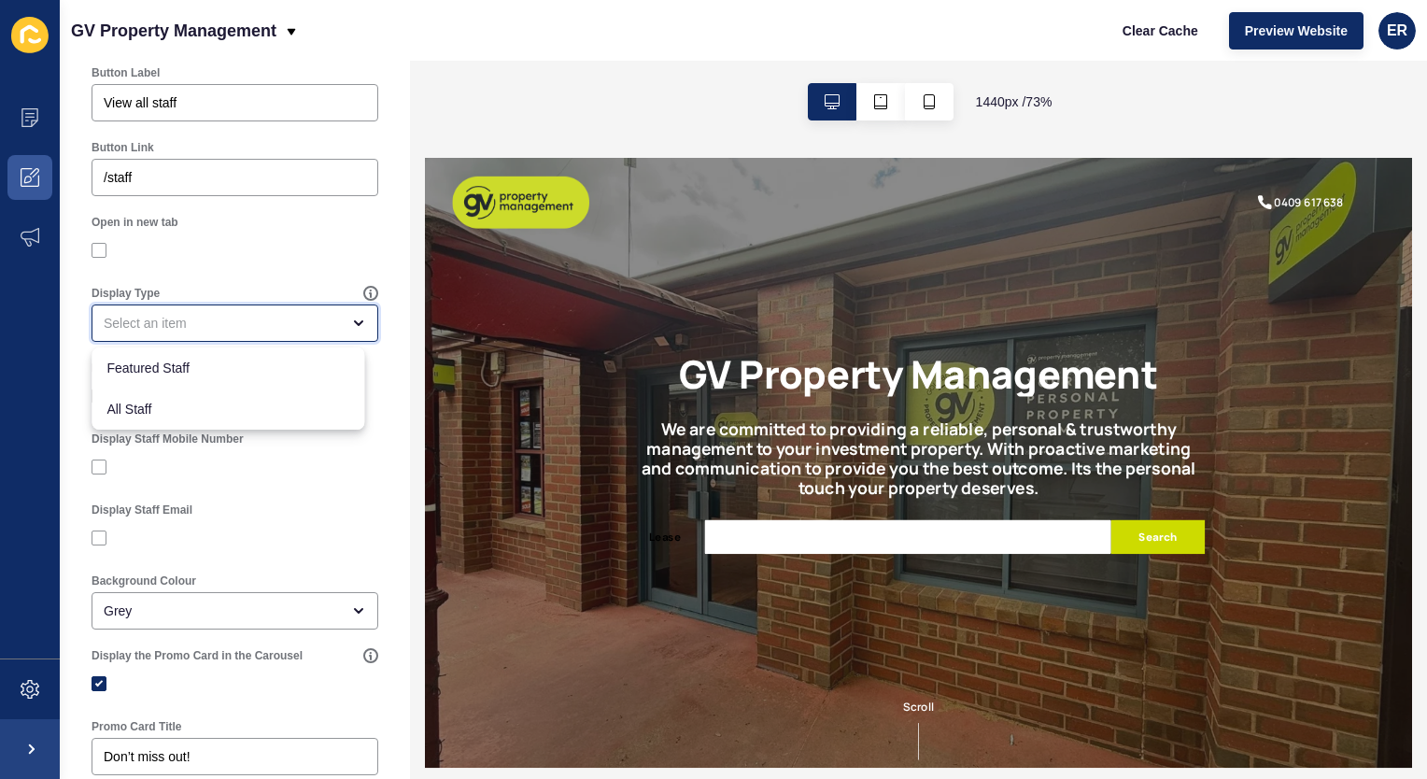
click at [252, 326] on div "close menu" at bounding box center [222, 323] width 236 height 19
click at [205, 368] on span "Featured Staff" at bounding box center [227, 368] width 243 height 19
type input "Featured Staff"
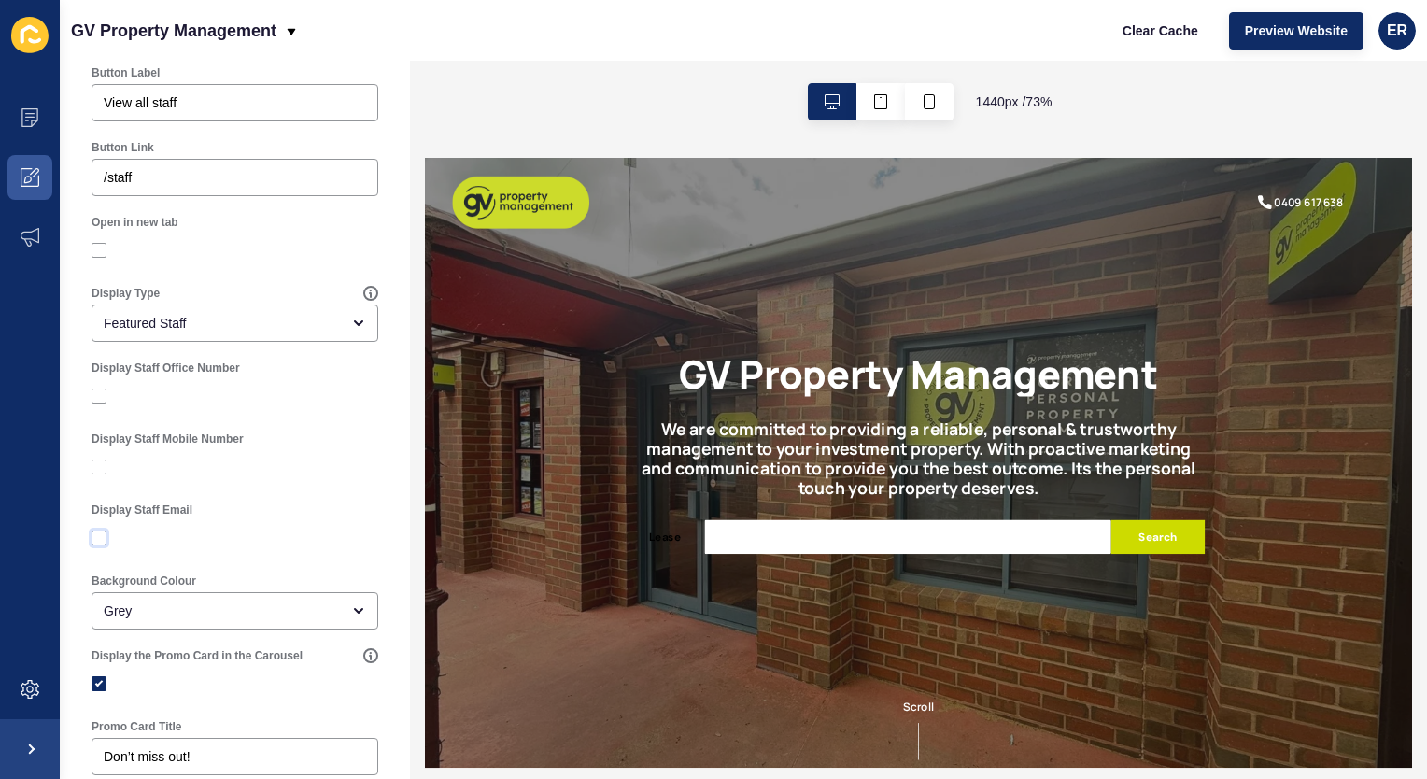
click at [95, 536] on label at bounding box center [99, 538] width 15 height 15
click at [95, 536] on input "Display Staff Email" at bounding box center [101, 538] width 12 height 12
checkbox input "true"
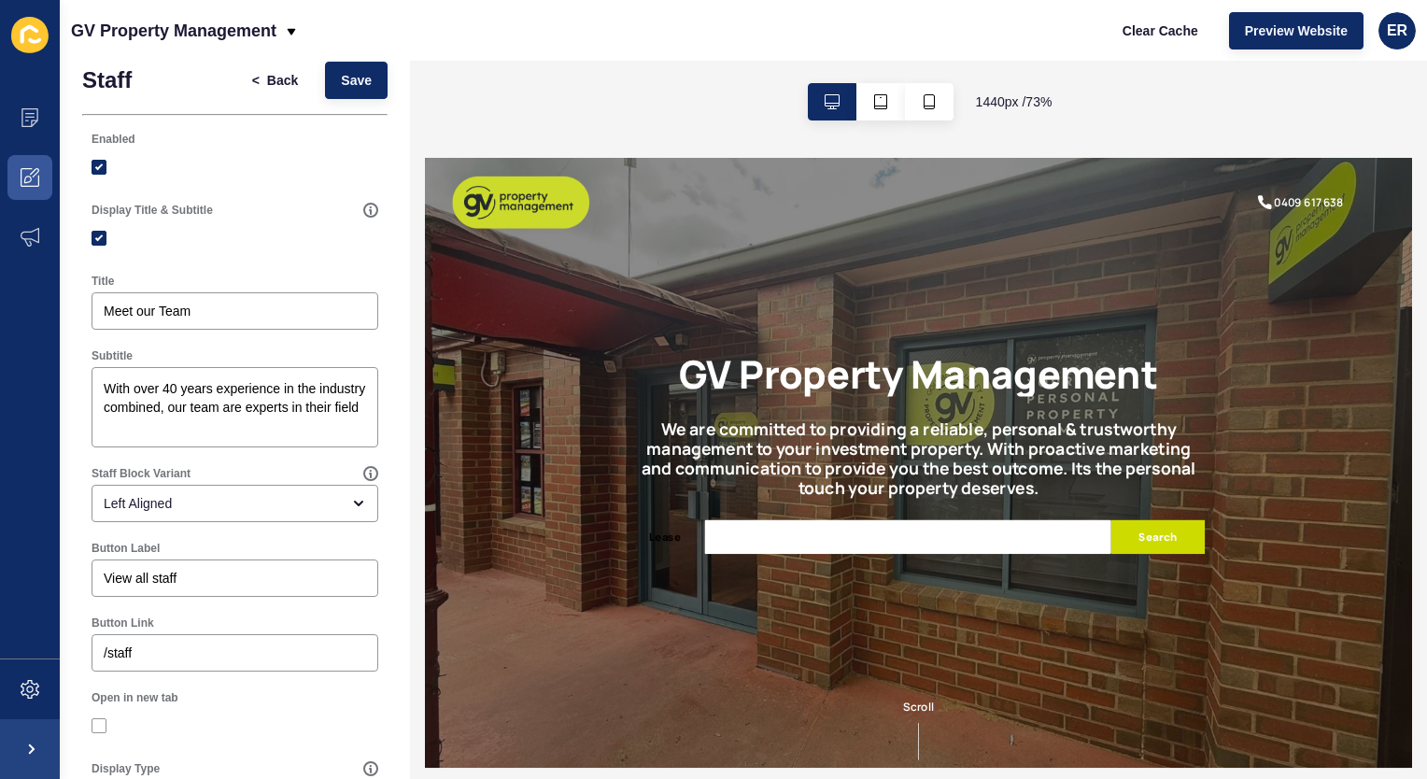
scroll to position [22, 0]
click at [341, 86] on span "Save" at bounding box center [356, 79] width 31 height 19
click at [269, 79] on span "Back" at bounding box center [282, 79] width 31 height 19
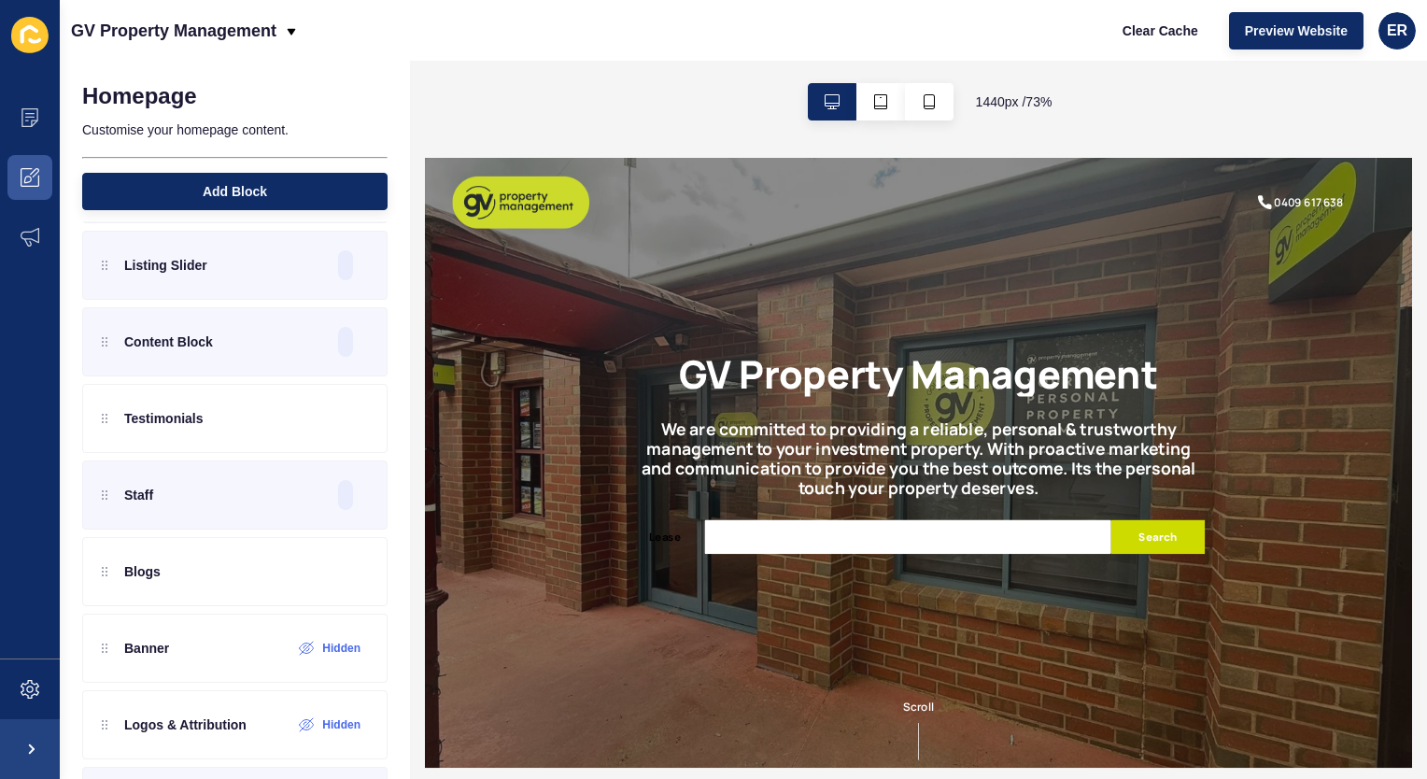
scroll to position [64, 0]
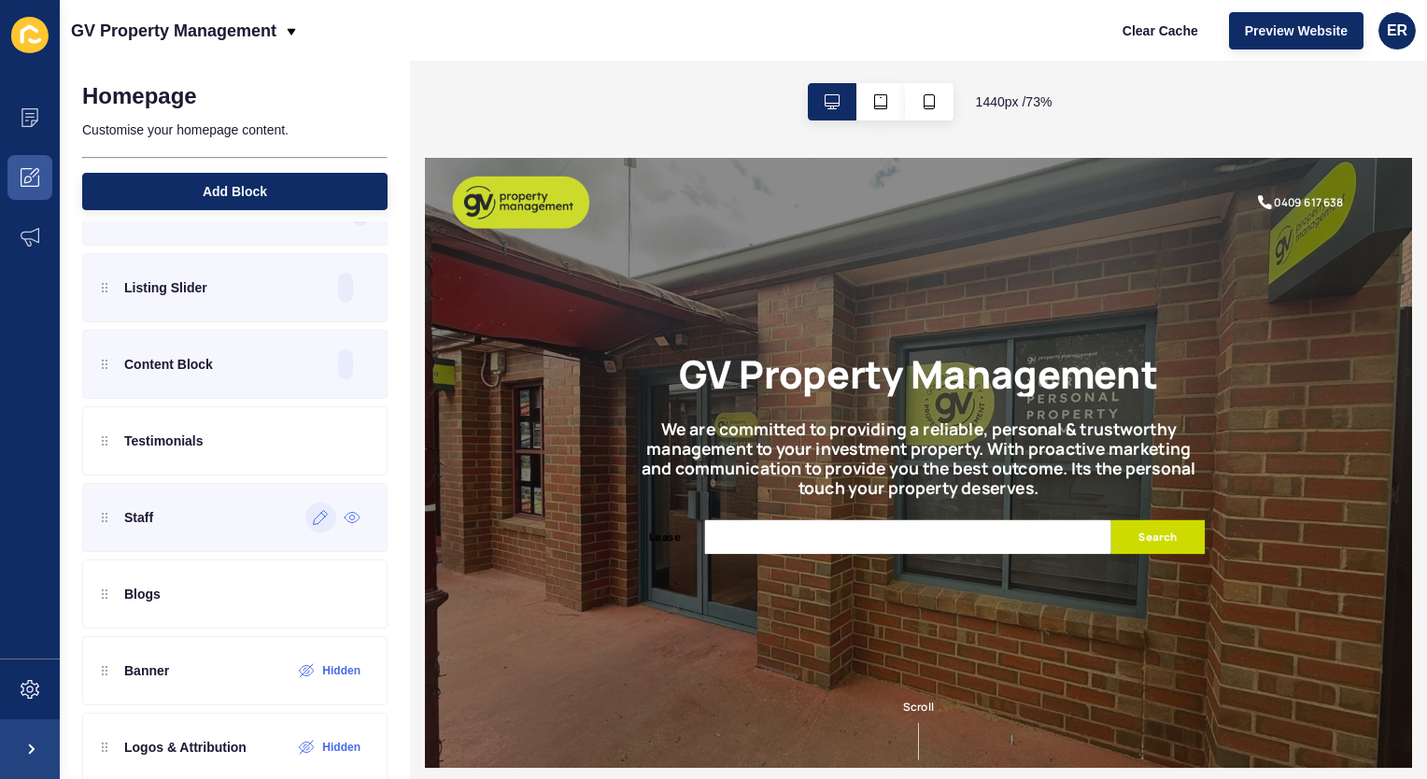
click at [313, 518] on icon at bounding box center [321, 517] width 16 height 15
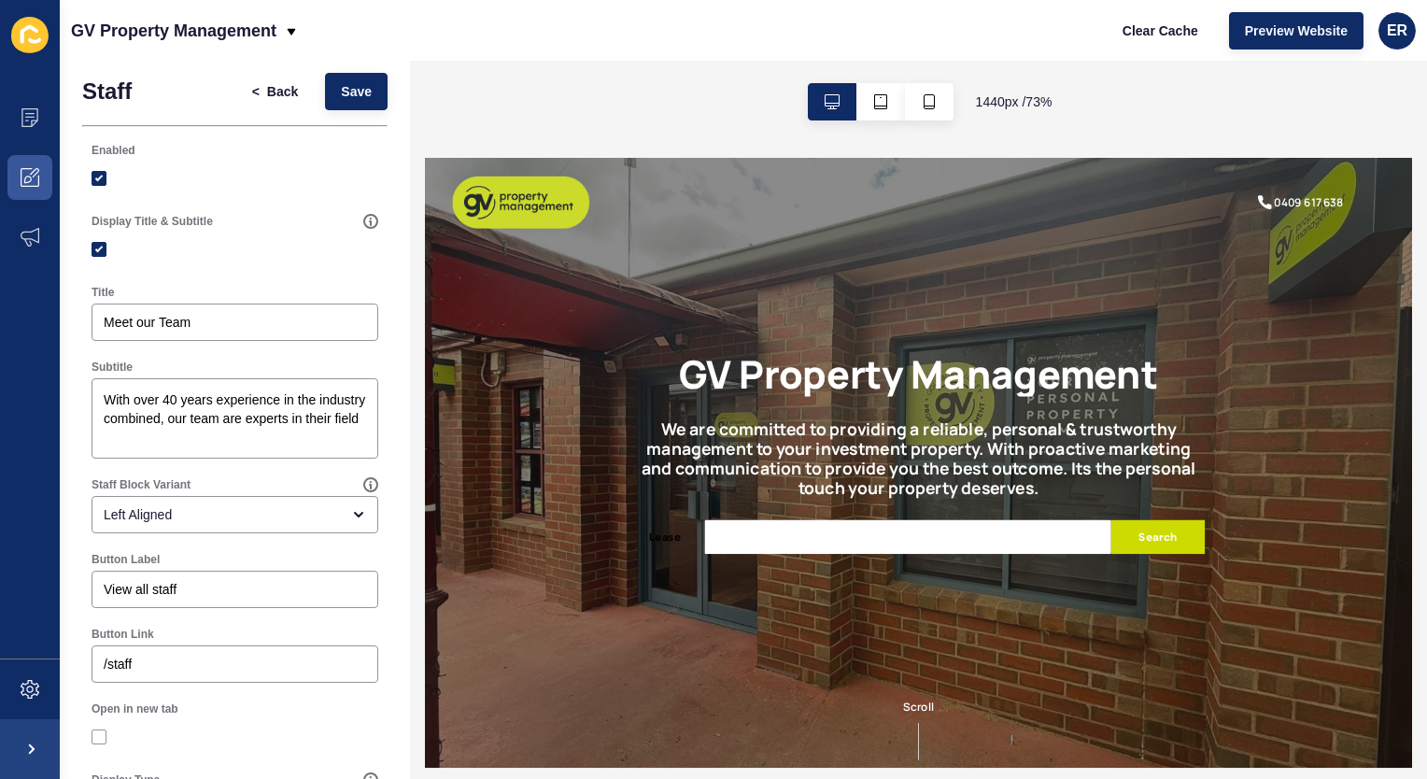
scroll to position [0, 0]
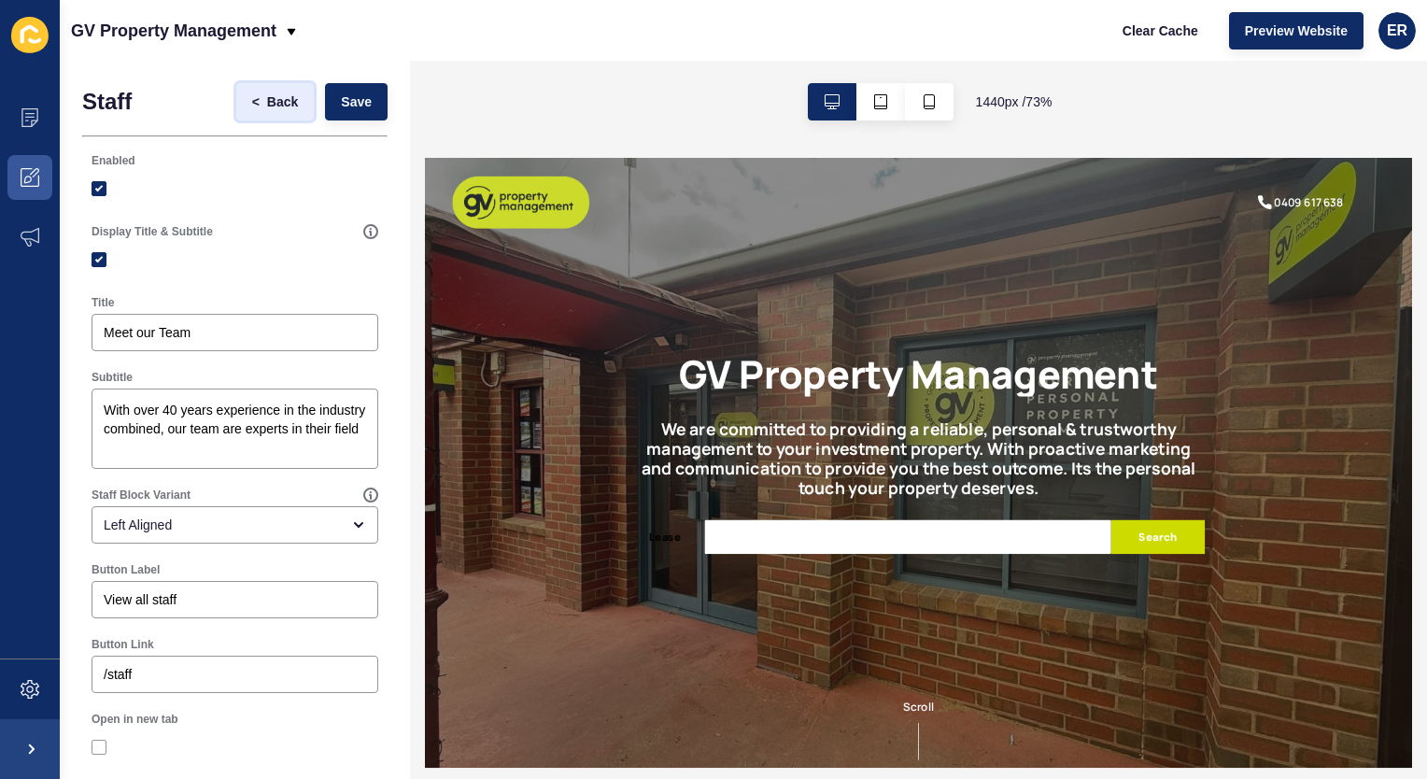
click at [267, 101] on span "Back" at bounding box center [282, 101] width 31 height 19
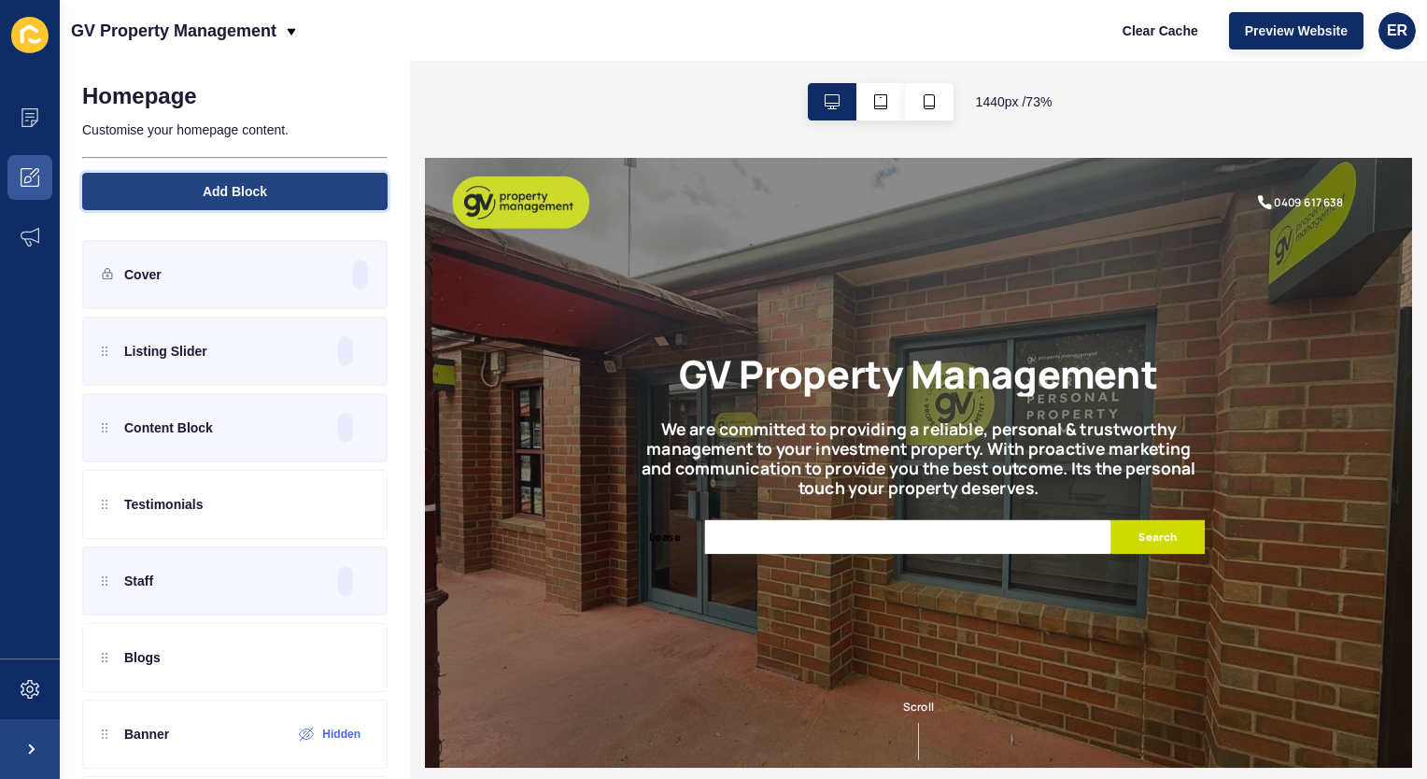
click at [212, 187] on span "Add Block" at bounding box center [235, 191] width 64 height 19
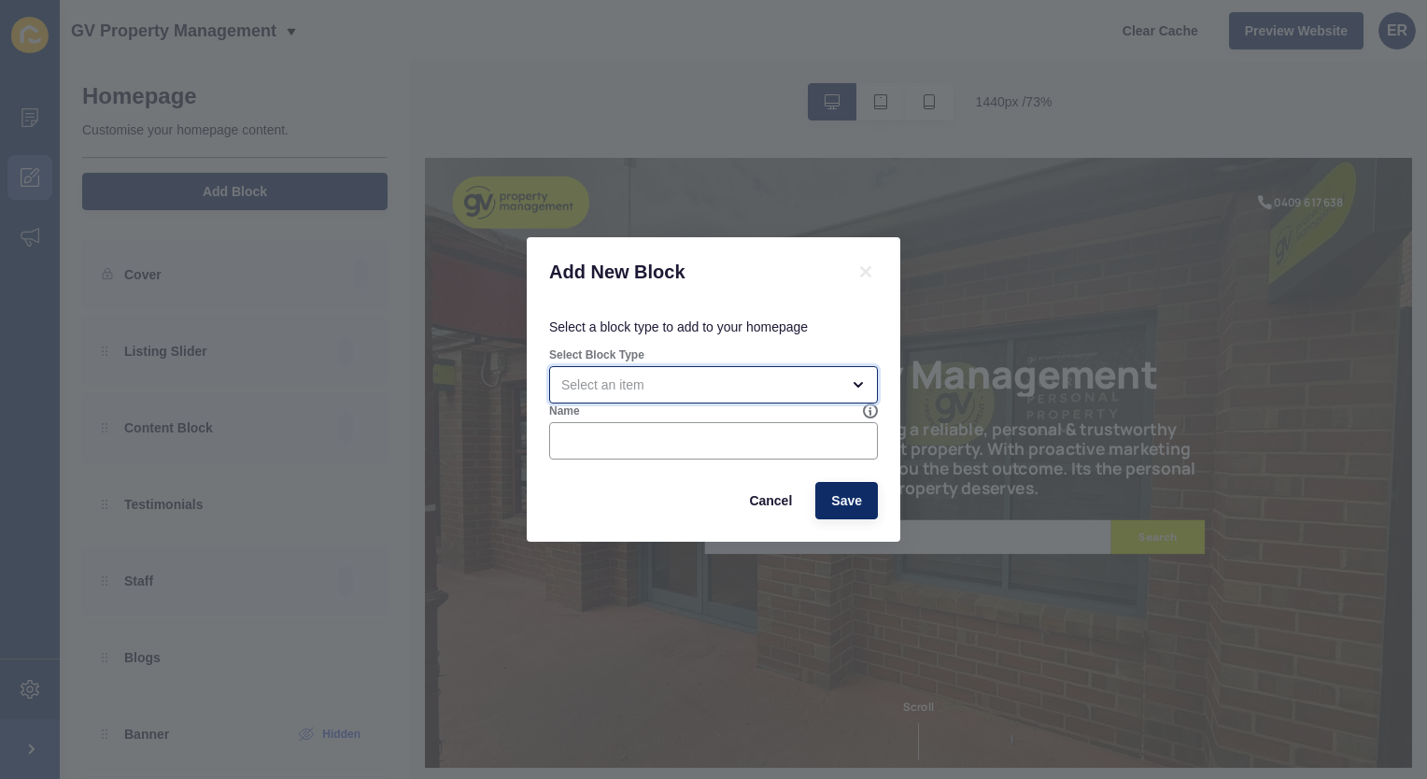
click at [702, 385] on div "open menu" at bounding box center [700, 385] width 278 height 19
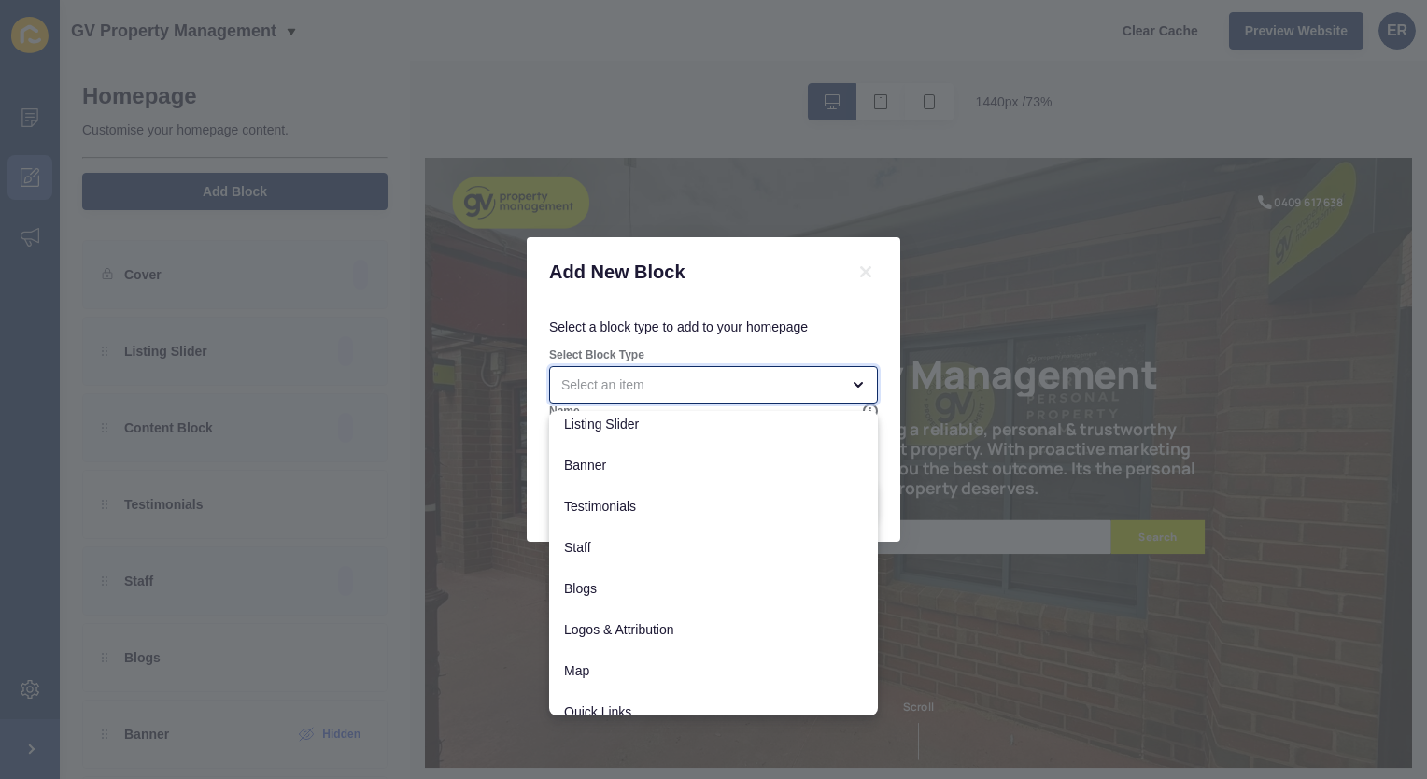
scroll to position [147, 0]
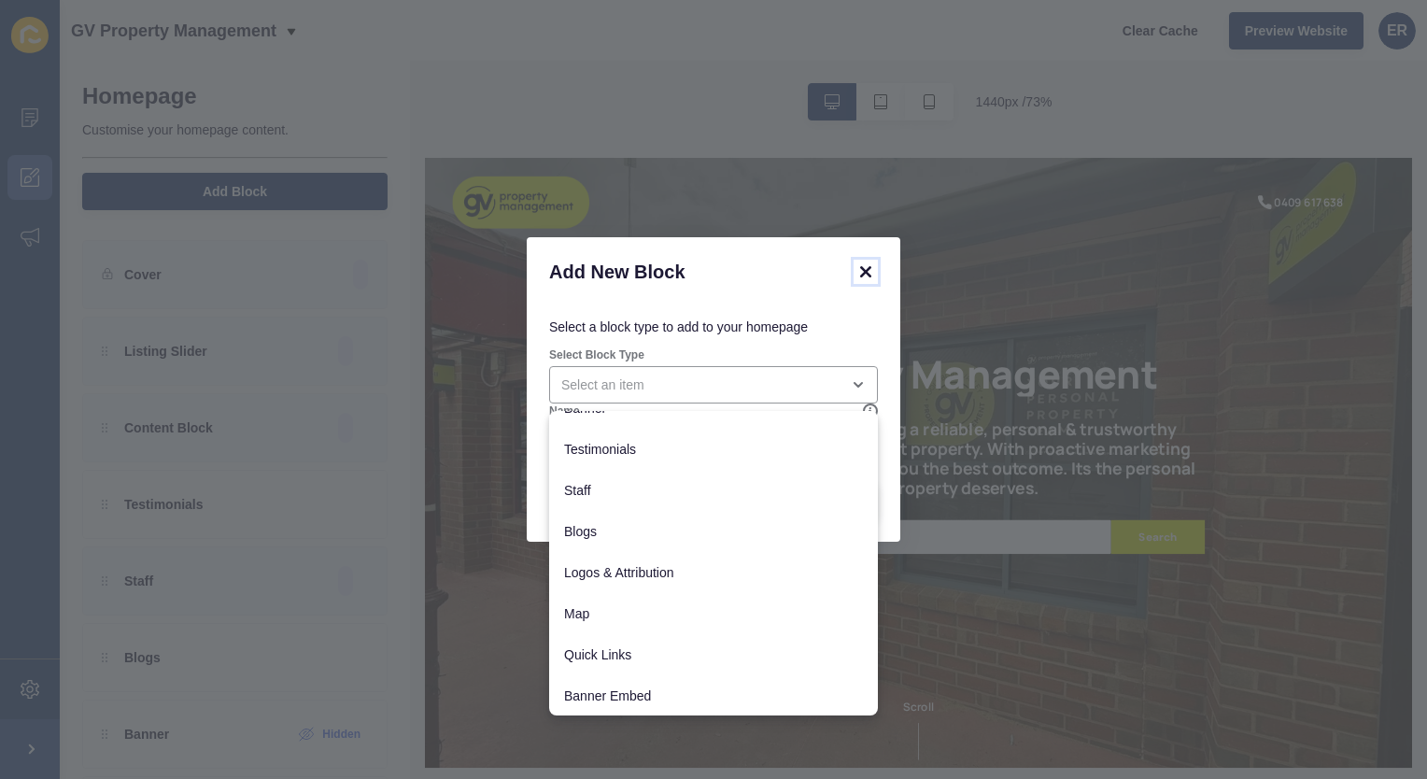
click at [863, 278] on icon at bounding box center [866, 272] width 22 height 22
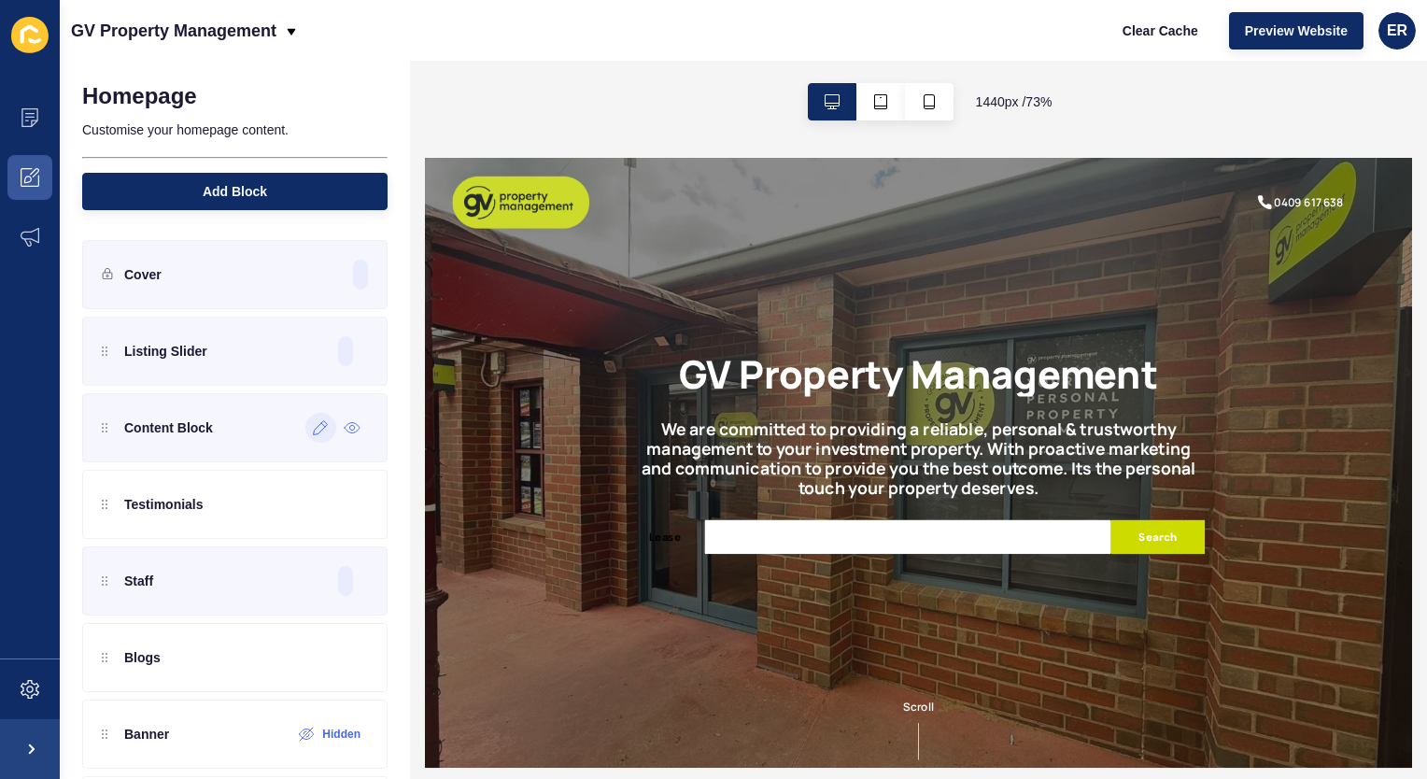
click at [313, 430] on icon at bounding box center [321, 427] width 16 height 15
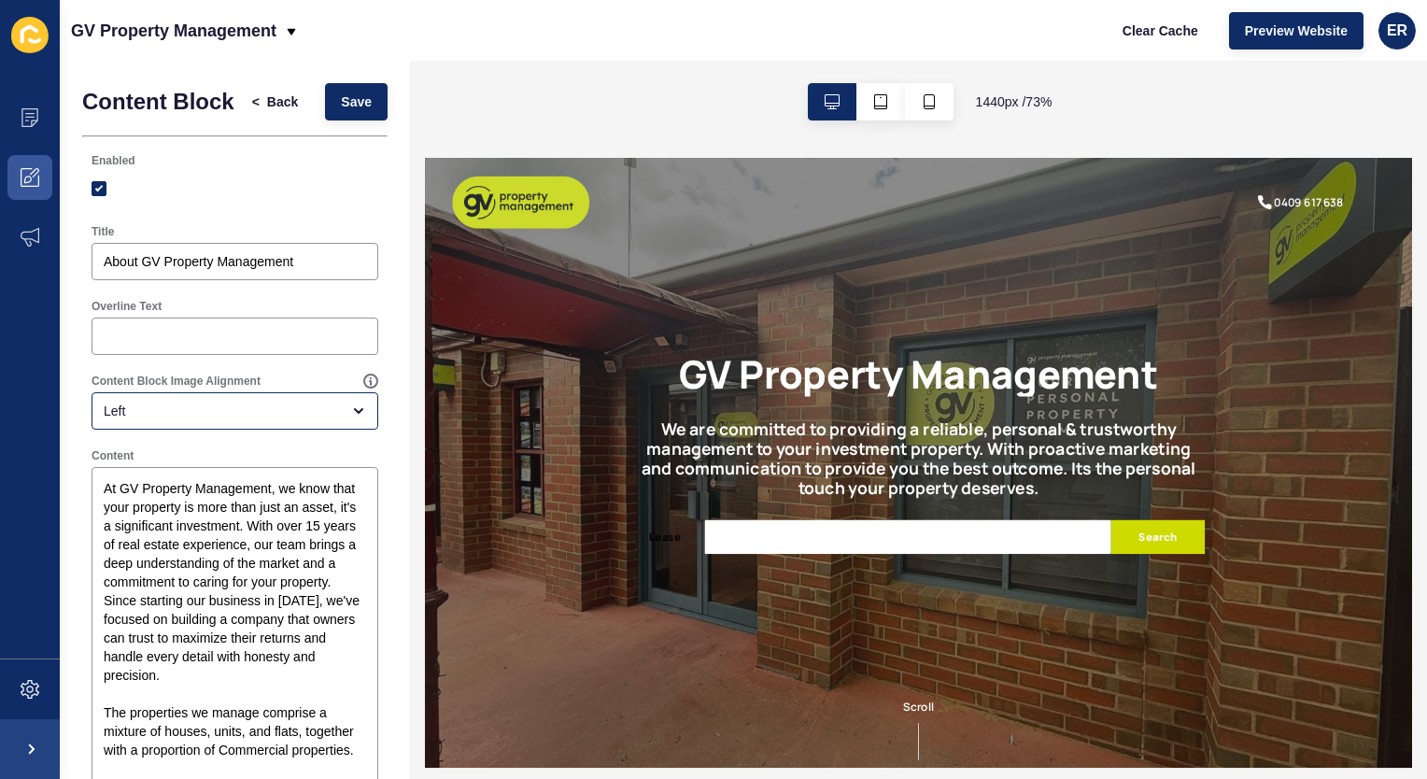
scroll to position [2, 0]
click at [267, 106] on span "Back" at bounding box center [282, 100] width 31 height 19
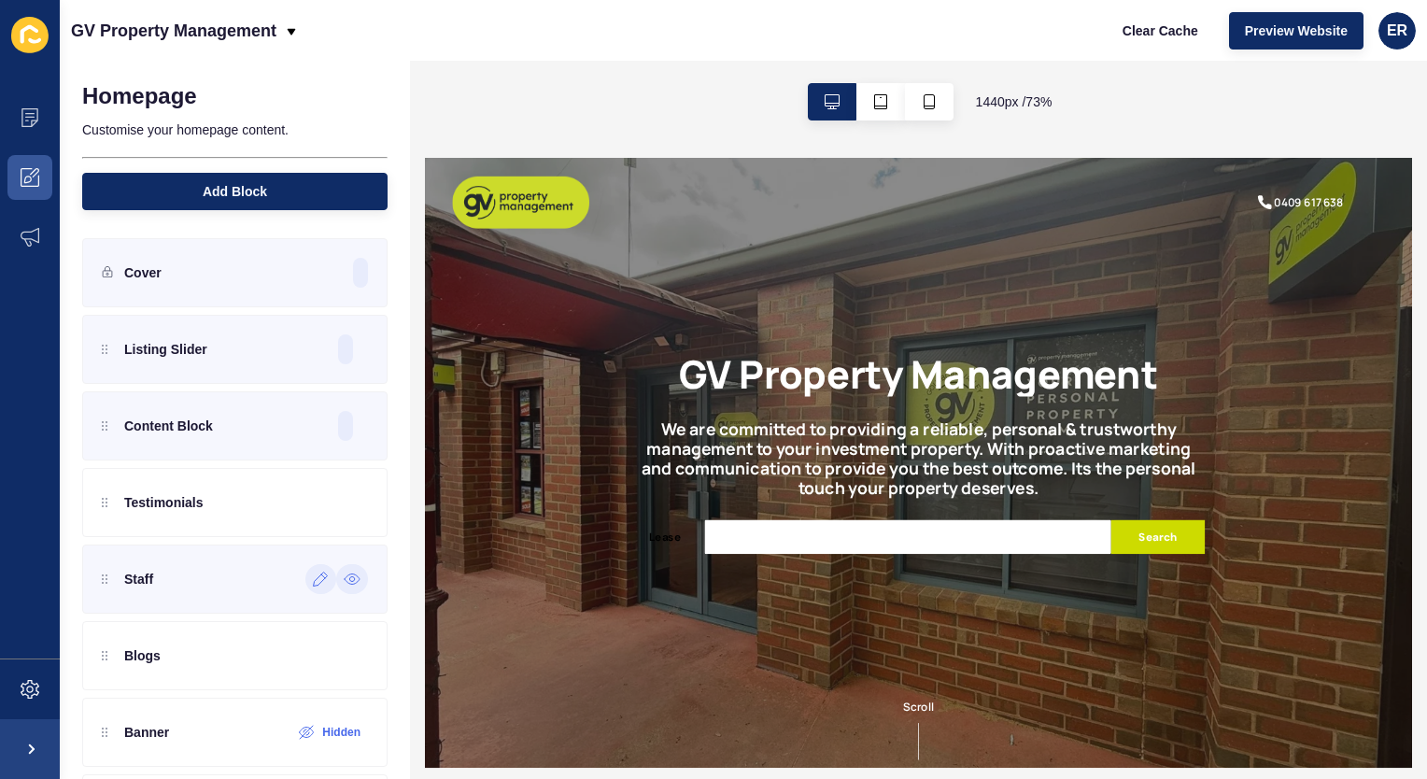
click at [348, 579] on div at bounding box center [352, 579] width 32 height 30
click at [344, 579] on icon at bounding box center [352, 579] width 17 height 15
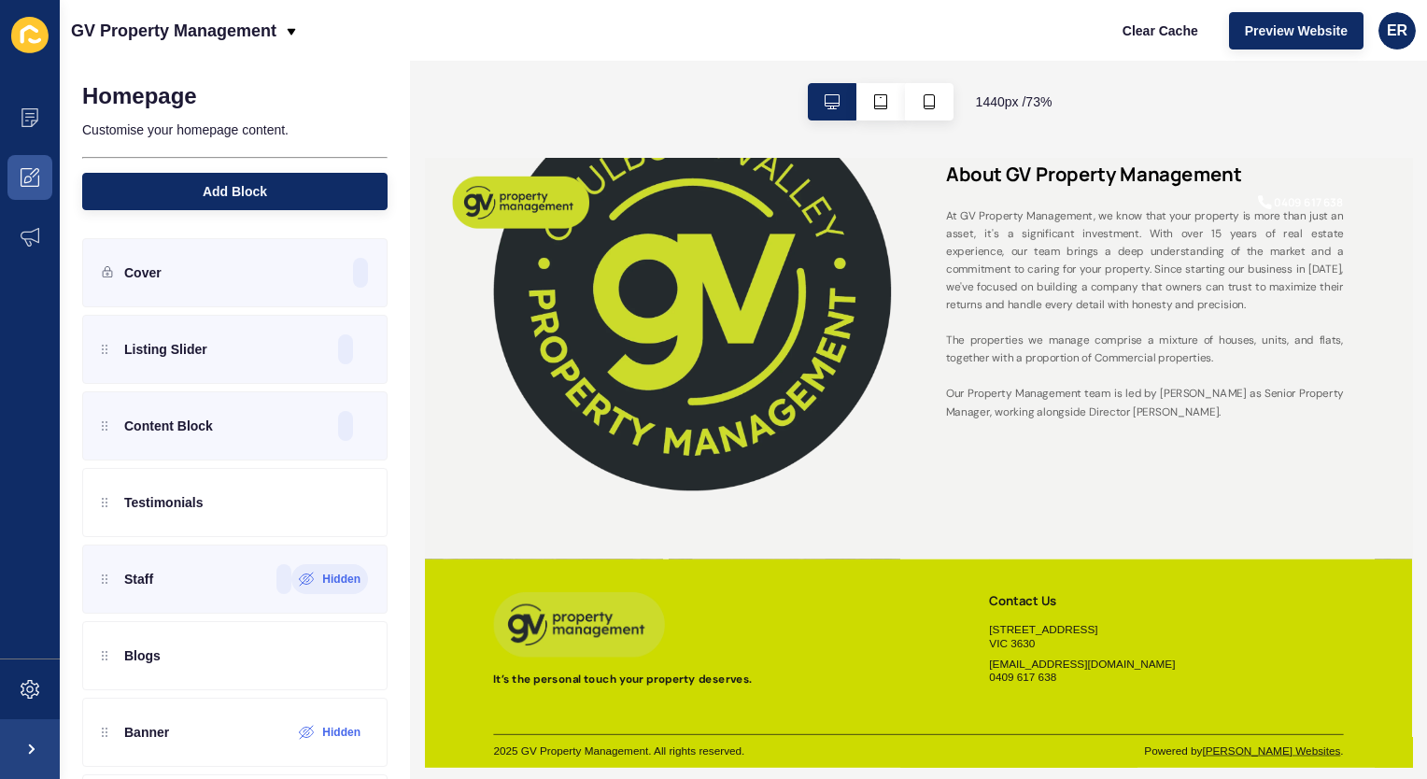
scroll to position [3113, 0]
click at [322, 575] on label "Hidden" at bounding box center [341, 579] width 38 height 15
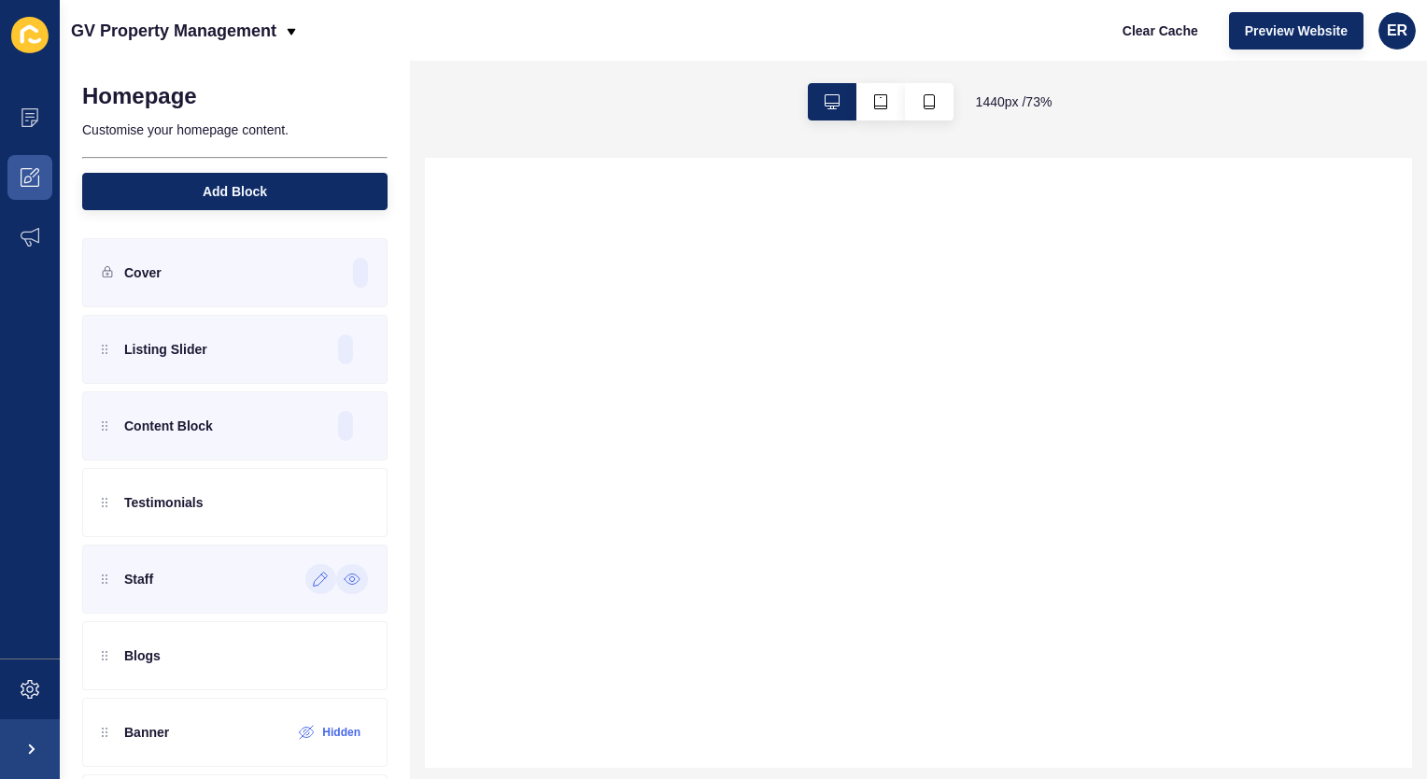
select select
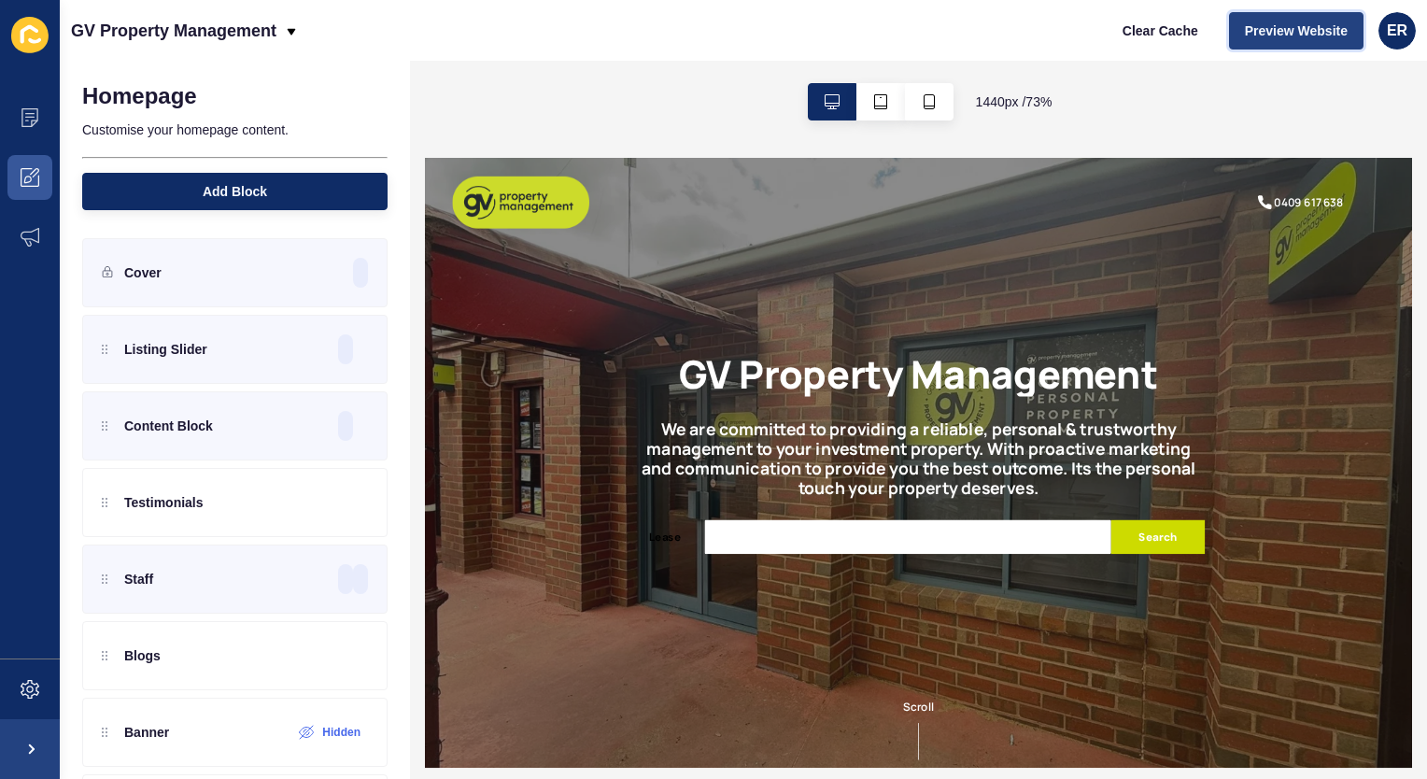
click at [1320, 25] on span "Preview Website" at bounding box center [1296, 30] width 103 height 19
